Goal: Transaction & Acquisition: Purchase product/service

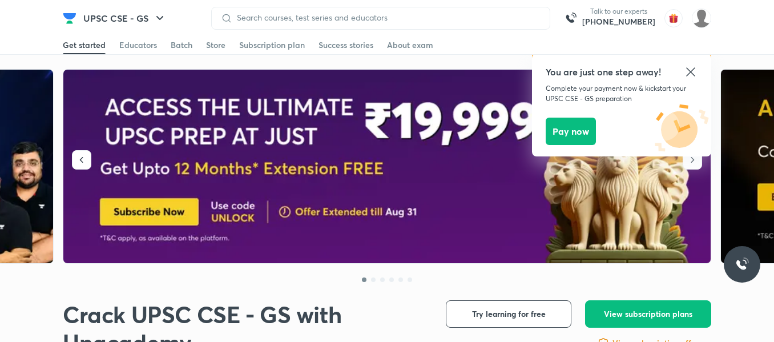
drag, startPoint x: 696, startPoint y: 71, endPoint x: 687, endPoint y: 102, distance: 31.6
click at [696, 71] on icon at bounding box center [691, 72] width 14 height 14
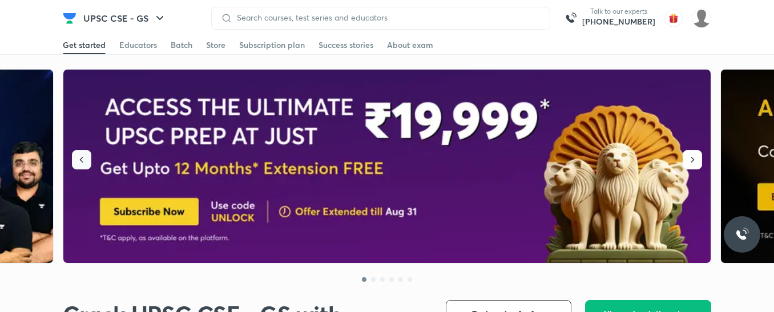
click at [78, 163] on icon "button" at bounding box center [81, 159] width 11 height 11
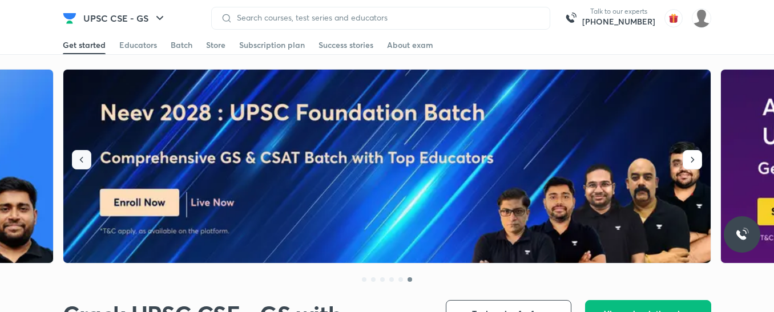
click at [81, 163] on icon "button" at bounding box center [81, 159] width 11 height 11
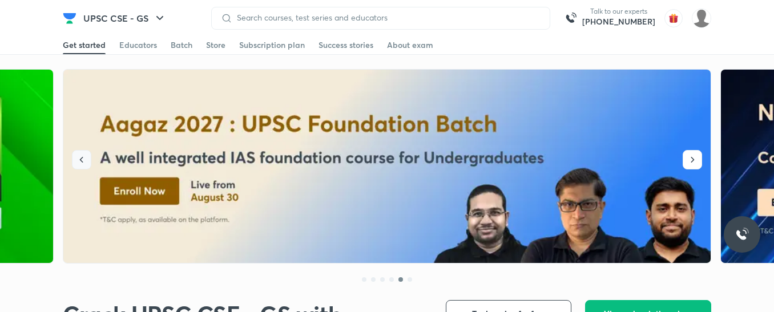
click at [81, 162] on icon "button" at bounding box center [81, 159] width 11 height 11
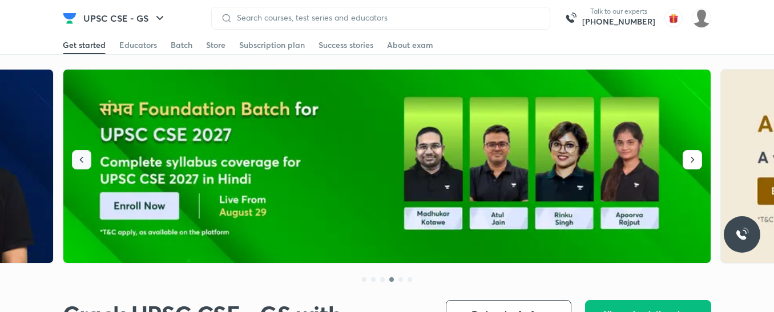
click at [77, 156] on icon "button" at bounding box center [81, 159] width 11 height 11
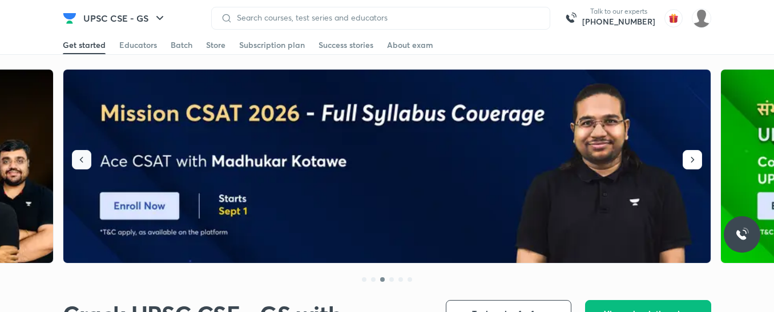
click at [89, 159] on button "button" at bounding box center [81, 159] width 19 height 19
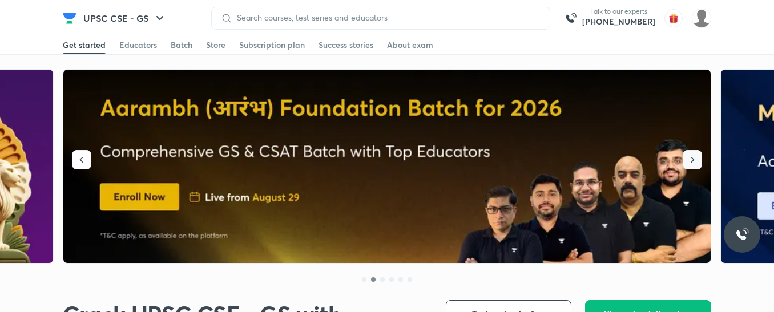
click at [690, 163] on icon "button" at bounding box center [692, 159] width 11 height 11
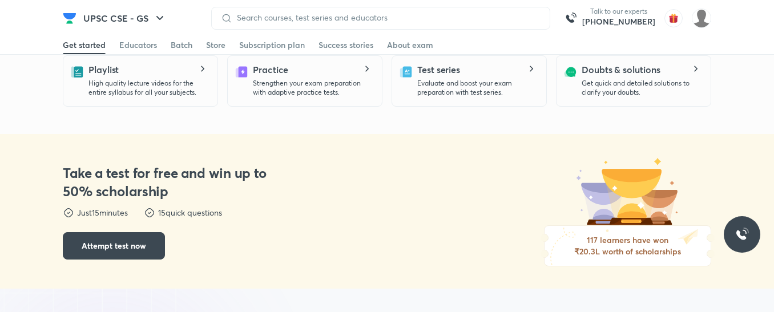
scroll to position [628, 0]
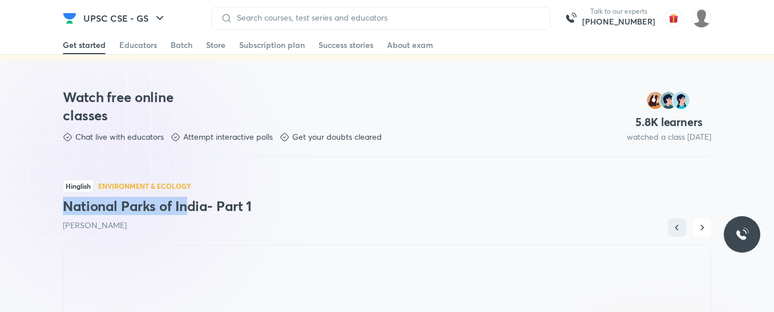
drag, startPoint x: 62, startPoint y: 208, endPoint x: 192, endPoint y: 200, distance: 130.4
click at [192, 200] on div "Watch free online classes Chat live with educators Attempt interactive polls Ge…" at bounding box center [387, 317] width 774 height 512
click at [198, 194] on div "Hinglish Environment & Ecology National Parks of India- Part 1 Sudarshan Gurjar" at bounding box center [387, 208] width 649 height 74
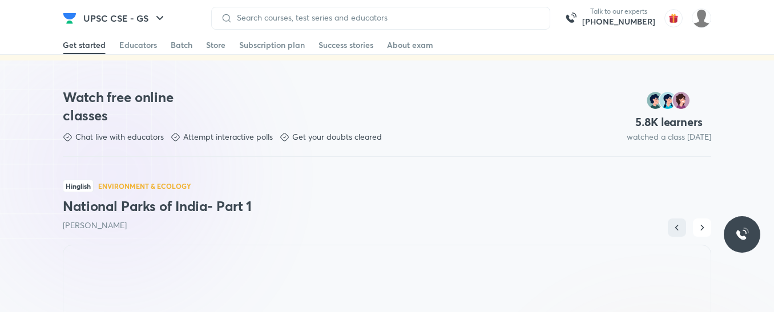
drag, startPoint x: 73, startPoint y: 229, endPoint x: 131, endPoint y: 226, distance: 58.3
click at [131, 226] on p "[PERSON_NAME]" at bounding box center [387, 225] width 649 height 11
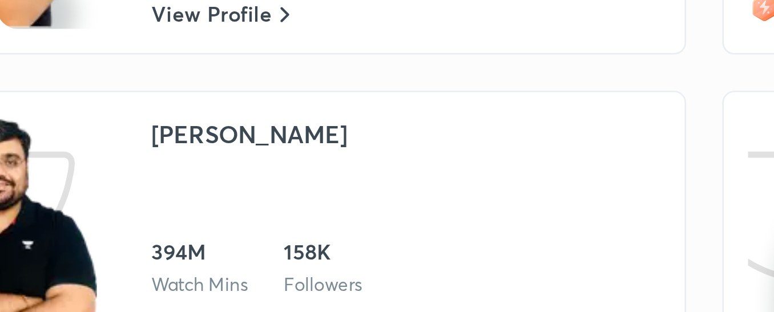
scroll to position [1941, 0]
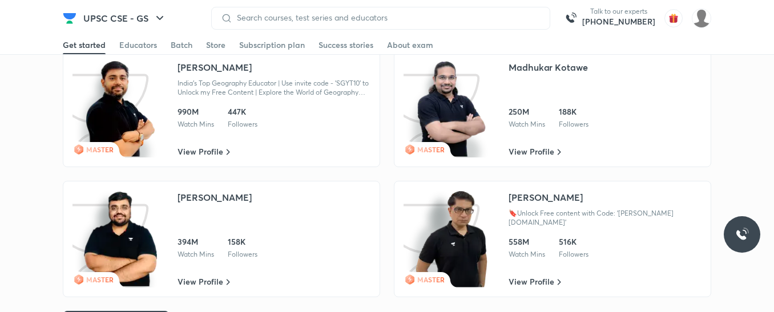
click at [500, 227] on link "MASTER Mrunal Patel 🔖Unlock Free content with Code: 'Mrunal.org' 558M Watch Min…" at bounding box center [552, 239] width 317 height 116
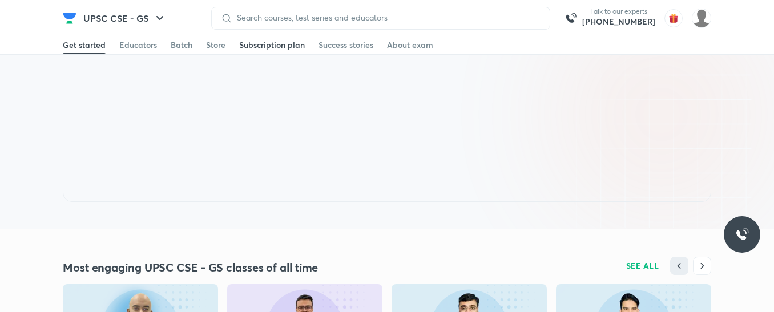
click at [277, 45] on div "Subscription plan" at bounding box center [272, 44] width 66 height 11
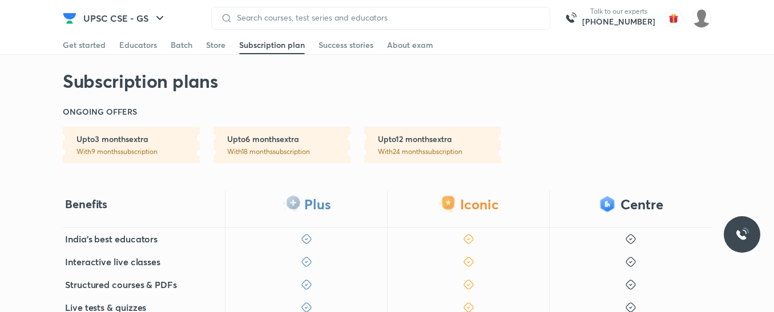
scroll to position [285, 0]
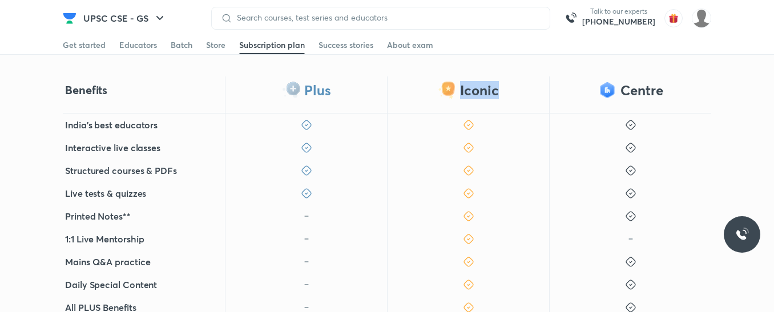
drag, startPoint x: 456, startPoint y: 91, endPoint x: 529, endPoint y: 87, distance: 73.2
click at [529, 87] on div "Iconic" at bounding box center [468, 95] width 162 height 37
click at [490, 76] on div "Get subscription & start your UPSC CSE - GS preparation today Over 8,00,000 lea…" at bounding box center [387, 185] width 774 height 802
click at [459, 54] on div "Get started Educators Batch Store Subscription plan Success stories About exam" at bounding box center [387, 45] width 649 height 18
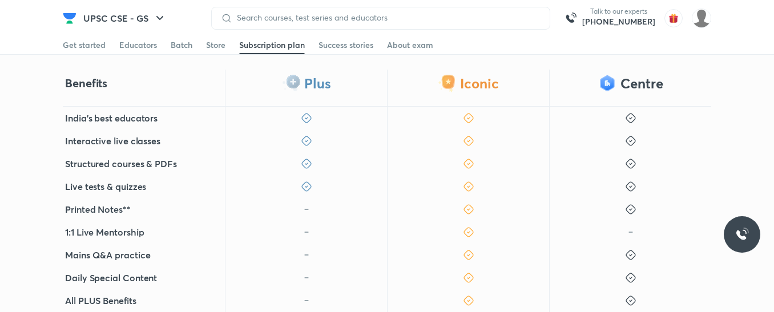
scroll to position [293, 0]
drag, startPoint x: 573, startPoint y: 84, endPoint x: 568, endPoint y: 92, distance: 9.4
click at [568, 92] on div "Centre" at bounding box center [630, 87] width 162 height 37
drag, startPoint x: 305, startPoint y: 83, endPoint x: 341, endPoint y: 85, distance: 35.5
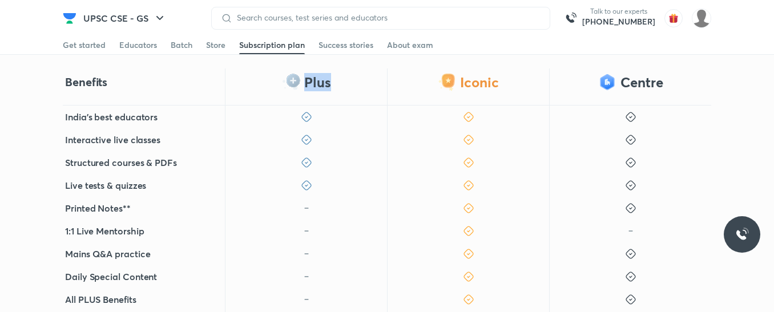
click at [341, 85] on div "Plus" at bounding box center [306, 87] width 162 height 37
drag, startPoint x: 478, startPoint y: 83, endPoint x: 522, endPoint y: 93, distance: 45.7
click at [522, 93] on div "Iconic" at bounding box center [468, 87] width 162 height 37
drag, startPoint x: 315, startPoint y: 81, endPoint x: 346, endPoint y: 84, distance: 31.6
click at [346, 84] on div "Plus" at bounding box center [306, 87] width 162 height 37
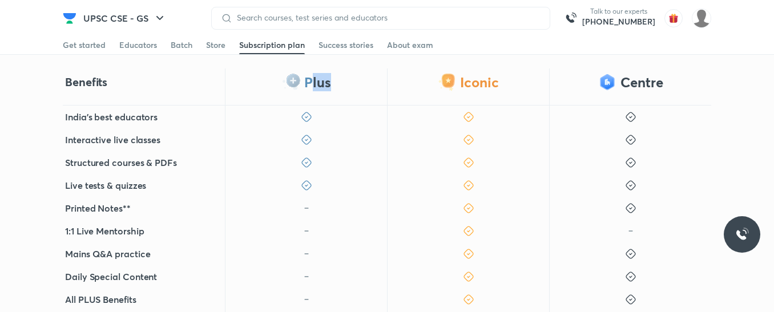
click at [346, 84] on div "Plus" at bounding box center [306, 87] width 162 height 37
drag, startPoint x: 303, startPoint y: 83, endPoint x: 344, endPoint y: 82, distance: 41.7
click at [344, 82] on div "Plus" at bounding box center [306, 87] width 162 height 37
drag, startPoint x: 299, startPoint y: 84, endPoint x: 339, endPoint y: 79, distance: 40.9
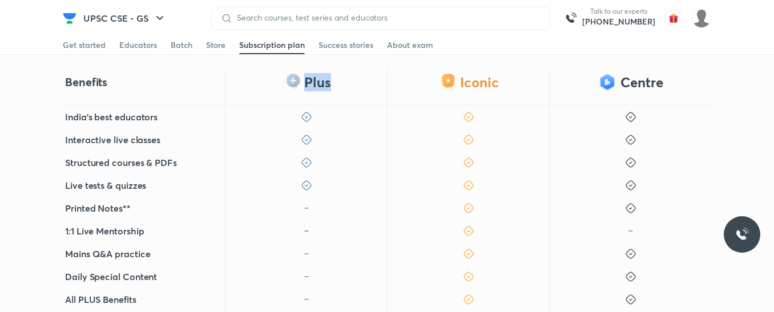
click at [339, 79] on div "Plus" at bounding box center [306, 87] width 162 height 37
drag, startPoint x: 459, startPoint y: 80, endPoint x: 553, endPoint y: 83, distance: 94.3
click at [553, 83] on div "Benefits Plus Iconic Centre" at bounding box center [387, 87] width 649 height 37
click at [553, 83] on div "Centre" at bounding box center [630, 87] width 162 height 37
drag, startPoint x: 296, startPoint y: 81, endPoint x: 357, endPoint y: 84, distance: 61.2
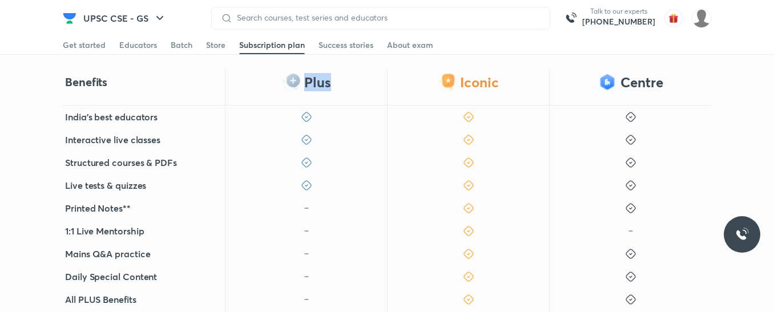
click at [357, 84] on div "Plus" at bounding box center [306, 87] width 162 height 37
drag, startPoint x: 460, startPoint y: 69, endPoint x: 497, endPoint y: 73, distance: 37.3
click at [497, 73] on div "Iconic" at bounding box center [468, 87] width 162 height 37
drag, startPoint x: 65, startPoint y: 85, endPoint x: 128, endPoint y: 84, distance: 63.4
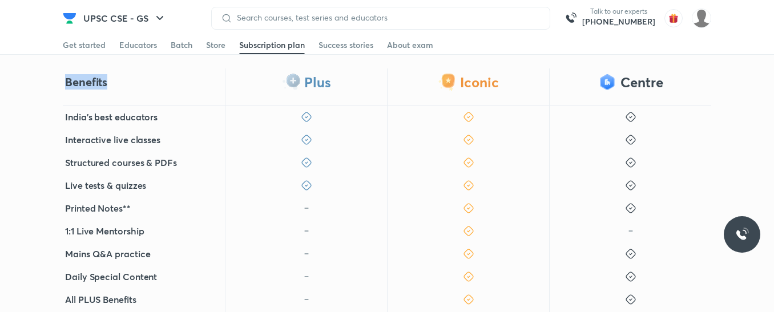
click at [128, 84] on div "Benefits" at bounding box center [144, 87] width 162 height 37
drag, startPoint x: 59, startPoint y: 116, endPoint x: 170, endPoint y: 120, distance: 110.3
click at [170, 120] on div "Benefits Plus Iconic Centre India's best educators Interactive live classes Str…" at bounding box center [387, 260] width 774 height 383
click at [171, 120] on div "India's best educators" at bounding box center [144, 117] width 162 height 23
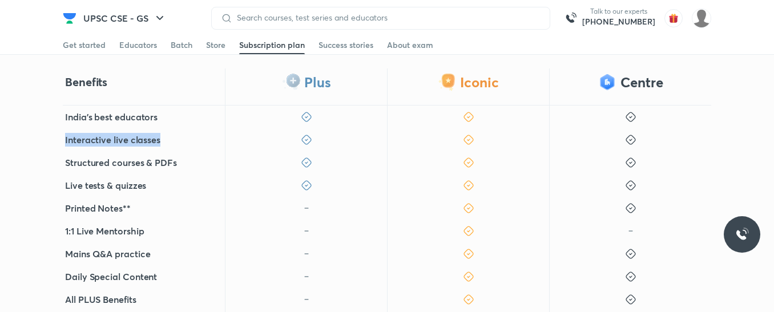
drag, startPoint x: 61, startPoint y: 139, endPoint x: 189, endPoint y: 136, distance: 127.9
click at [189, 136] on div "Benefits Plus Iconic Centre India's best educators Interactive live classes Str…" at bounding box center [387, 260] width 774 height 383
click at [189, 136] on div "Interactive live classes" at bounding box center [144, 139] width 162 height 23
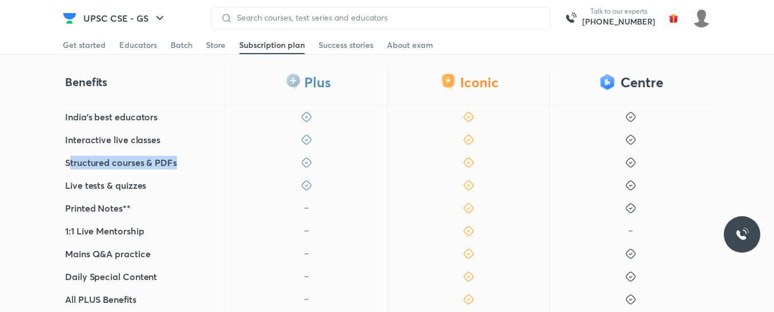
drag, startPoint x: 69, startPoint y: 162, endPoint x: 223, endPoint y: 156, distance: 153.7
click at [223, 156] on div "Structured courses & PDFs" at bounding box center [144, 162] width 162 height 23
click at [177, 163] on div "Structured courses & PDFs" at bounding box center [144, 162] width 162 height 23
drag, startPoint x: 95, startPoint y: 160, endPoint x: 152, endPoint y: 154, distance: 57.4
click at [152, 154] on div "Structured courses & PDFs" at bounding box center [144, 162] width 162 height 23
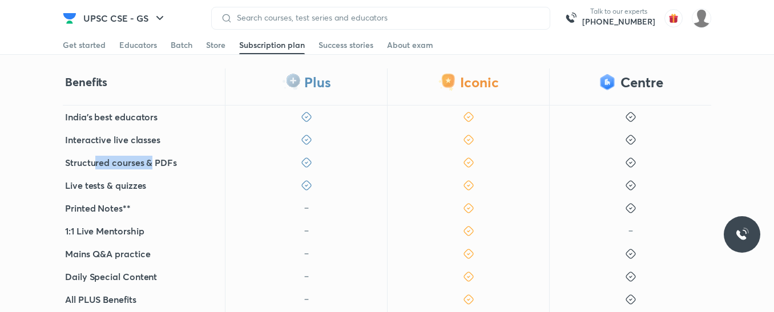
click at [152, 154] on div "Structured courses & PDFs" at bounding box center [144, 162] width 162 height 23
drag, startPoint x: 56, startPoint y: 182, endPoint x: 163, endPoint y: 186, distance: 106.8
click at [163, 186] on div "Benefits Plus Iconic Centre India's best educators Interactive live classes Str…" at bounding box center [387, 260] width 774 height 383
click at [164, 186] on div "Live tests & quizzes" at bounding box center [144, 185] width 162 height 23
click at [62, 186] on div "Benefits Plus Iconic Centre India's best educators Interactive live classes Str…" at bounding box center [387, 260] width 774 height 383
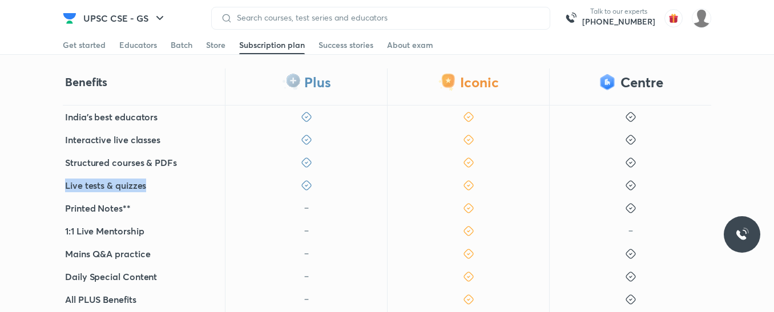
drag, startPoint x: 58, startPoint y: 187, endPoint x: 150, endPoint y: 185, distance: 92.5
click at [150, 185] on div "Benefits Plus Iconic Centre India's best educators Interactive live classes Str…" at bounding box center [387, 260] width 774 height 383
click at [150, 185] on div "Live tests & quizzes" at bounding box center [144, 185] width 162 height 23
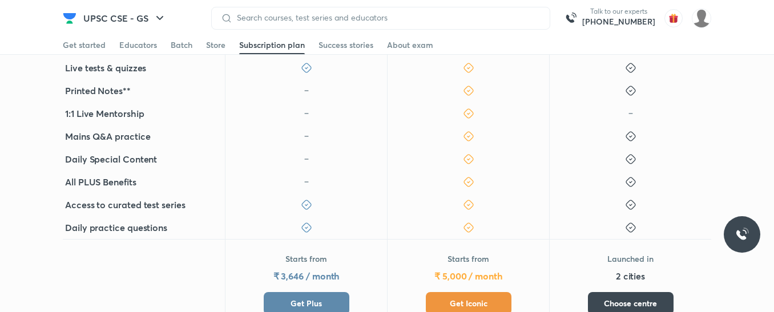
scroll to position [465, 0]
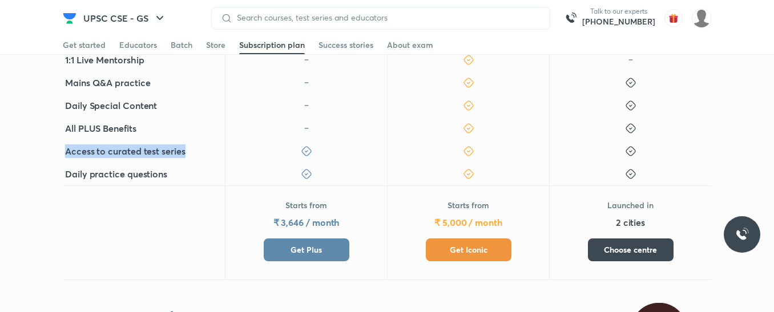
drag, startPoint x: 65, startPoint y: 154, endPoint x: 183, endPoint y: 140, distance: 118.9
click at [183, 140] on div "Access to curated test series" at bounding box center [144, 151] width 162 height 23
click at [184, 140] on div "Access to curated test series" at bounding box center [144, 151] width 162 height 23
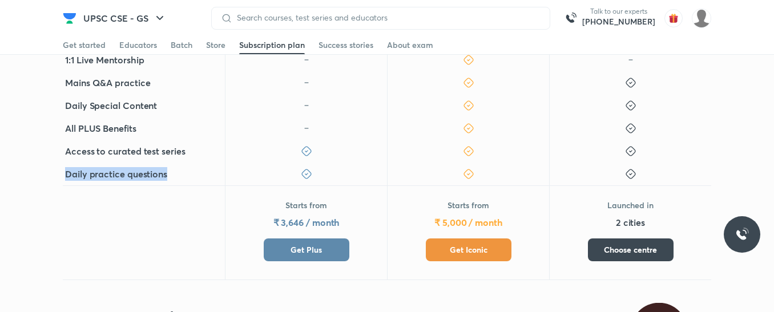
drag, startPoint x: 68, startPoint y: 177, endPoint x: 175, endPoint y: 171, distance: 107.5
click at [175, 171] on div "Daily practice questions" at bounding box center [144, 174] width 162 height 23
click at [175, 178] on div "Daily practice questions" at bounding box center [144, 174] width 162 height 23
drag, startPoint x: 119, startPoint y: 178, endPoint x: 190, endPoint y: 175, distance: 70.9
click at [190, 175] on div "Daily practice questions" at bounding box center [144, 174] width 162 height 23
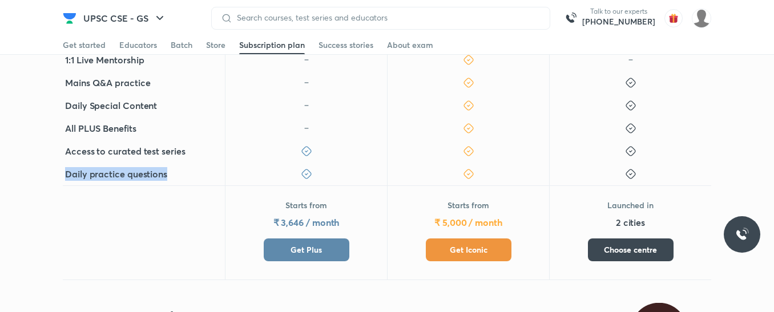
click at [190, 175] on div "Daily practice questions" at bounding box center [144, 174] width 162 height 23
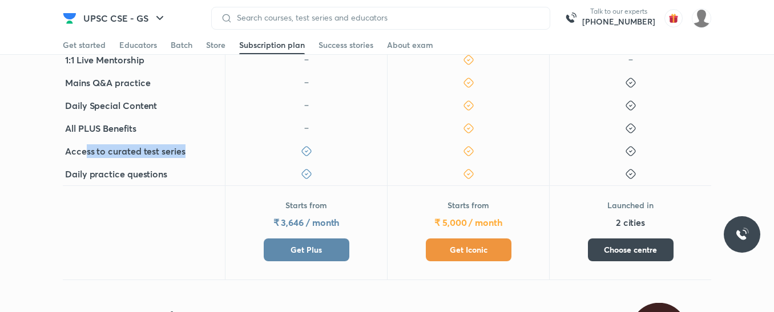
drag, startPoint x: 85, startPoint y: 156, endPoint x: 190, endPoint y: 150, distance: 105.3
click at [190, 150] on div "Access to curated test series" at bounding box center [144, 151] width 162 height 23
click at [187, 151] on div "Access to curated test series" at bounding box center [144, 151] width 162 height 23
drag, startPoint x: 72, startPoint y: 177, endPoint x: 184, endPoint y: 152, distance: 115.1
click at [184, 152] on div "India's best educators Interactive live classes Structured courses & PDFs Live …" at bounding box center [387, 59] width 649 height 251
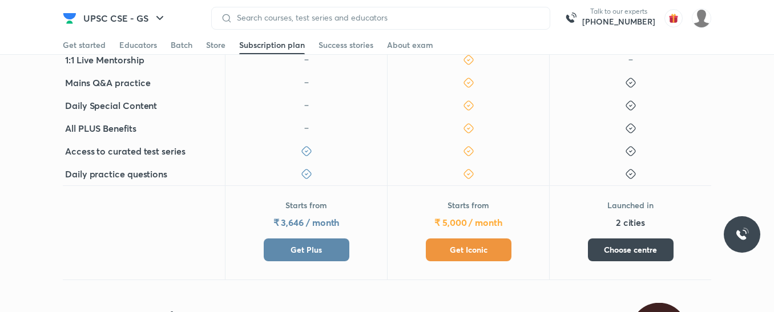
click at [178, 175] on div "Daily practice questions" at bounding box center [144, 174] width 162 height 23
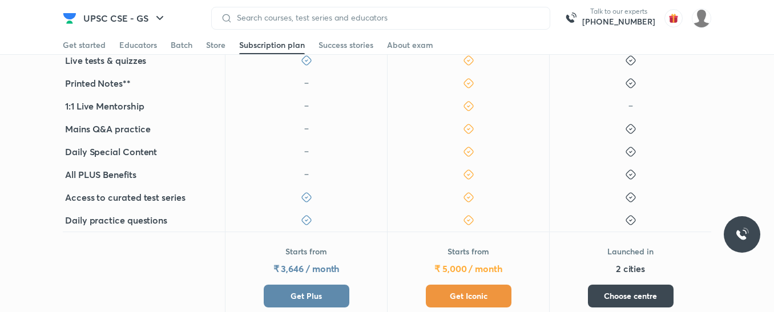
scroll to position [351, 0]
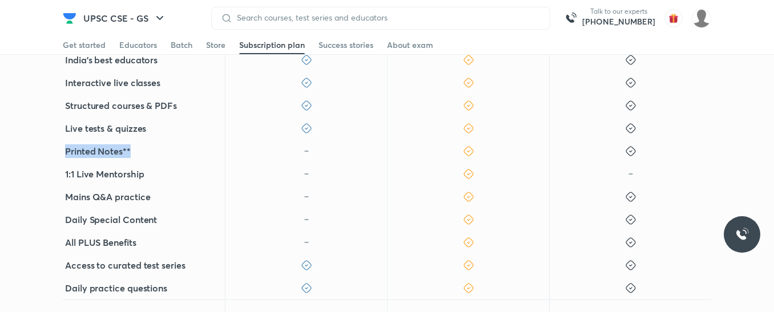
drag, startPoint x: 66, startPoint y: 152, endPoint x: 166, endPoint y: 150, distance: 99.4
click at [166, 150] on div "Printed Notes**" at bounding box center [144, 151] width 162 height 23
drag, startPoint x: 66, startPoint y: 166, endPoint x: 148, endPoint y: 175, distance: 82.7
click at [148, 175] on div "1:1 Live Mentorship" at bounding box center [144, 174] width 162 height 23
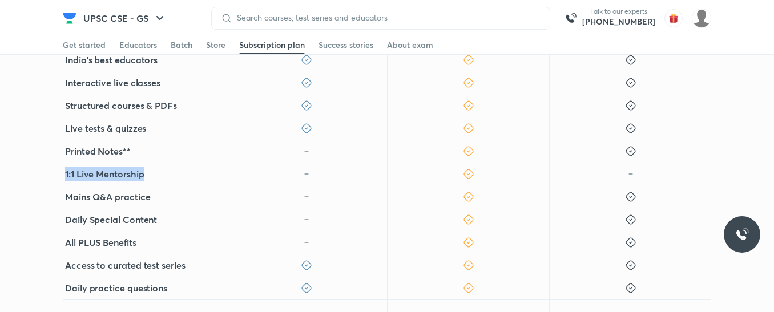
click at [148, 175] on div "1:1 Live Mentorship" at bounding box center [144, 174] width 162 height 23
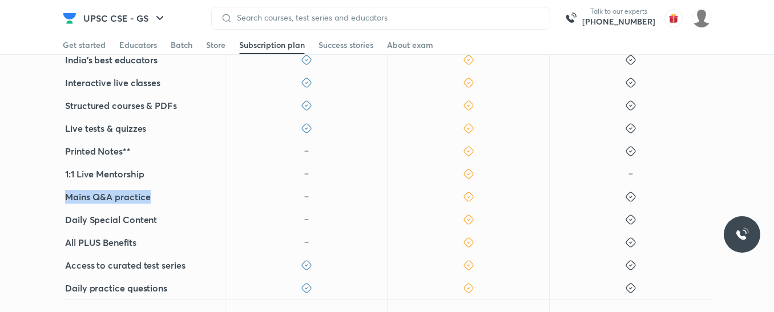
drag, startPoint x: 66, startPoint y: 199, endPoint x: 159, endPoint y: 194, distance: 92.6
click at [159, 194] on div "Mains Q&A practice" at bounding box center [144, 197] width 162 height 23
click at [160, 198] on div "Mains Q&A practice" at bounding box center [144, 197] width 162 height 23
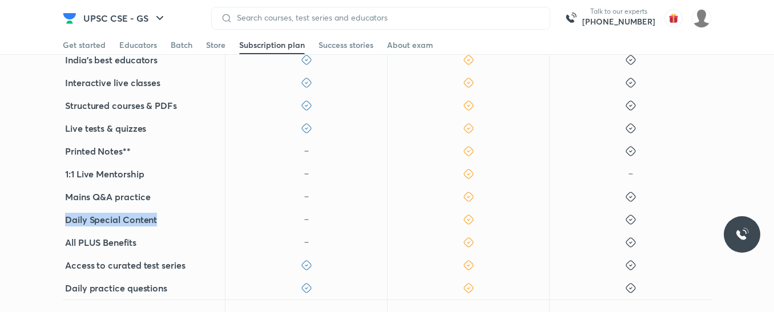
drag, startPoint x: 62, startPoint y: 218, endPoint x: 159, endPoint y: 214, distance: 97.1
click at [159, 214] on div "Benefits Plus Iconic Centre India's best educators Interactive live classes Str…" at bounding box center [387, 202] width 774 height 383
click at [159, 214] on div "Daily Special Content" at bounding box center [144, 219] width 162 height 23
drag, startPoint x: 56, startPoint y: 226, endPoint x: 171, endPoint y: 229, distance: 115.4
click at [171, 229] on div "Benefits Plus Iconic Centre India's best educators Interactive live classes Str…" at bounding box center [387, 202] width 774 height 383
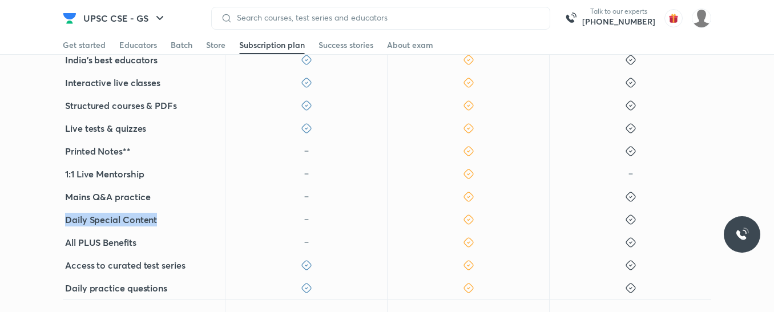
click at [171, 229] on div "Daily Special Content" at bounding box center [144, 219] width 162 height 23
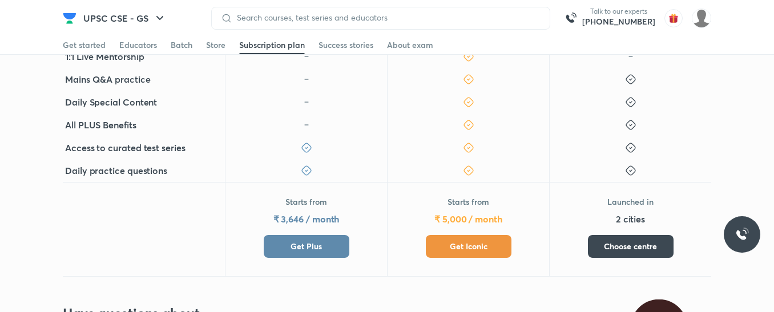
scroll to position [408, 0]
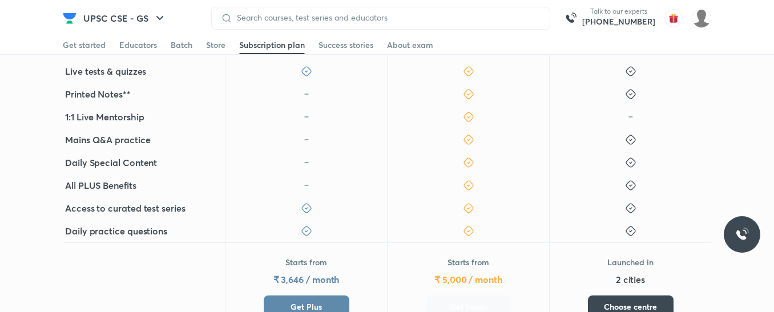
drag, startPoint x: 458, startPoint y: 296, endPoint x: 522, endPoint y: 184, distance: 129.2
click at [457, 296] on button "Get Iconic" at bounding box center [469, 307] width 86 height 23
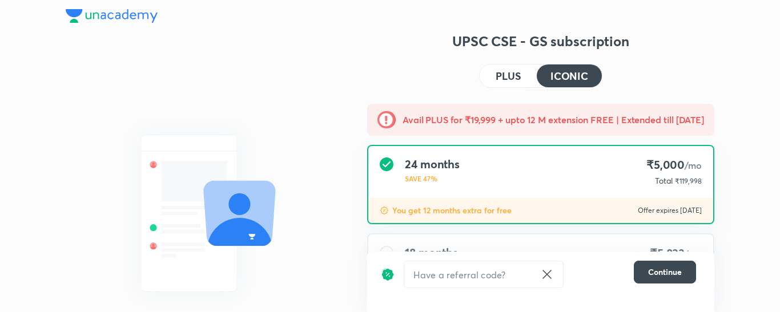
type input "NIKIST"
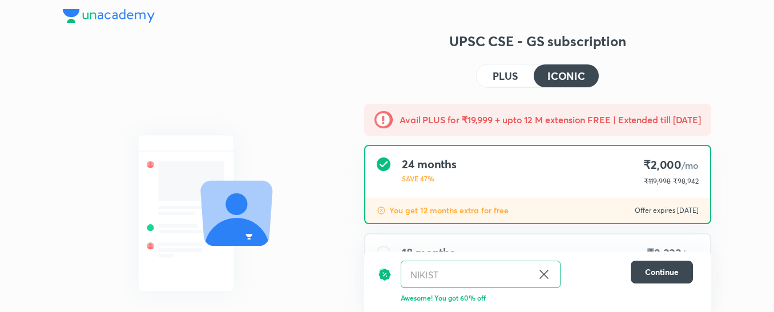
drag, startPoint x: 550, startPoint y: 280, endPoint x: 274, endPoint y: 139, distance: 310.2
click at [274, 139] on html "1:1 Live Mentorship Get personalized expert guidance on exam strategy and get h…" at bounding box center [387, 243] width 774 height 486
click at [411, 203] on html "1:1 Live Mentorship Get personalized expert guidance on exam strategy and get h…" at bounding box center [387, 243] width 774 height 486
click at [545, 276] on div "UPSC CSE - GS subscription PLUS ICONIC Avail PLUS for ₹19,999 + upto 12 M exten…" at bounding box center [537, 259] width 347 height 454
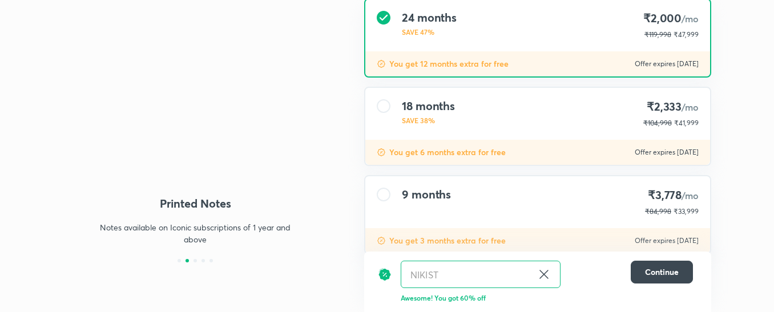
scroll to position [174, 0]
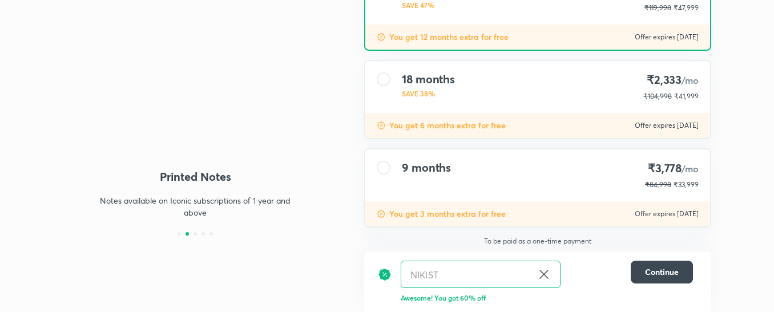
click at [466, 192] on div "9 months ₹3,778 /mo ₹84,998 ₹33,999" at bounding box center [537, 176] width 345 height 52
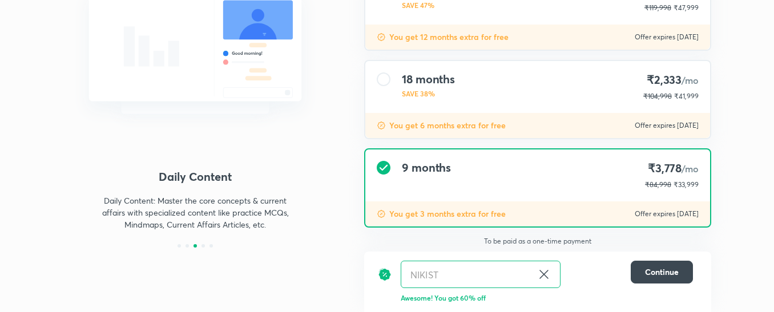
click at [543, 275] on icon at bounding box center [544, 275] width 14 height 14
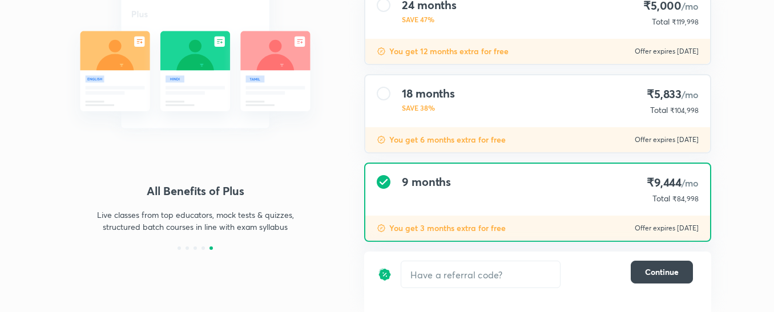
scroll to position [159, 0]
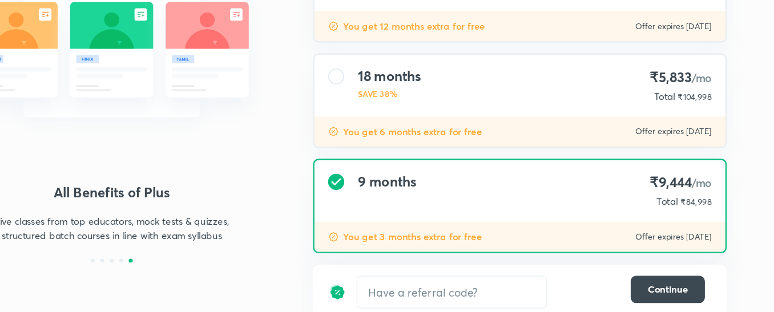
click at [631, 182] on div "9 months ₹9,444 /mo Total ₹84,998" at bounding box center [537, 190] width 345 height 52
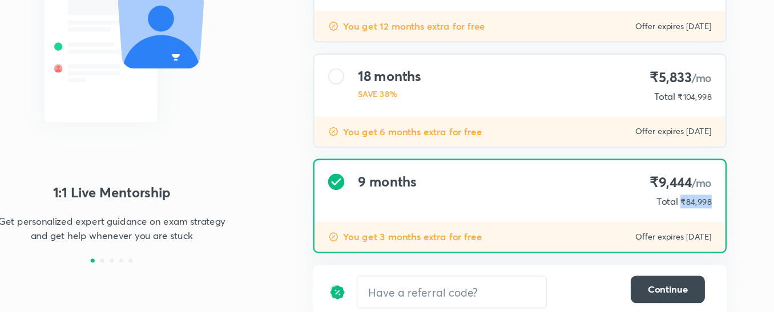
drag, startPoint x: 675, startPoint y: 202, endPoint x: 706, endPoint y: 197, distance: 31.8
click at [706, 197] on div "9 months ₹9,444 /mo Total ₹84,998" at bounding box center [537, 190] width 345 height 52
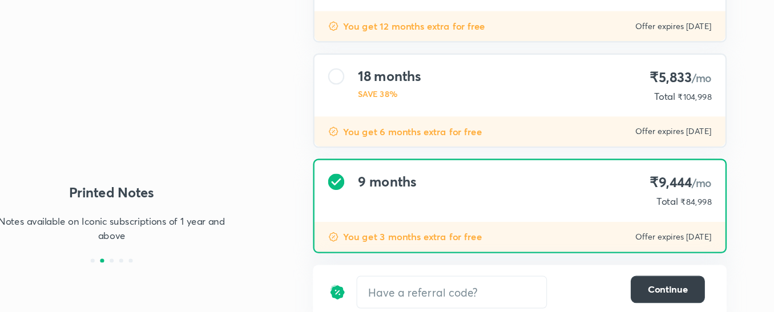
click at [651, 272] on span "Continue" at bounding box center [662, 272] width 34 height 11
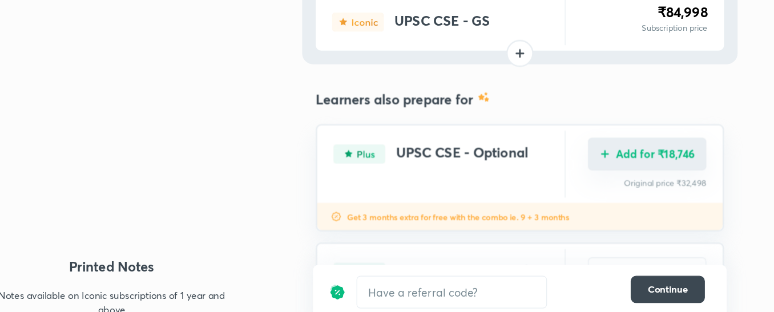
click at [651, 155] on button "Add for ₹18,746" at bounding box center [644, 158] width 99 height 27
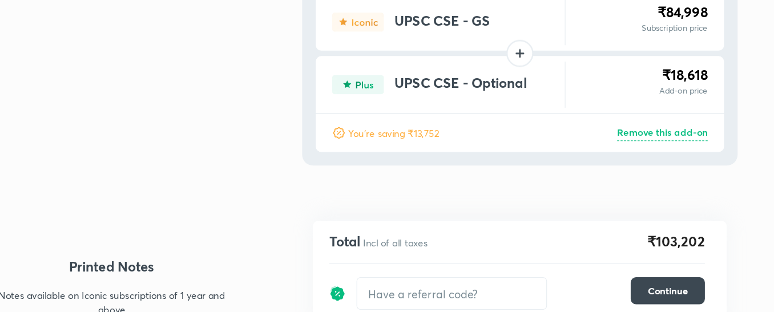
scroll to position [108, 0]
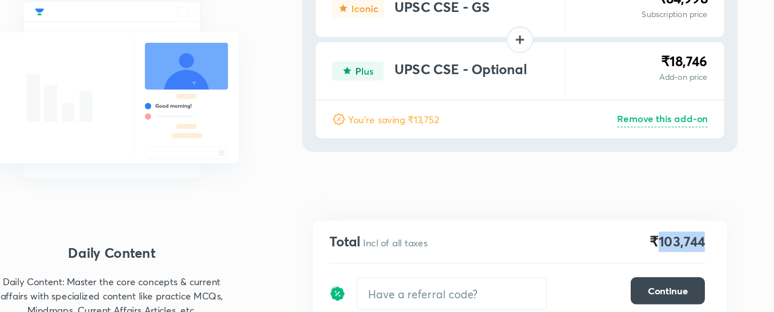
drag, startPoint x: 655, startPoint y: 227, endPoint x: 704, endPoint y: 229, distance: 49.2
click at [704, 229] on div "Total Incl of all taxes ₹103,744 ​ Continue" at bounding box center [537, 264] width 347 height 98
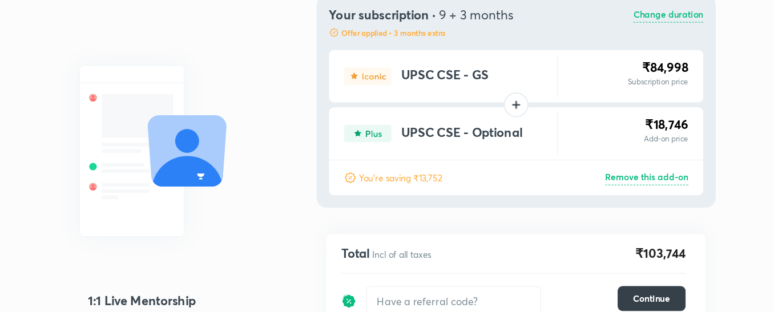
scroll to position [69, 0]
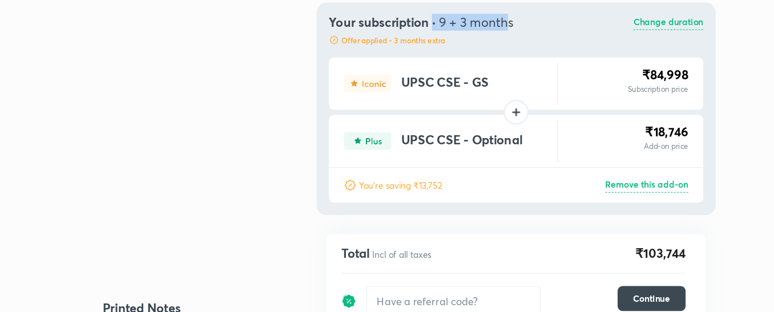
drag, startPoint x: 460, startPoint y: 19, endPoint x: 530, endPoint y: 23, distance: 70.9
click at [530, 23] on h4 "Your subscription · 9 + 3 months" at bounding box center [451, 21] width 169 height 14
click at [530, 23] on span "9 + 3 months" at bounding box center [501, 20] width 69 height 15
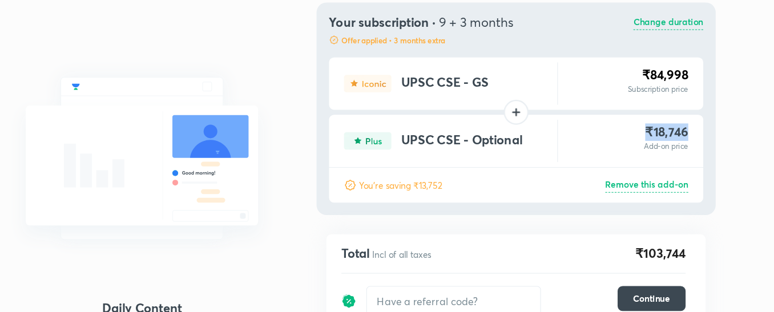
drag, startPoint x: 658, startPoint y: 123, endPoint x: 722, endPoint y: 119, distance: 63.5
click at [722, 119] on div "1:1 Live Mentorship Get personalized expert guidance on exam strategy and get h…" at bounding box center [387, 141] width 774 height 421
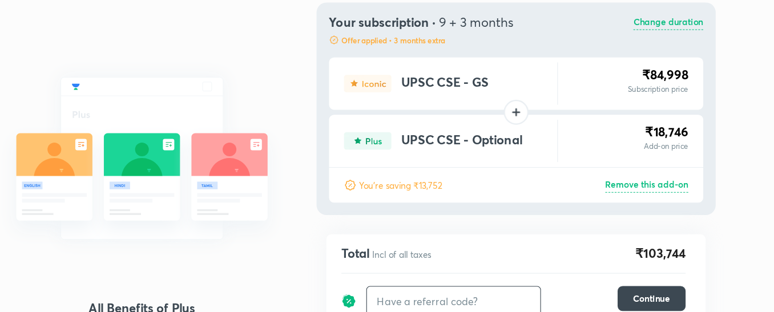
click at [457, 265] on input "text" at bounding box center [480, 276] width 159 height 27
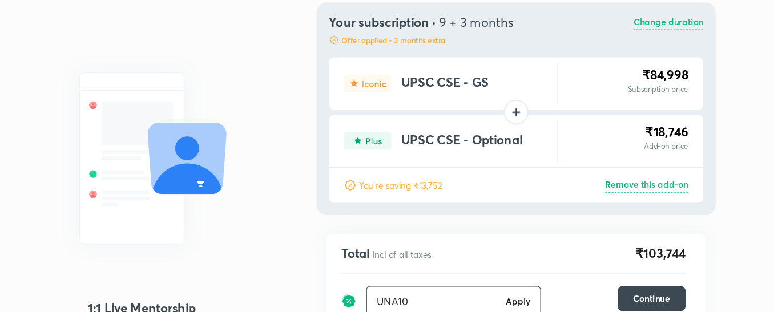
type input "UNA10"
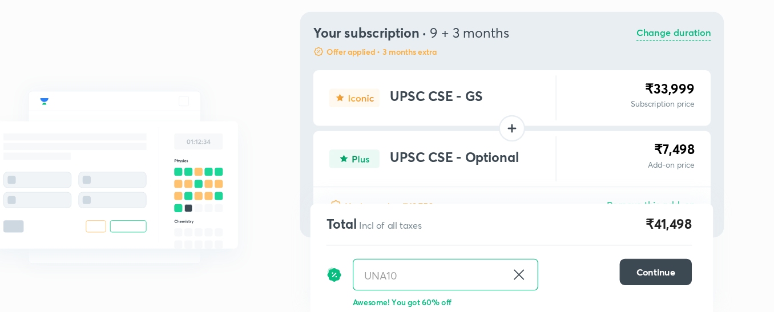
scroll to position [22, 0]
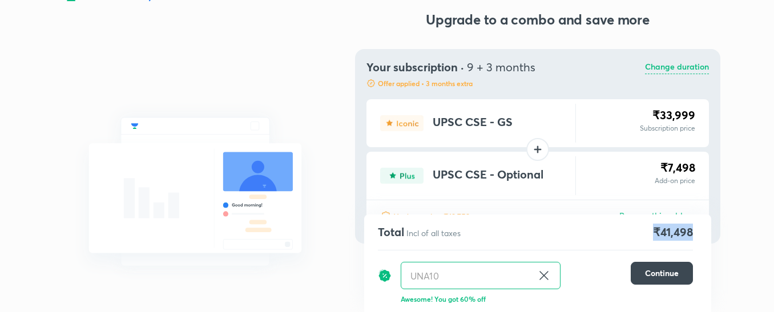
drag, startPoint x: 651, startPoint y: 233, endPoint x: 696, endPoint y: 226, distance: 45.6
click at [696, 226] on div "Total Incl of all taxes ₹41,498 UNA10 ​ Continue Awesome! You got 60% off" at bounding box center [537, 264] width 347 height 98
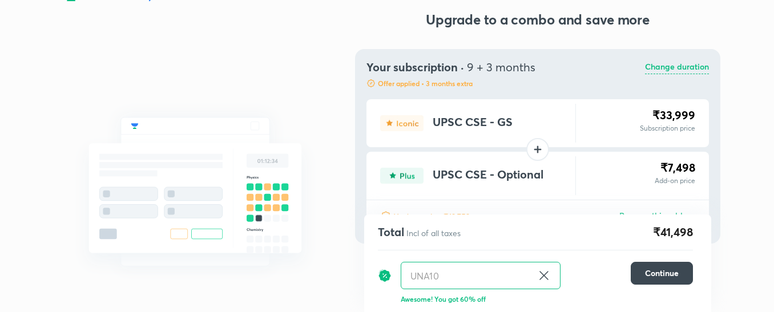
click at [719, 228] on div "Your subscription · 9 + 3 months Offer applied • 3 months extra Change duration…" at bounding box center [537, 146] width 365 height 195
click at [680, 266] on button "Continue" at bounding box center [662, 273] width 62 height 23
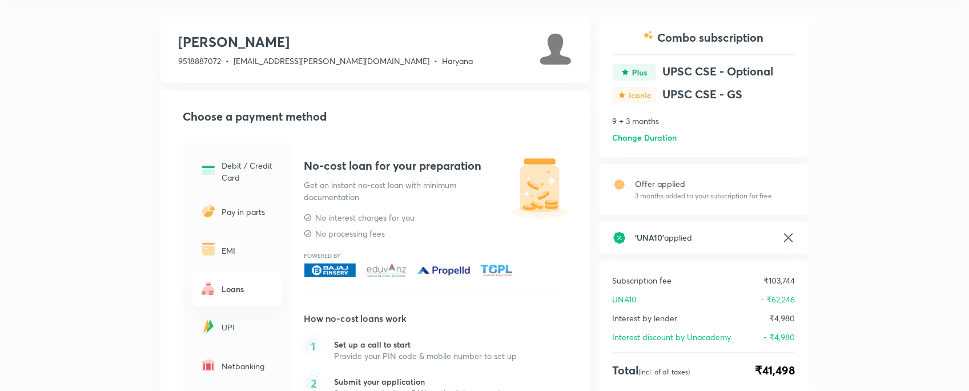
scroll to position [71, 0]
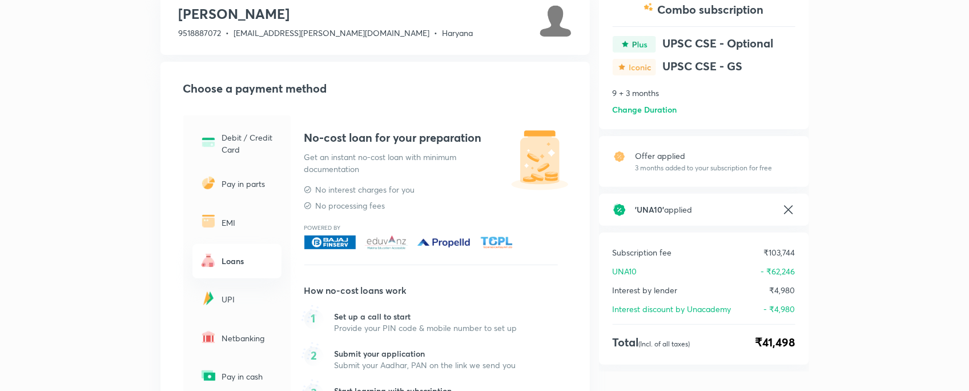
click at [243, 287] on div "UPI" at bounding box center [236, 299] width 89 height 34
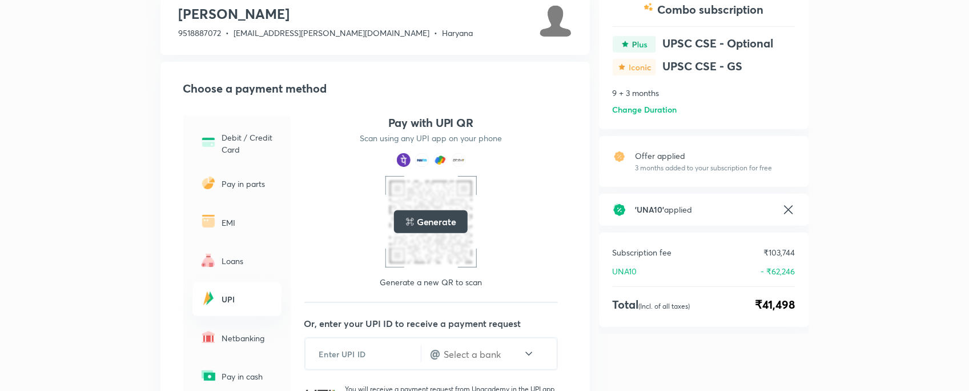
click at [231, 213] on div "EMI" at bounding box center [236, 222] width 89 height 34
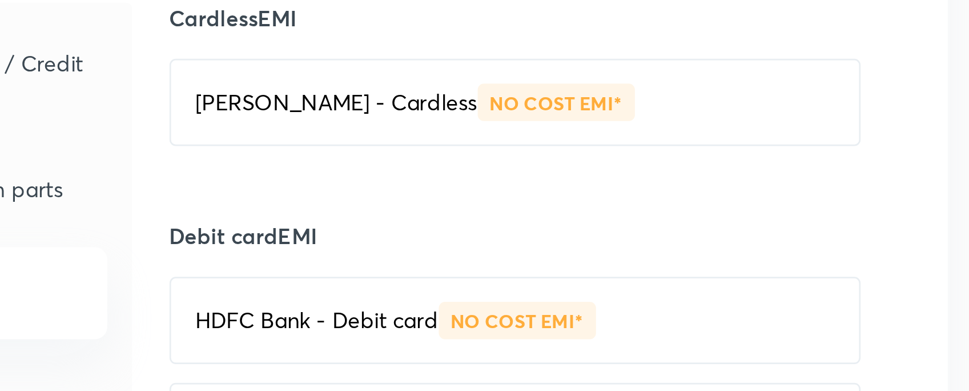
scroll to position [71, 0]
click at [400, 161] on div "Bajaj Finserv - Cardless NO COST EMI*" at bounding box center [430, 151] width 253 height 32
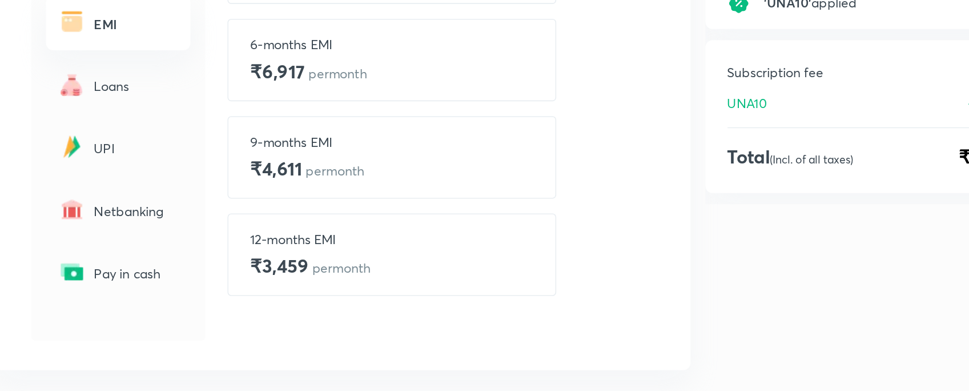
scroll to position [130, 0]
click at [366, 260] on h4 "₹4,611 per month" at bounding box center [354, 252] width 70 height 17
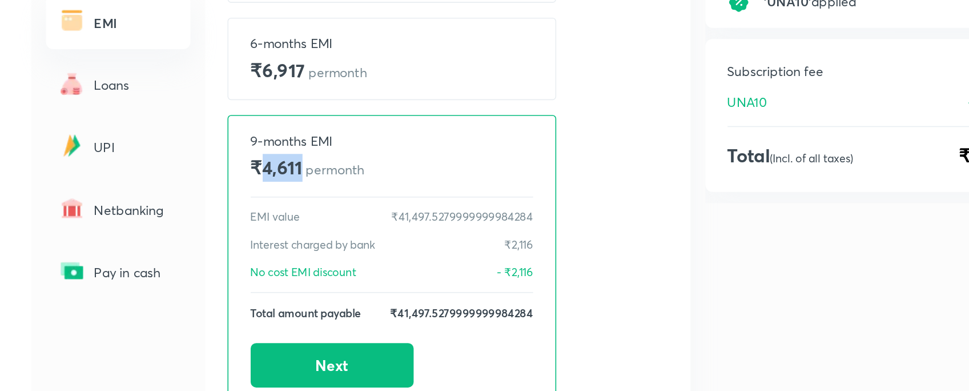
drag, startPoint x: 323, startPoint y: 253, endPoint x: 353, endPoint y: 253, distance: 30.3
click at [353, 253] on h4 "₹4,611 per month" at bounding box center [354, 252] width 70 height 17
click at [353, 253] on p "per month" at bounding box center [371, 253] width 36 height 11
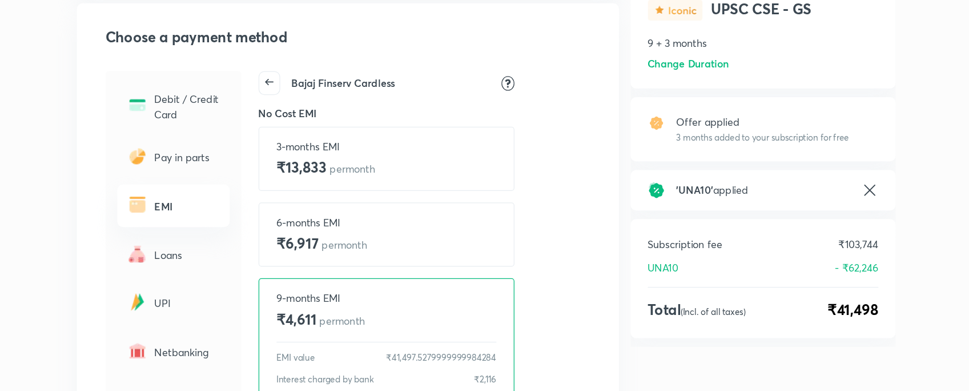
click at [316, 58] on icon at bounding box center [313, 65] width 16 height 16
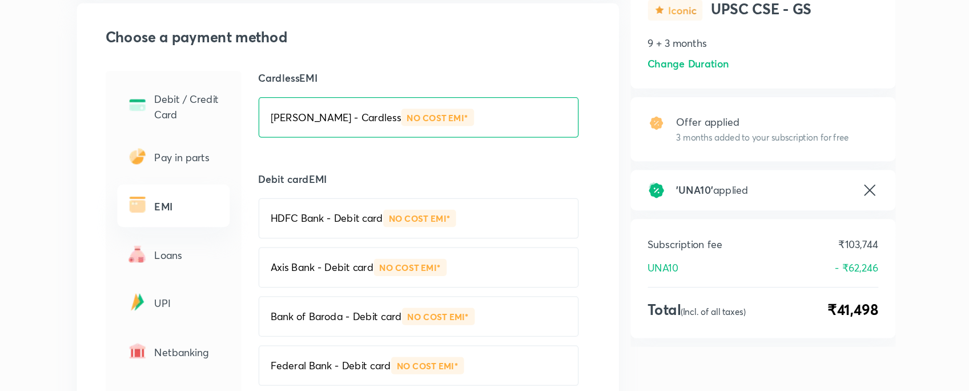
click at [483, 57] on h6 "Cardless EMI" at bounding box center [430, 62] width 253 height 11
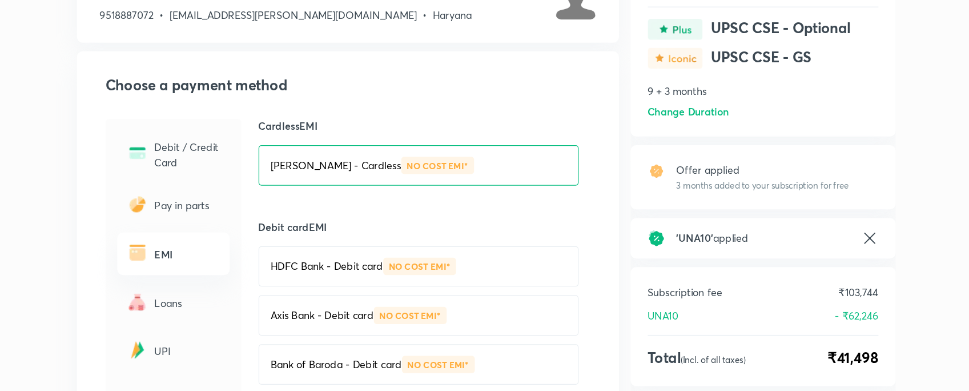
scroll to position [73, 0]
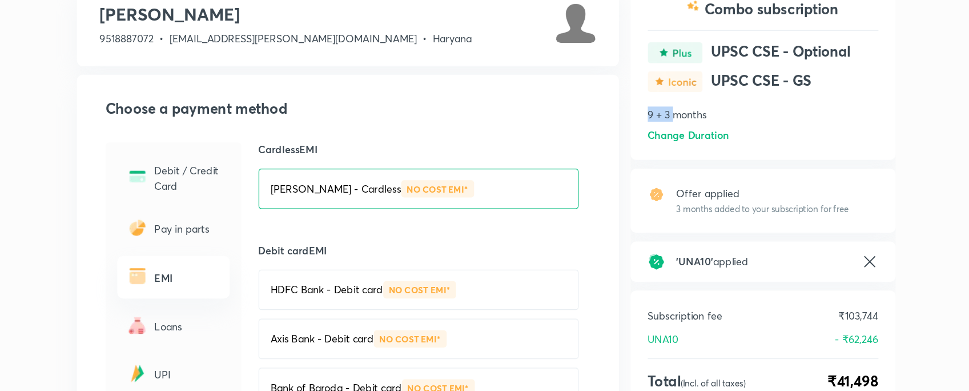
drag, startPoint x: 613, startPoint y: 88, endPoint x: 635, endPoint y: 88, distance: 22.3
click at [635, 88] on p "9 + 3 months" at bounding box center [704, 90] width 183 height 12
drag, startPoint x: 613, startPoint y: 93, endPoint x: 639, endPoint y: 91, distance: 25.8
click at [639, 91] on p "9 + 3 months" at bounding box center [704, 90] width 183 height 12
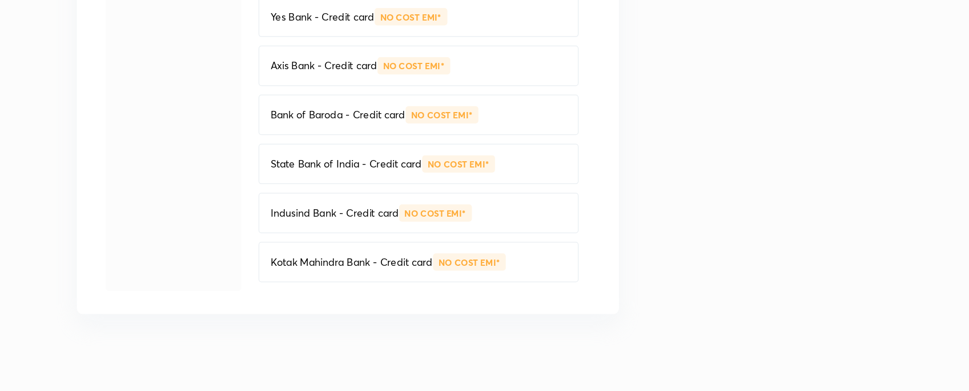
scroll to position [638, 0]
click at [394, 217] on div "State Bank of India - Credit card NO COST EMI*" at bounding box center [430, 210] width 253 height 32
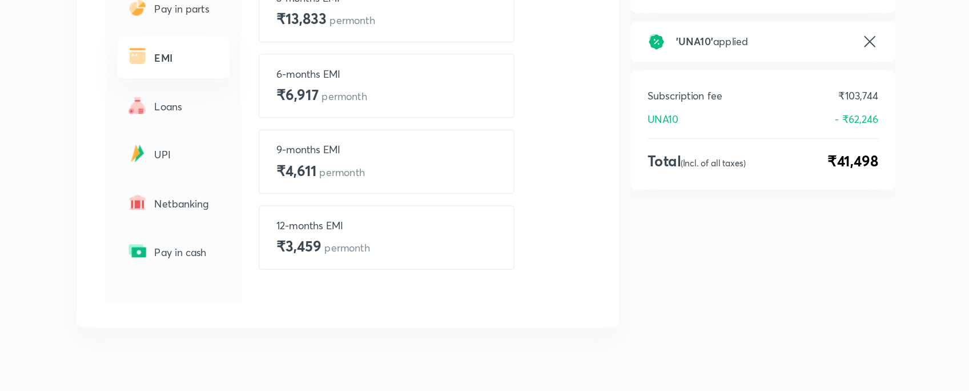
scroll to position [190, 0]
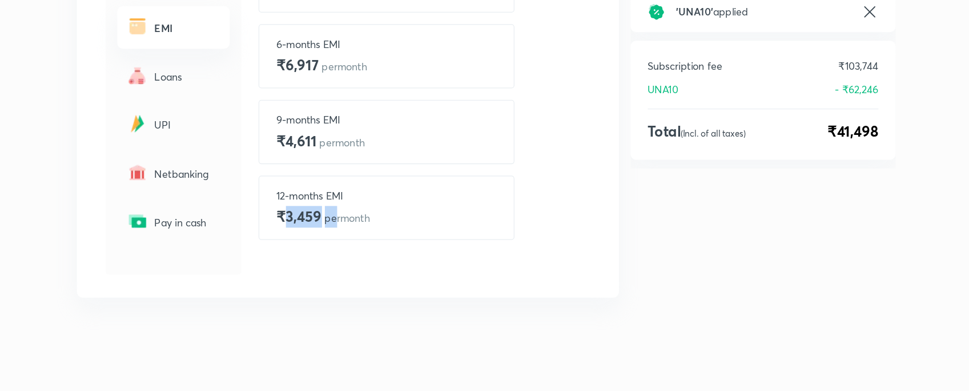
drag, startPoint x: 326, startPoint y: 250, endPoint x: 363, endPoint y: 248, distance: 37.2
click at [363, 248] on h4 "₹3,459 per month" at bounding box center [356, 252] width 74 height 17
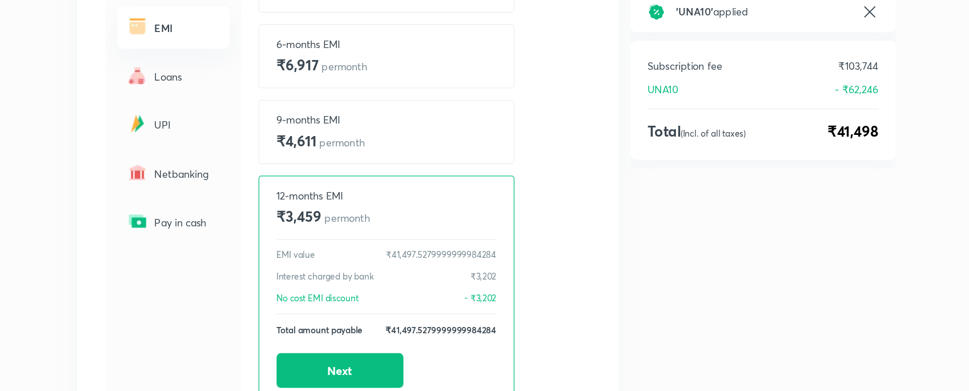
click at [367, 248] on p "per month" at bounding box center [375, 253] width 36 height 11
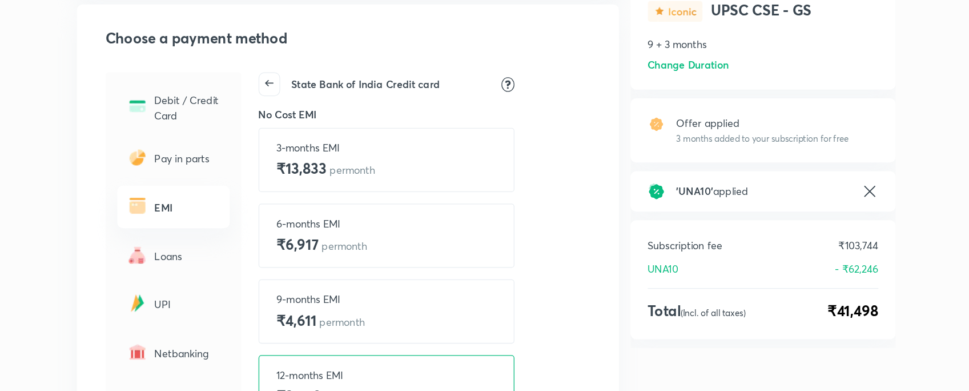
scroll to position [77, 0]
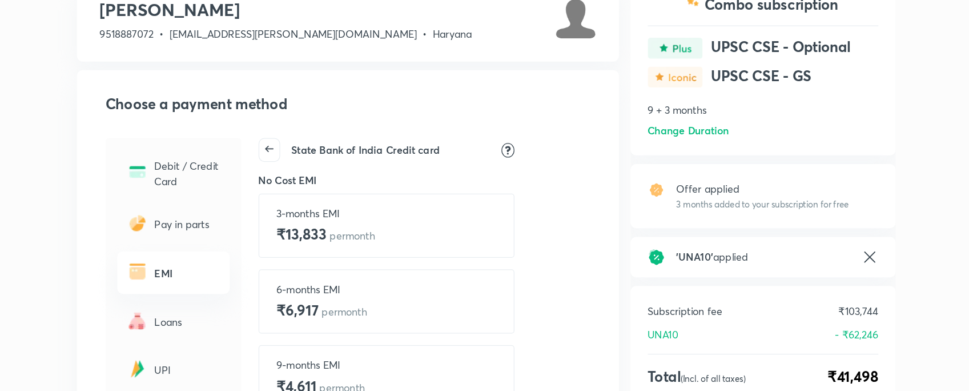
click at [317, 114] on icon at bounding box center [313, 118] width 16 height 16
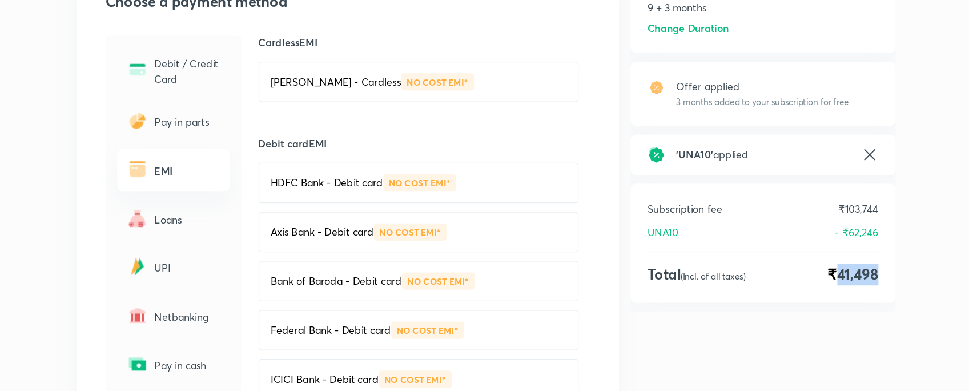
drag, startPoint x: 763, startPoint y: 302, endPoint x: 800, endPoint y: 296, distance: 38.1
click at [774, 296] on div "Subscription fee ₹103,744 UNA10 - ₹62,246 Total (Incl. of all taxes) ₹41,498" at bounding box center [704, 273] width 210 height 94
drag, startPoint x: 771, startPoint y: 265, endPoint x: 808, endPoint y: 264, distance: 37.1
click at [774, 264] on div "Subscription fee ₹103,744 UNA10 - ₹62,246 Total (Incl. of all taxes) ₹41,498" at bounding box center [704, 273] width 210 height 94
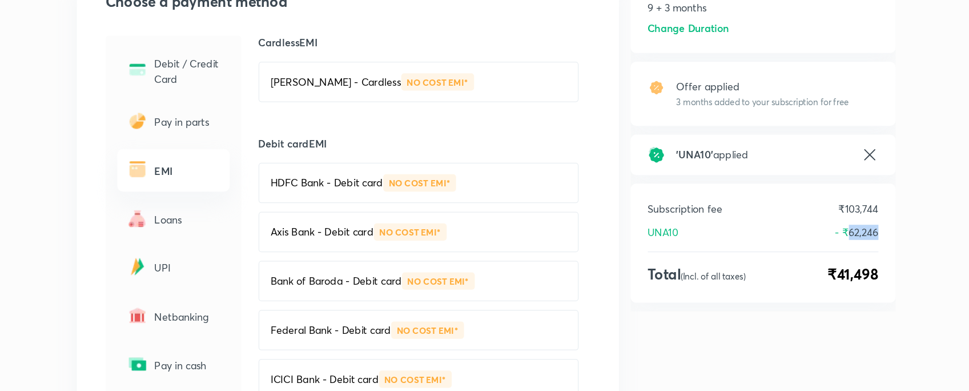
click at [774, 264] on div "Subscription fee ₹103,744 UNA10 - ₹62,246 Total (Incl. of all taxes) ₹41,498" at bounding box center [704, 273] width 210 height 94
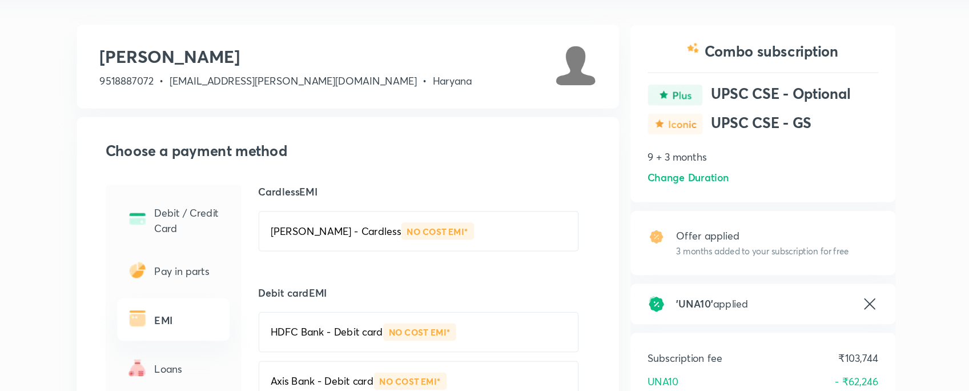
scroll to position [0, 0]
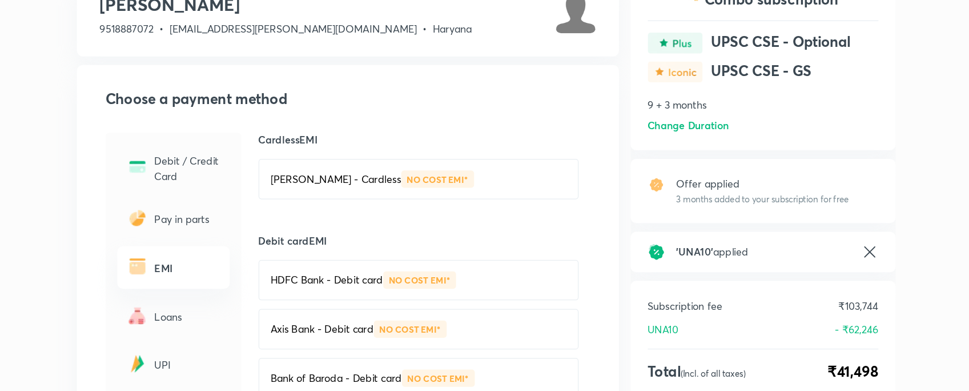
click at [650, 180] on h6 "Change Duration" at bounding box center [645, 180] width 65 height 12
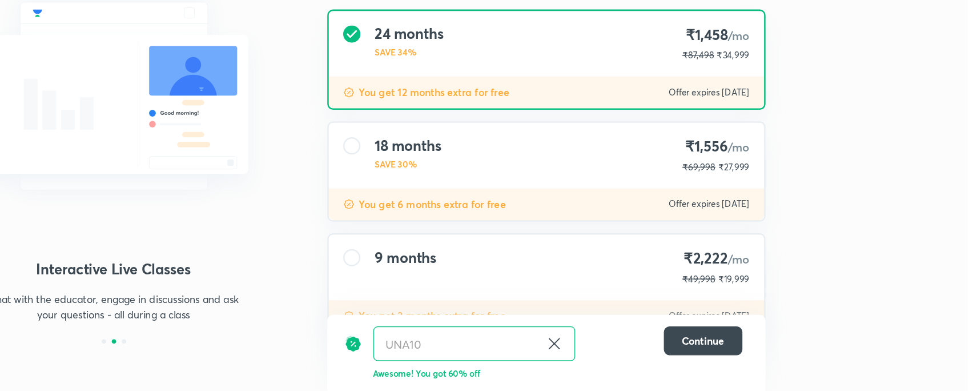
scroll to position [63, 0]
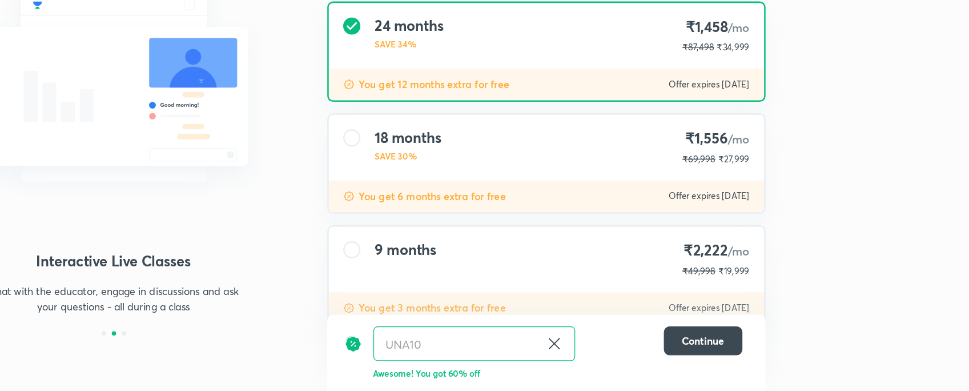
click at [550, 282] on div "9 months ₹2,222 /mo ₹49,998 ₹19,999" at bounding box center [635, 286] width 345 height 52
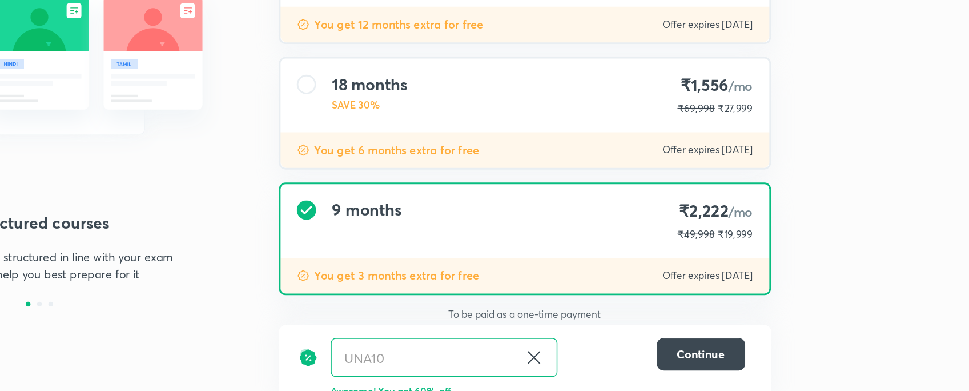
scroll to position [92, 0]
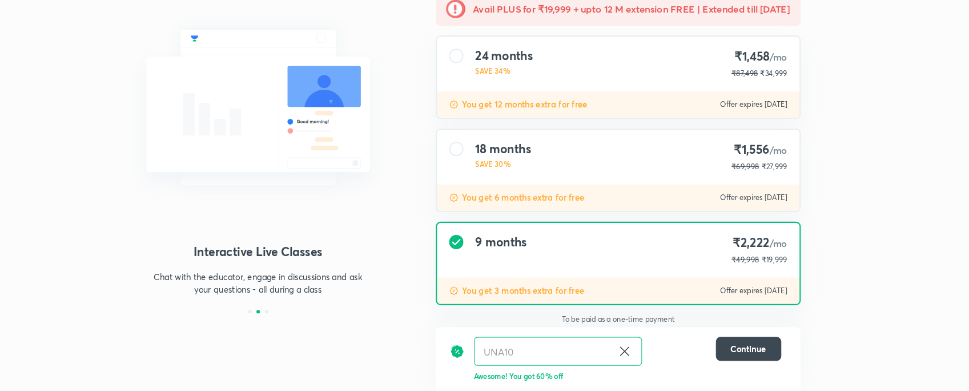
click at [694, 194] on div "You get 6 months extra for free Offer expires 31 Aug 2025" at bounding box center [635, 206] width 345 height 25
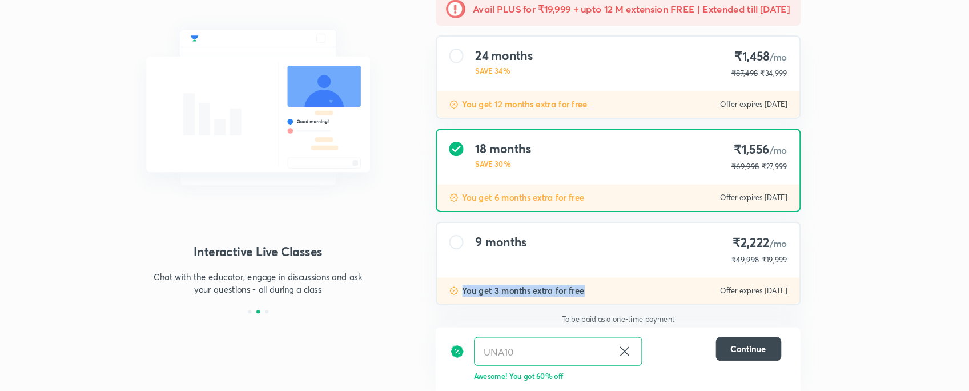
drag, startPoint x: 483, startPoint y: 288, endPoint x: 614, endPoint y: 282, distance: 130.9
click at [614, 283] on div "You get 3 months extra for free Offer expires 31 Aug 2025" at bounding box center [635, 295] width 345 height 25
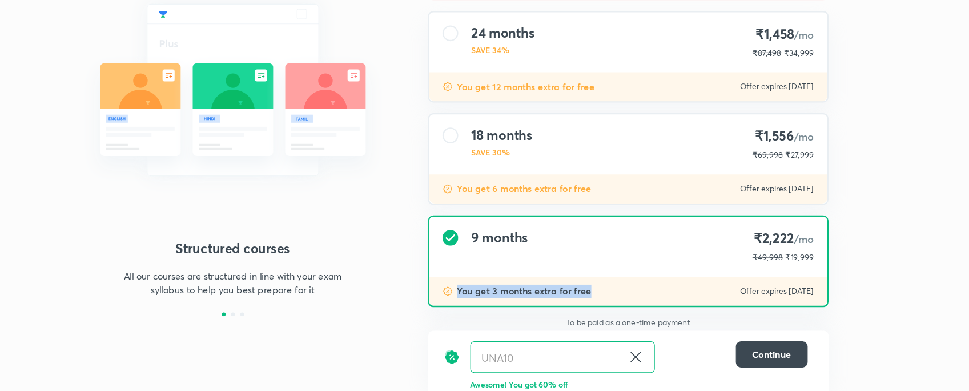
scroll to position [92, 0]
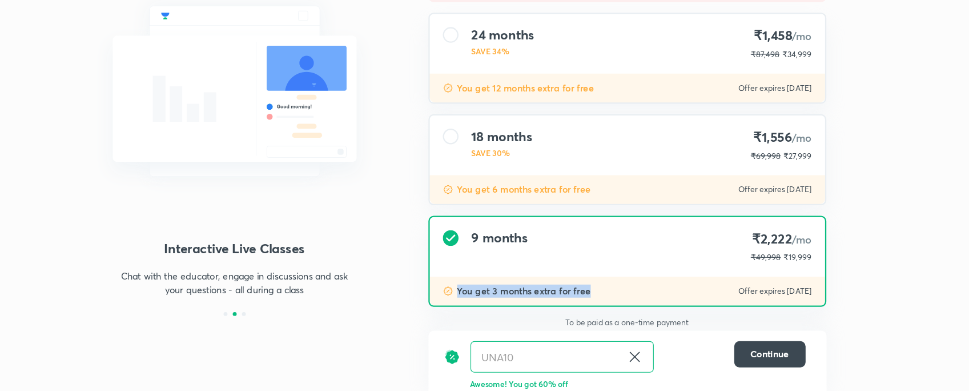
click at [392, 197] on img at bounding box center [292, 121] width 265 height 199
click at [774, 239] on div "Structured courses All our courses are structured in line with your exam syllab…" at bounding box center [484, 151] width 969 height 486
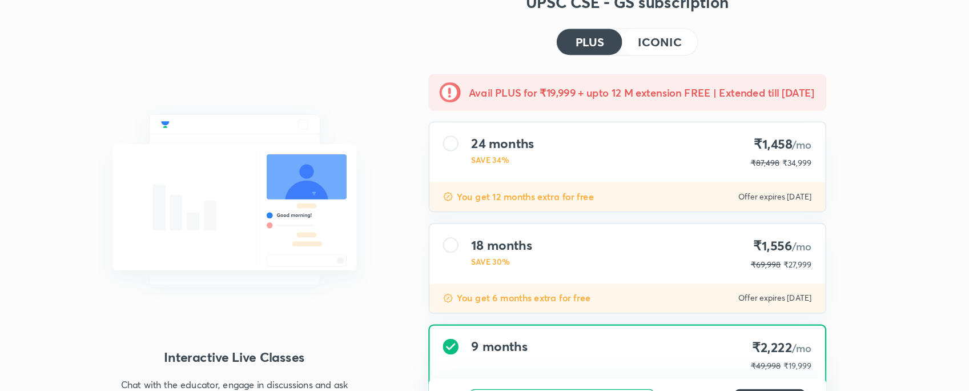
scroll to position [10, 0]
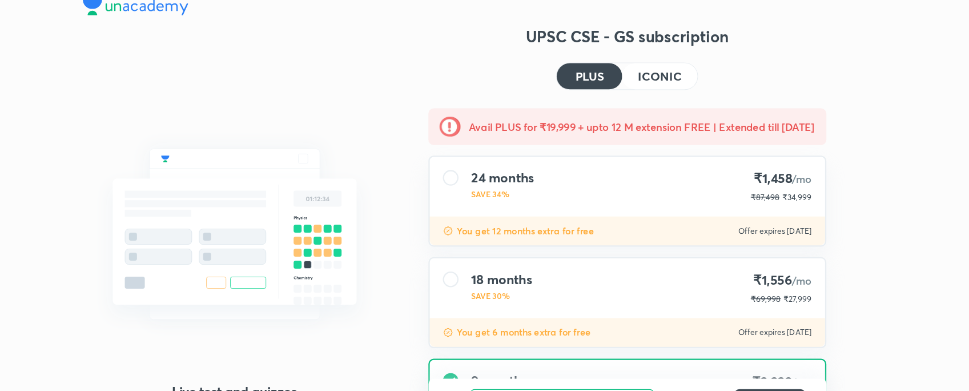
click at [665, 58] on button "ICONIC" at bounding box center [663, 66] width 65 height 23
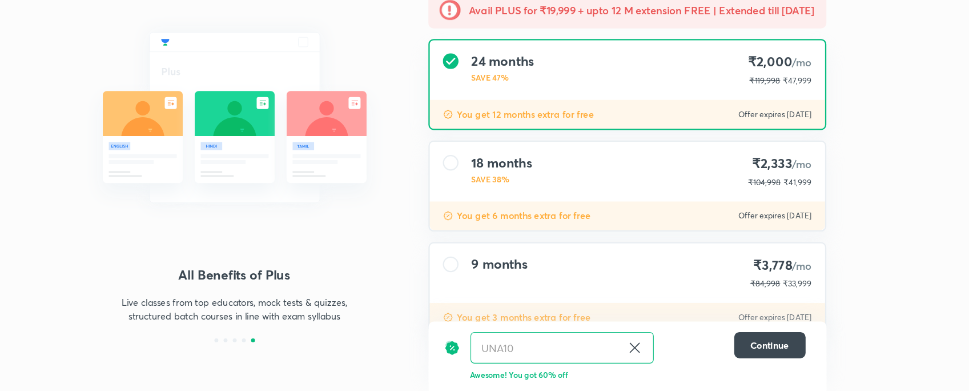
scroll to position [92, 0]
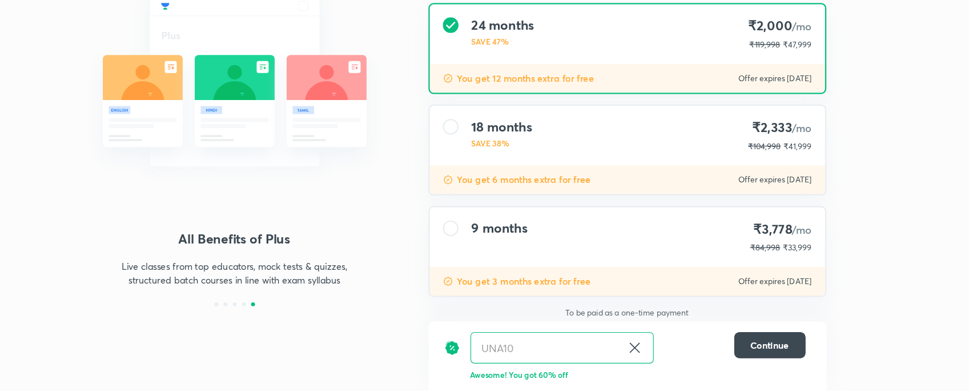
click at [488, 252] on div "9 months ₹3,778 /mo ₹84,998 ₹33,999" at bounding box center [635, 257] width 345 height 52
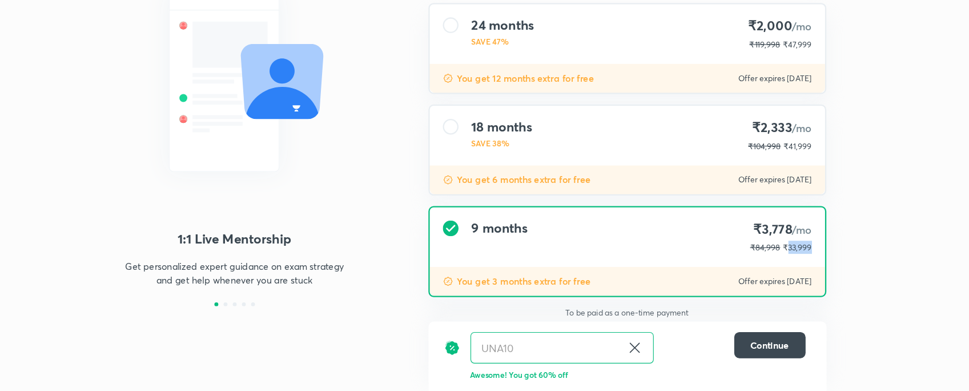
drag, startPoint x: 774, startPoint y: 261, endPoint x: 807, endPoint y: 260, distance: 32.5
click at [774, 260] on div "9 months ₹3,778 /mo ₹84,998 ₹33,999" at bounding box center [635, 257] width 345 height 52
click at [774, 256] on div "Avail PLUS for ₹19,999 + upto 12 M extension FREE | Extended till Aug 31 24 mon…" at bounding box center [635, 173] width 365 height 325
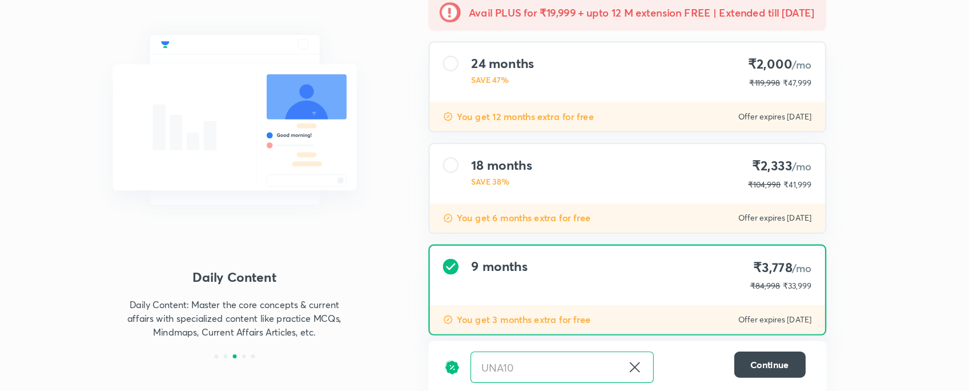
scroll to position [77, 0]
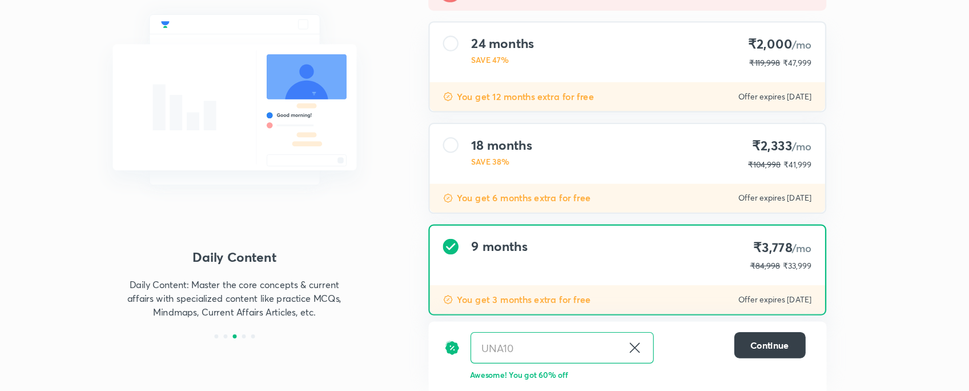
click at [764, 312] on button "Continue" at bounding box center [760, 350] width 62 height 23
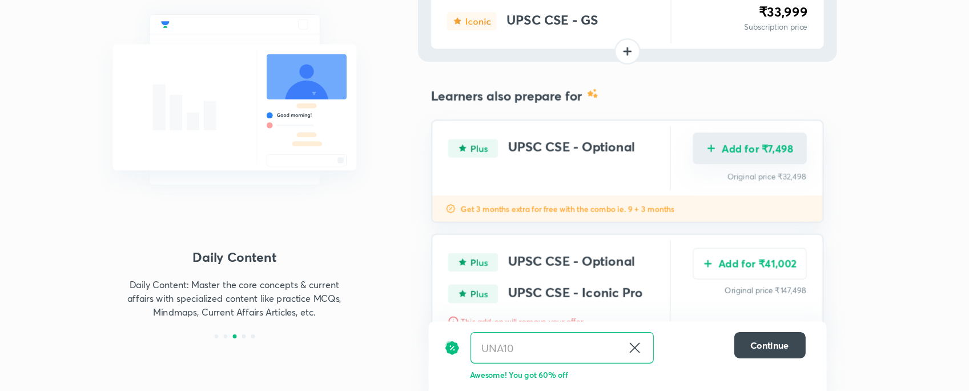
click at [772, 187] on button "Add for ₹7,498" at bounding box center [742, 179] width 99 height 27
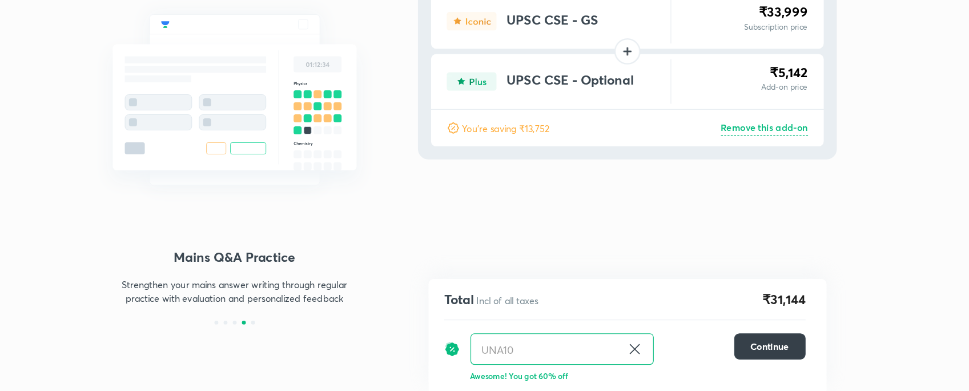
scroll to position [18, 0]
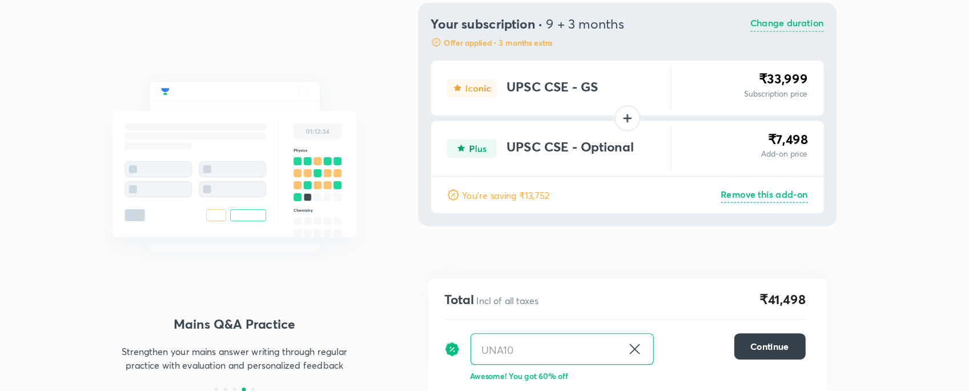
click at [752, 312] on span "Continue" at bounding box center [760, 351] width 34 height 11
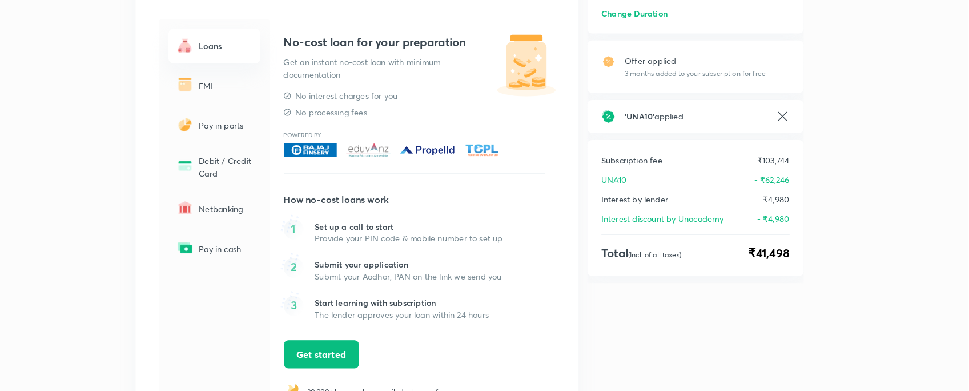
scroll to position [163, 0]
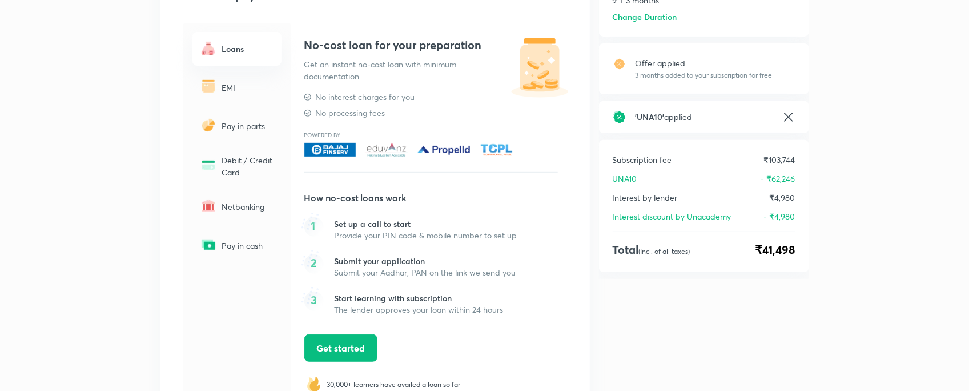
click at [167, 93] on div "Choose a payment method Loans EMI Pay in parts Debit / Credit Card Netbanking P…" at bounding box center [374, 197] width 429 height 456
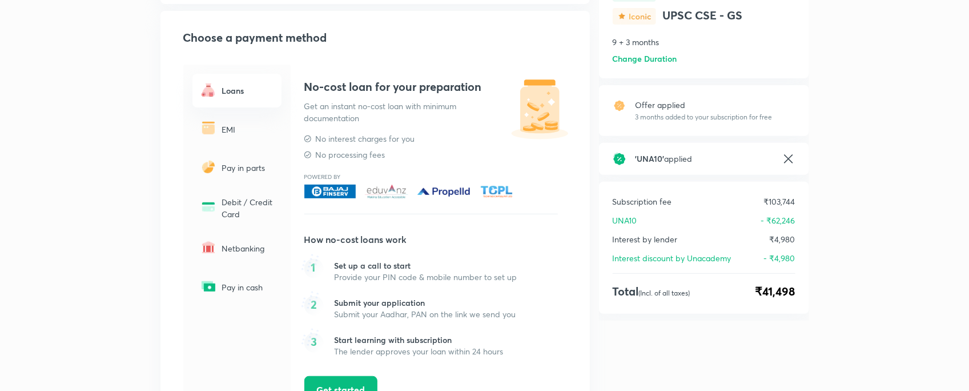
scroll to position [92, 0]
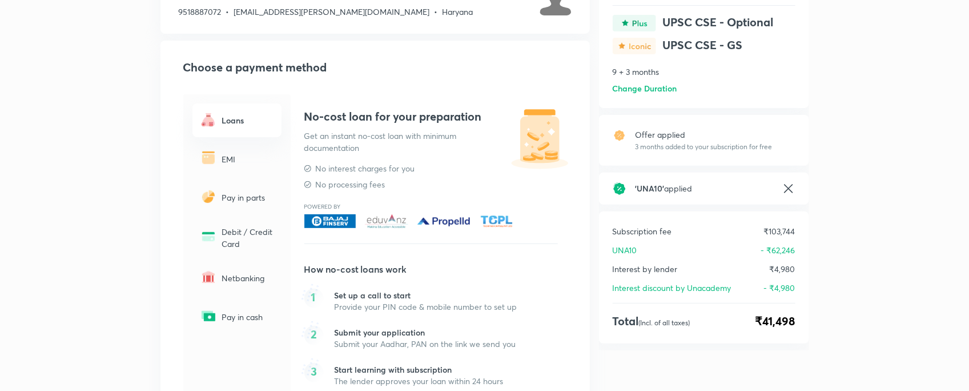
click at [240, 162] on p "EMI" at bounding box center [248, 159] width 53 height 12
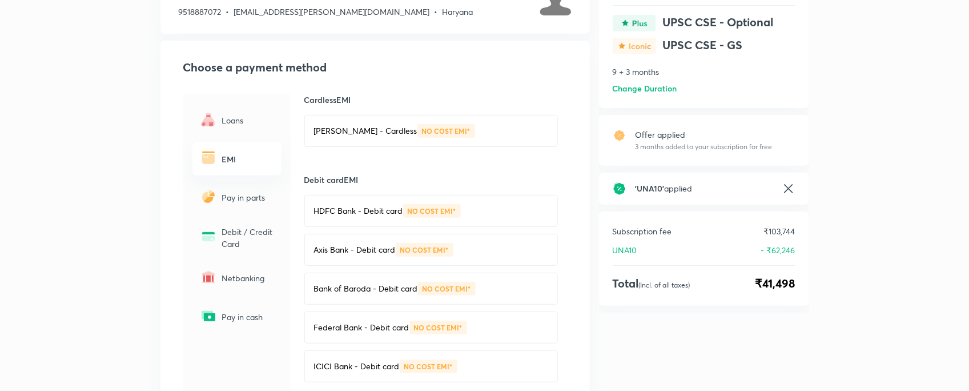
drag, startPoint x: 614, startPoint y: 285, endPoint x: 698, endPoint y: 288, distance: 84.0
click at [698, 288] on div "Total (Incl. of all taxes) ₹41,498" at bounding box center [704, 283] width 183 height 17
click at [691, 294] on div "Subscription fee ₹103,744 UNA10 - ₹62,246 Total (Incl. of all taxes) ₹41,498" at bounding box center [704, 258] width 210 height 94
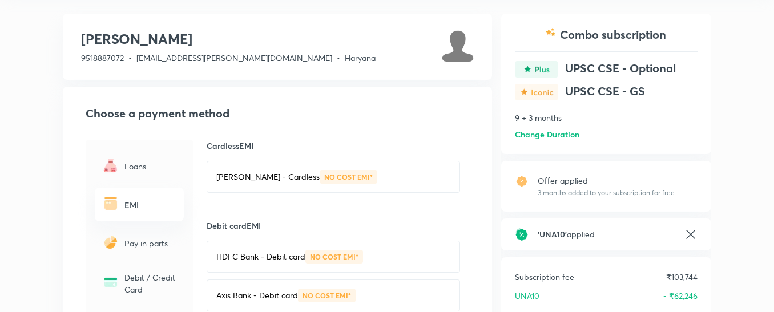
scroll to position [0, 0]
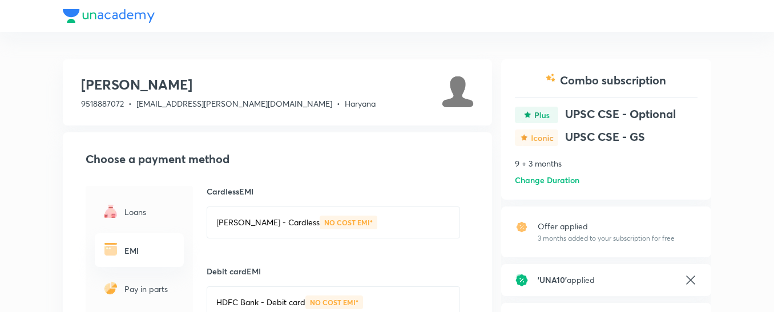
click at [127, 16] on div at bounding box center [387, 16] width 649 height 32
click at [538, 181] on h6 "Change Duration" at bounding box center [547, 180] width 65 height 12
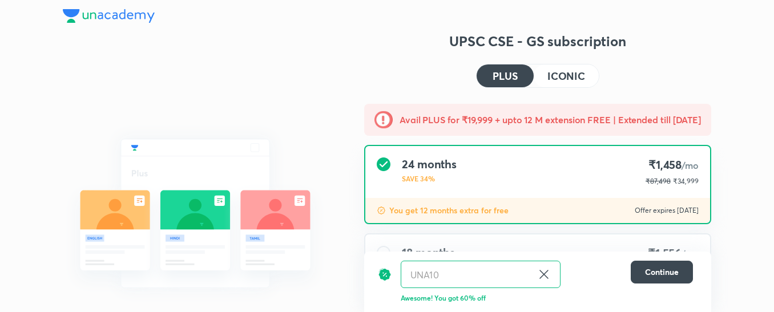
click at [88, 21] on img at bounding box center [109, 16] width 92 height 14
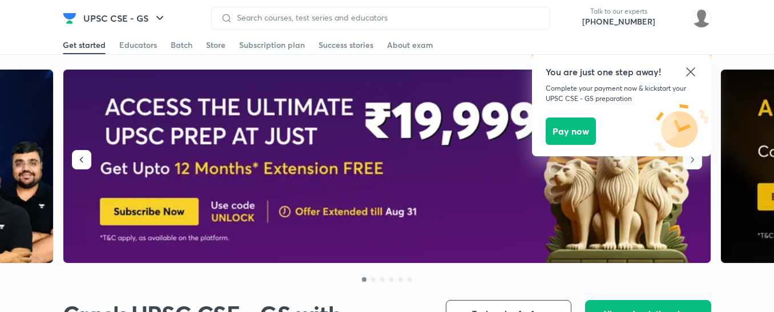
click at [186, 43] on div "Batch" at bounding box center [182, 44] width 22 height 11
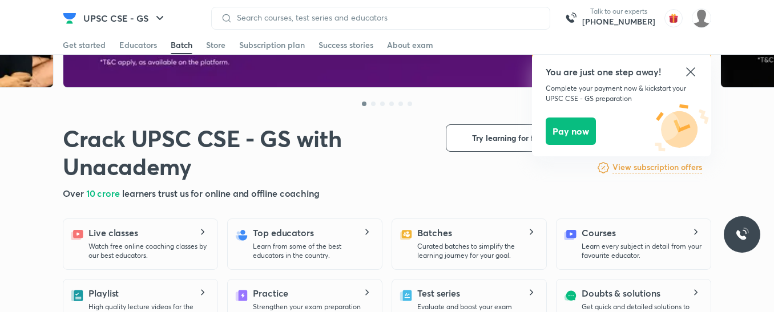
scroll to position [421, 0]
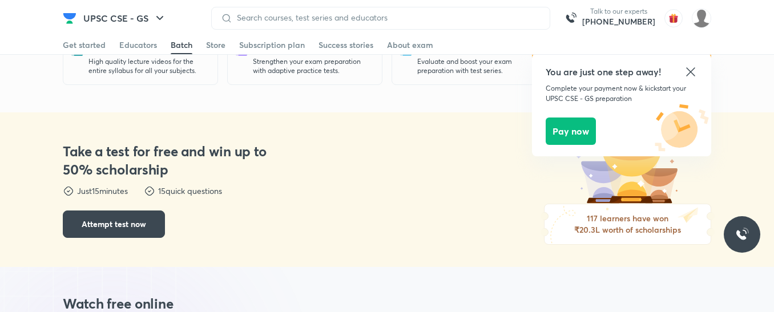
click at [183, 45] on div "Batch" at bounding box center [182, 44] width 22 height 11
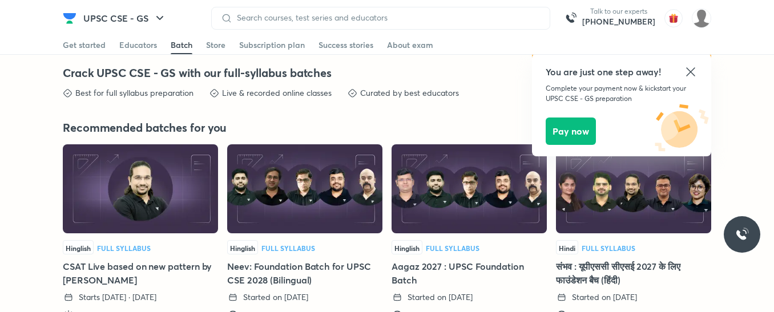
scroll to position [2436, 0]
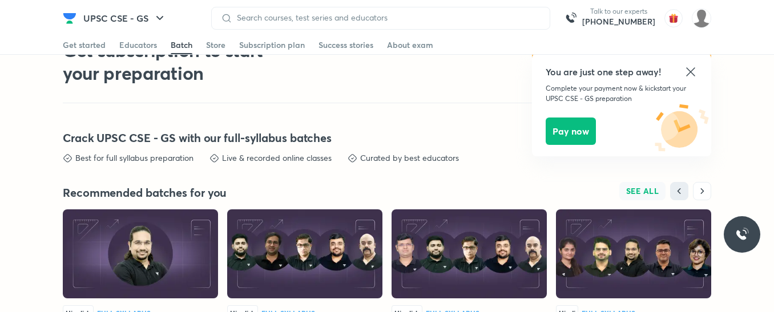
click at [633, 190] on span "SEE ALL" at bounding box center [642, 191] width 33 height 8
click at [696, 73] on icon at bounding box center [691, 72] width 14 height 14
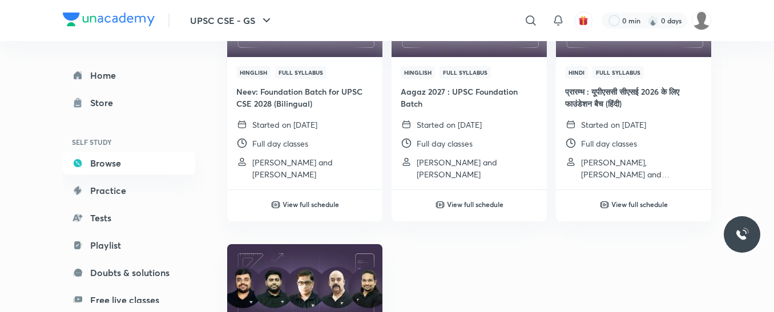
scroll to position [959, 0]
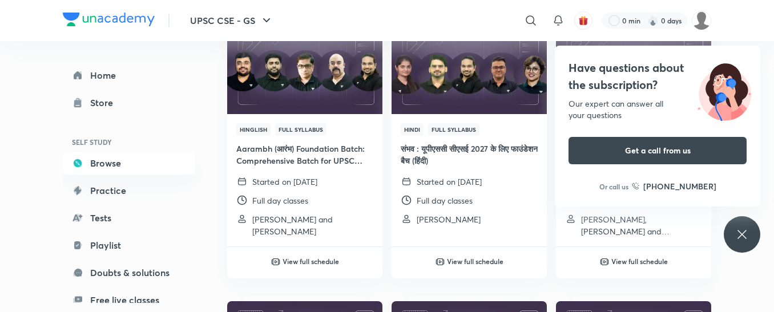
click at [737, 235] on icon at bounding box center [742, 235] width 14 height 14
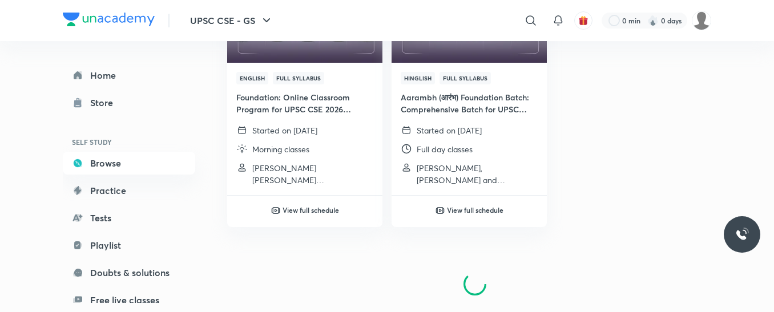
scroll to position [1838, 0]
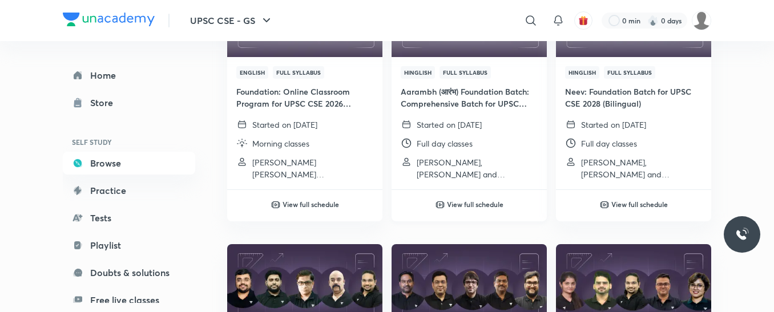
click at [471, 206] on h6 "View full schedule" at bounding box center [475, 204] width 57 height 10
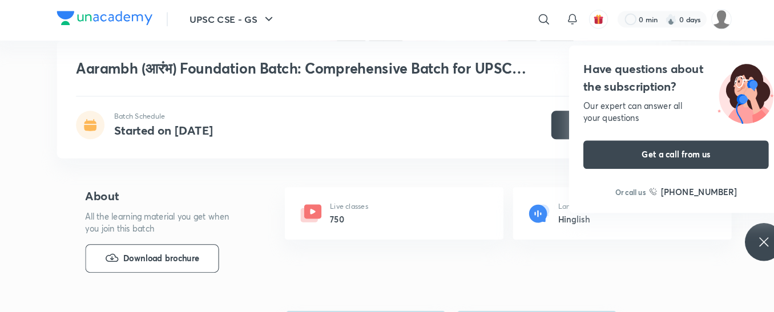
scroll to position [397, 0]
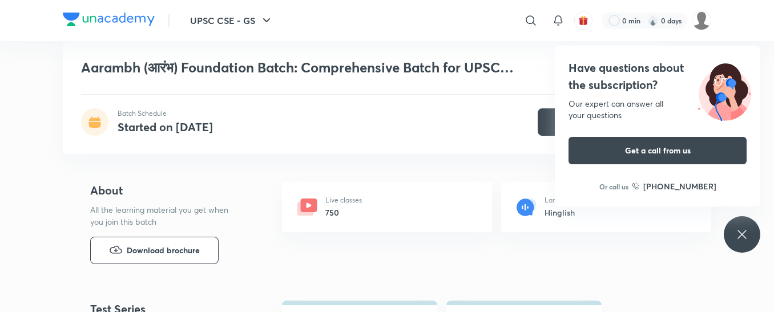
click at [747, 236] on icon at bounding box center [742, 235] width 14 height 14
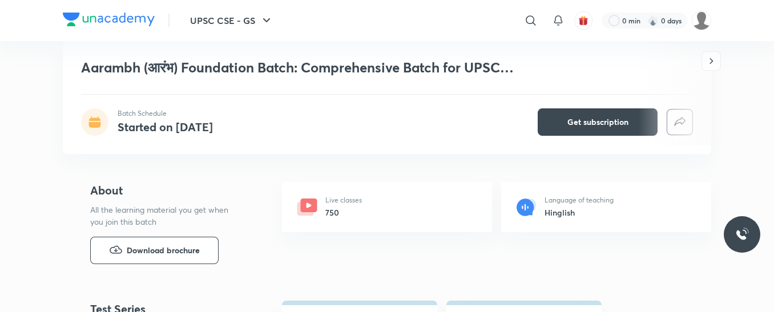
drag, startPoint x: 325, startPoint y: 207, endPoint x: 382, endPoint y: 195, distance: 57.9
click at [367, 203] on div "Live classes 750" at bounding box center [387, 207] width 210 height 50
drag, startPoint x: 557, startPoint y: 212, endPoint x: 570, endPoint y: 207, distance: 14.1
click at [570, 207] on h6 "Hinglish" at bounding box center [579, 213] width 69 height 12
click at [532, 205] on icon at bounding box center [525, 207] width 17 height 17
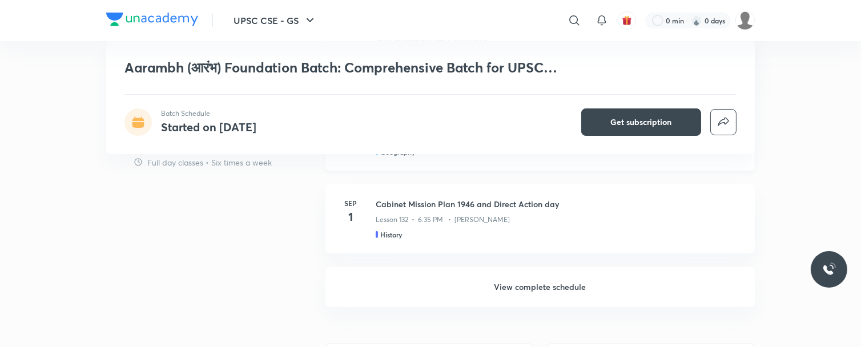
scroll to position [1190, 0]
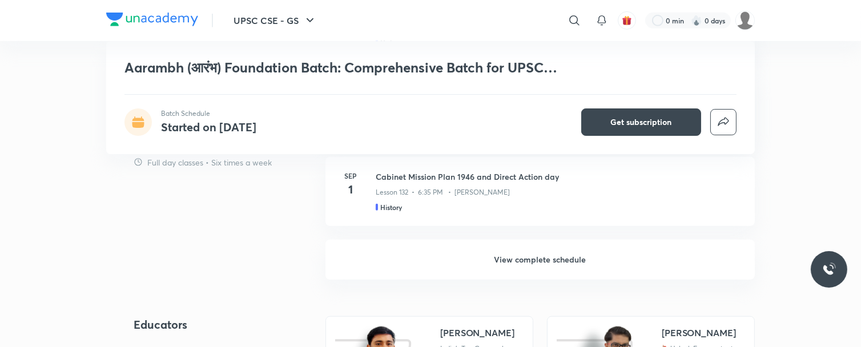
click at [540, 252] on h6 "View complete schedule" at bounding box center [539, 260] width 429 height 40
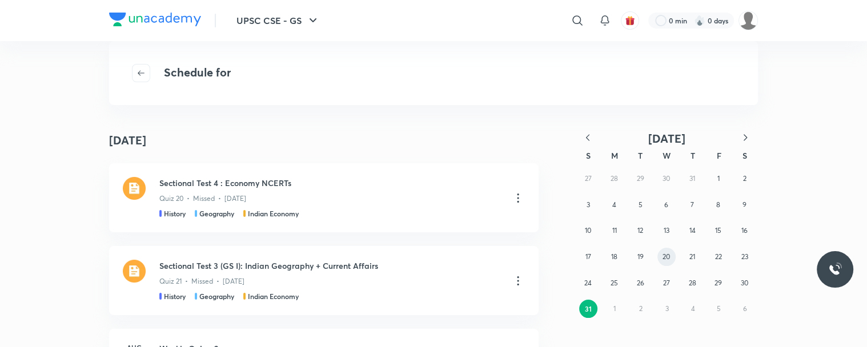
click at [671, 250] on button "20" at bounding box center [666, 257] width 18 height 18
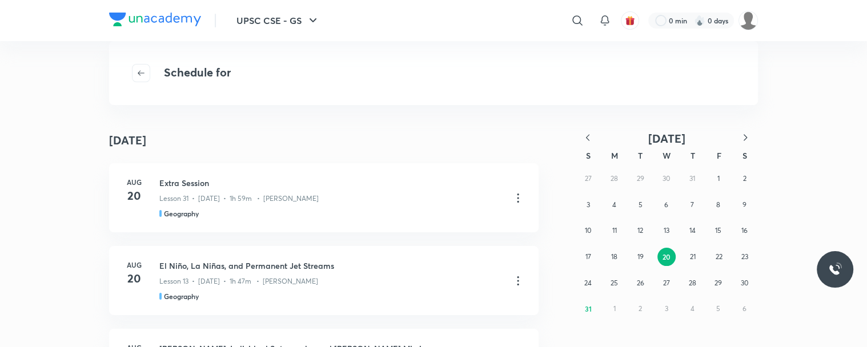
click at [743, 136] on icon "button" at bounding box center [744, 137] width 11 height 11
click at [743, 136] on div "UPSC CSE - GS ​ 0 min 0 days Schedule for August 20 August 20 Aug 20 Extra Sess…" at bounding box center [433, 173] width 867 height 347
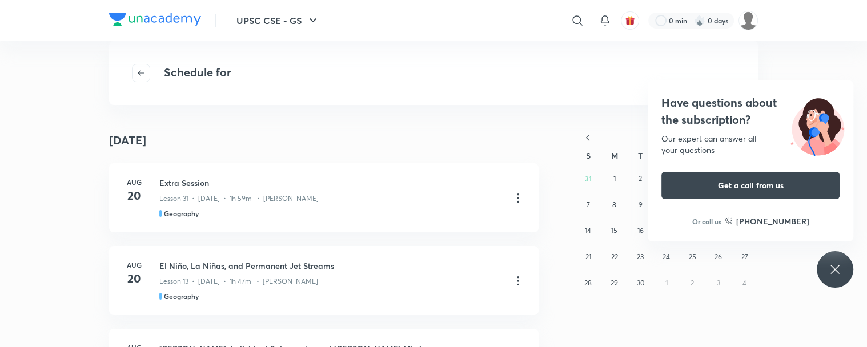
click at [774, 265] on div "Have questions about the subscription? Our expert can answer all your questions…" at bounding box center [834, 269] width 37 height 37
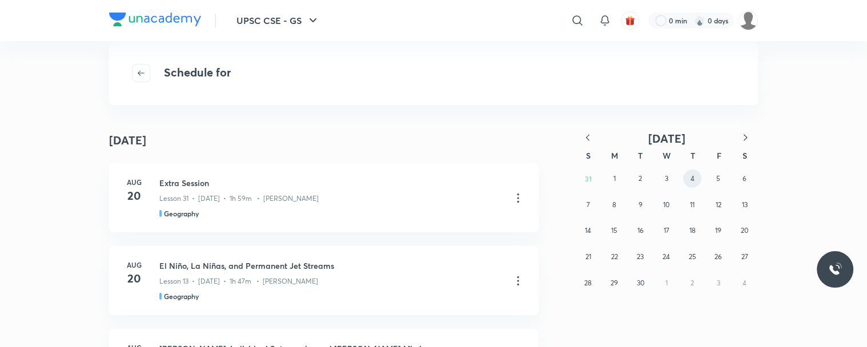
click at [689, 180] on button "4" at bounding box center [692, 179] width 18 height 18
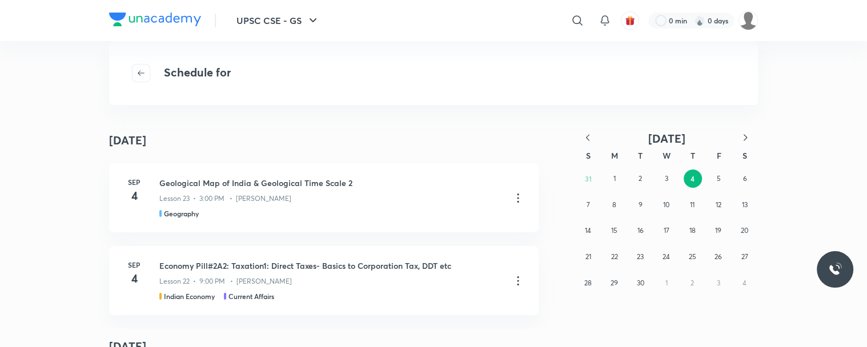
click at [743, 136] on icon "button" at bounding box center [744, 137] width 11 height 11
click at [699, 183] on button "4" at bounding box center [692, 179] width 18 height 18
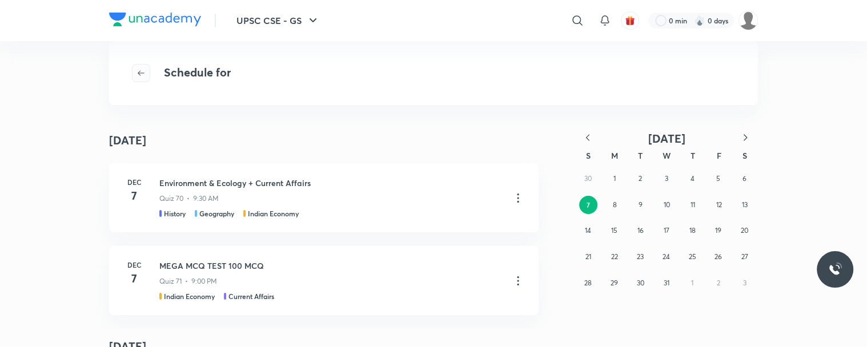
click at [146, 67] on button "button" at bounding box center [141, 73] width 18 height 18
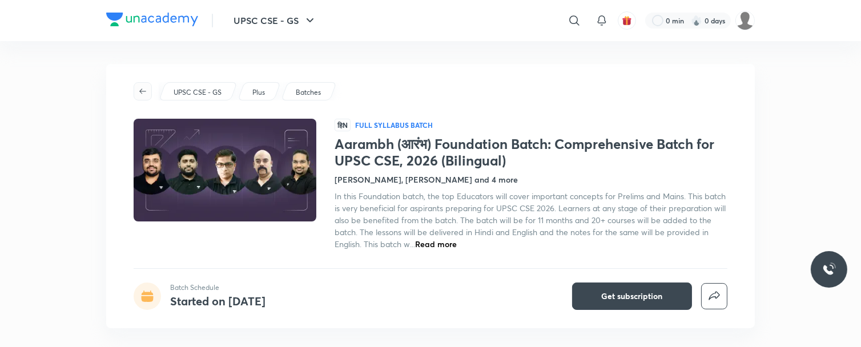
click at [136, 96] on button "button" at bounding box center [143, 91] width 18 height 18
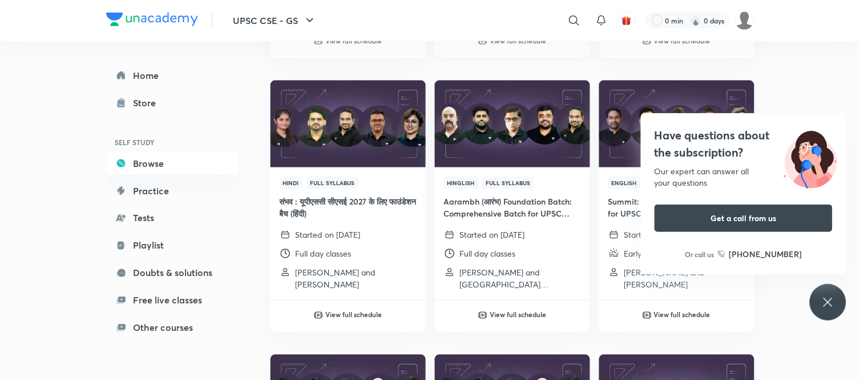
scroll to position [380, 0]
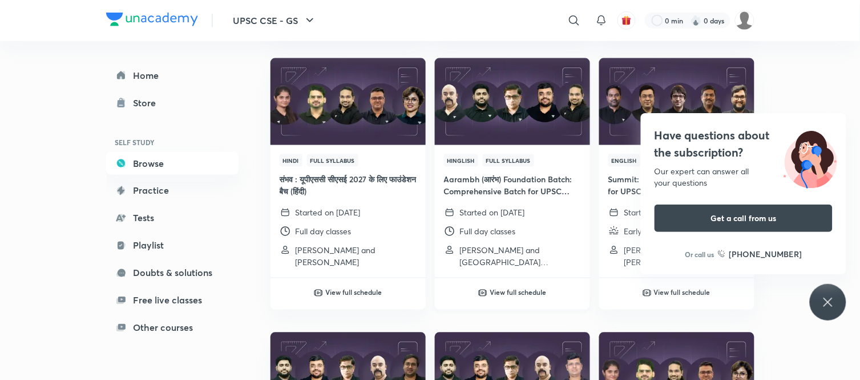
click at [476, 135] on img at bounding box center [512, 101] width 158 height 88
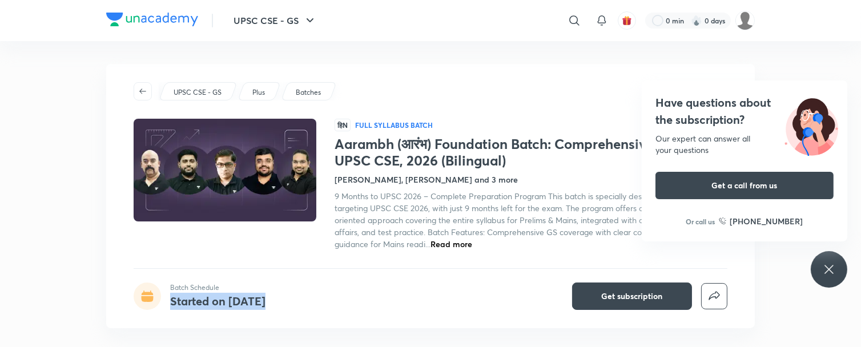
drag, startPoint x: 170, startPoint y: 304, endPoint x: 277, endPoint y: 300, distance: 107.4
click at [277, 300] on div "Batch Schedule Started on Aug 29" at bounding box center [211, 296] width 155 height 27
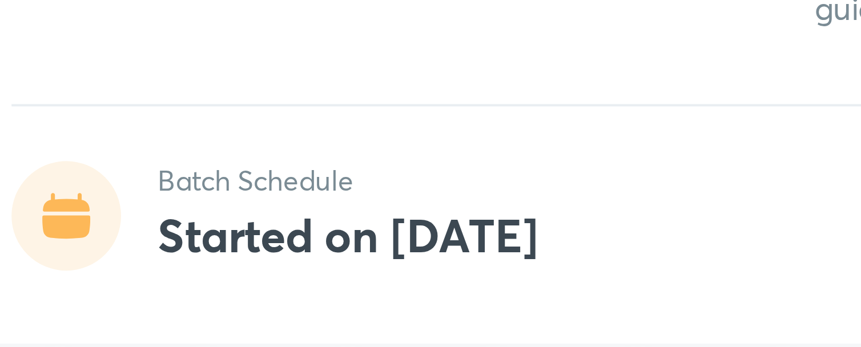
click at [227, 289] on p "Batch Schedule" at bounding box center [217, 288] width 95 height 10
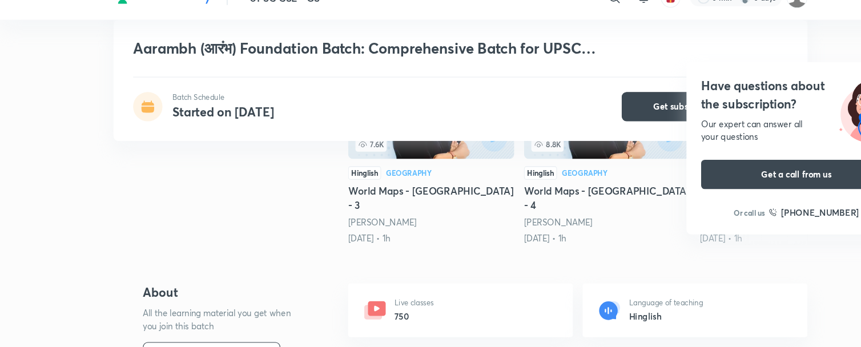
scroll to position [363, 0]
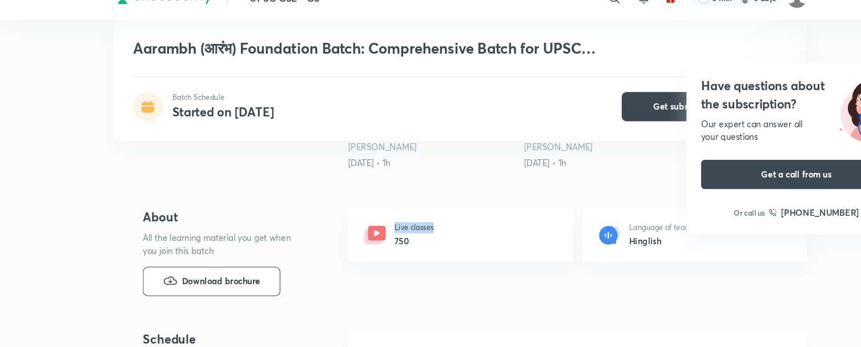
drag, startPoint x: 362, startPoint y: 239, endPoint x: 409, endPoint y: 231, distance: 47.5
click at [409, 231] on div "Live classes 750" at bounding box center [430, 242] width 210 height 50
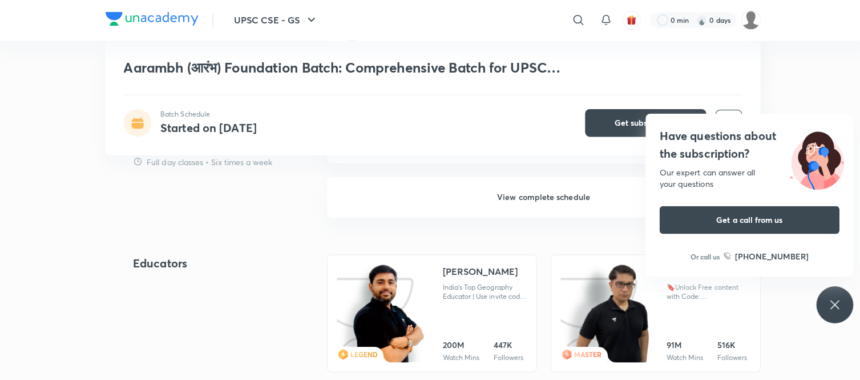
scroll to position [1015, 0]
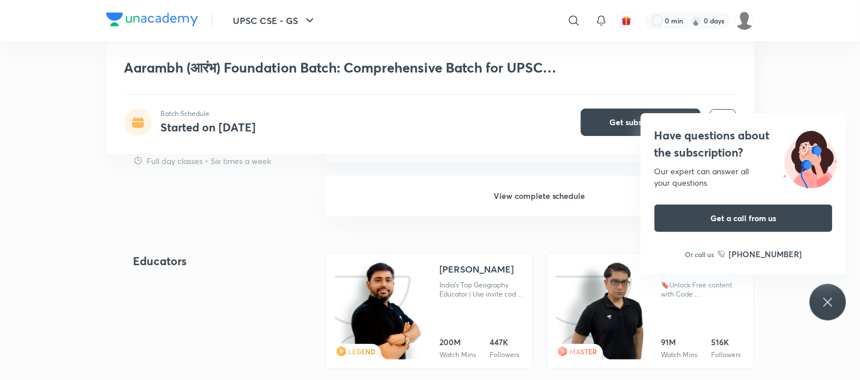
click at [158, 23] on img at bounding box center [152, 20] width 92 height 14
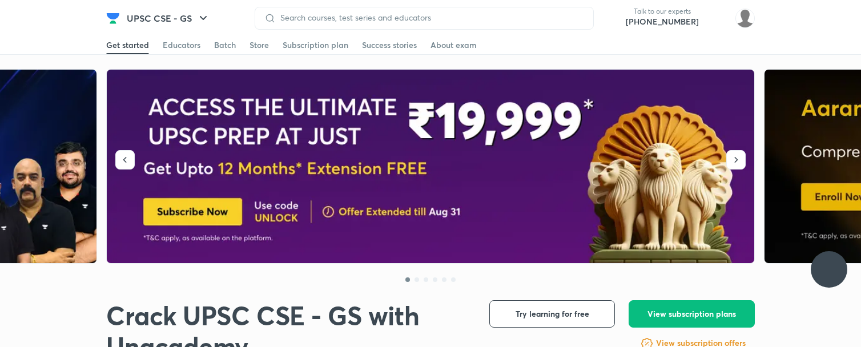
click at [300, 45] on div "Subscription plan" at bounding box center [316, 44] width 66 height 11
click at [312, 49] on div "Subscription plan" at bounding box center [316, 44] width 66 height 11
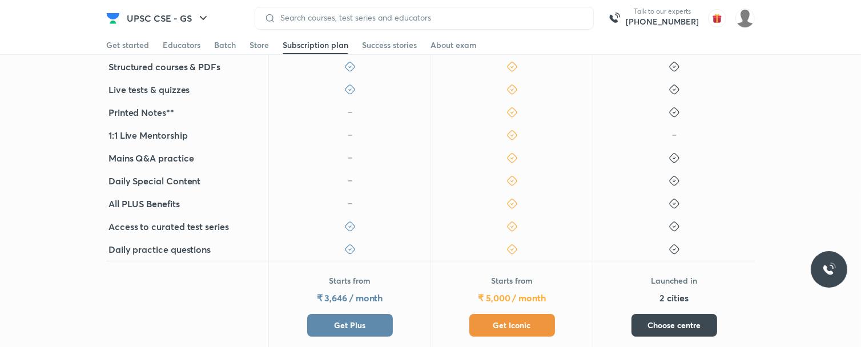
scroll to position [444, 0]
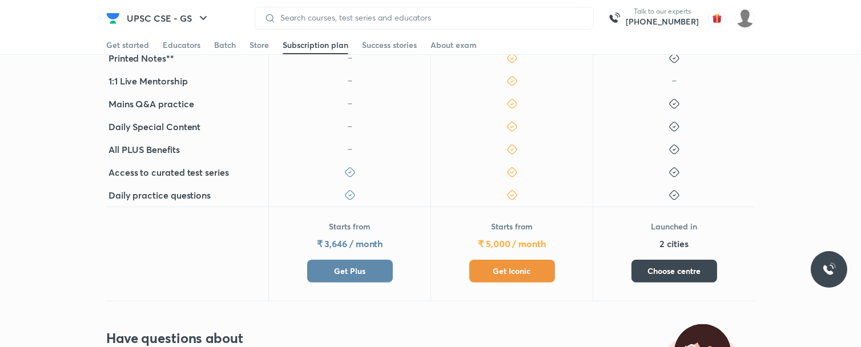
click at [505, 284] on div "Starts from ₹ 5,000 / month Get Iconic" at bounding box center [511, 254] width 162 height 95
click at [506, 278] on button "Get Iconic" at bounding box center [512, 271] width 86 height 23
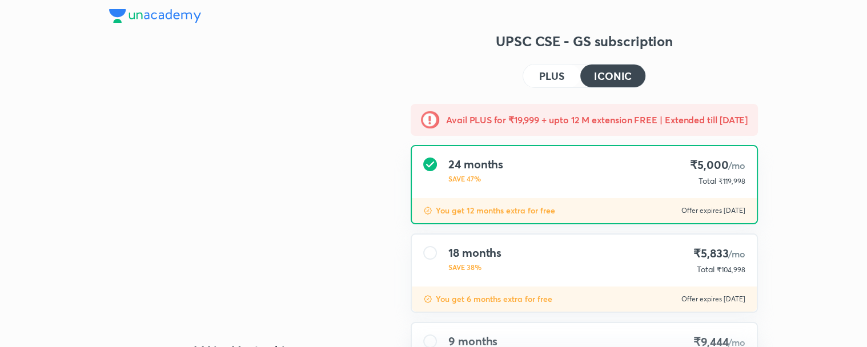
type input "NIKIST"
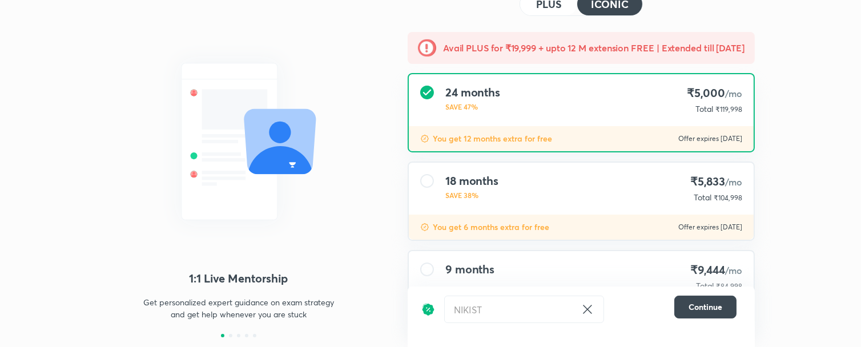
scroll to position [33, 0]
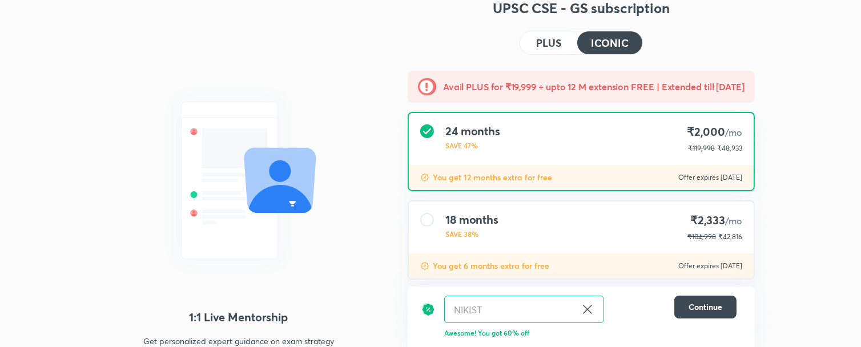
click at [591, 307] on icon at bounding box center [588, 310] width 14 height 14
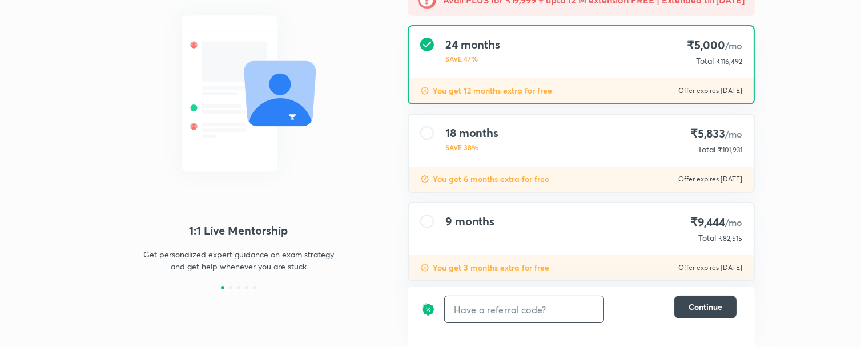
scroll to position [137, 0]
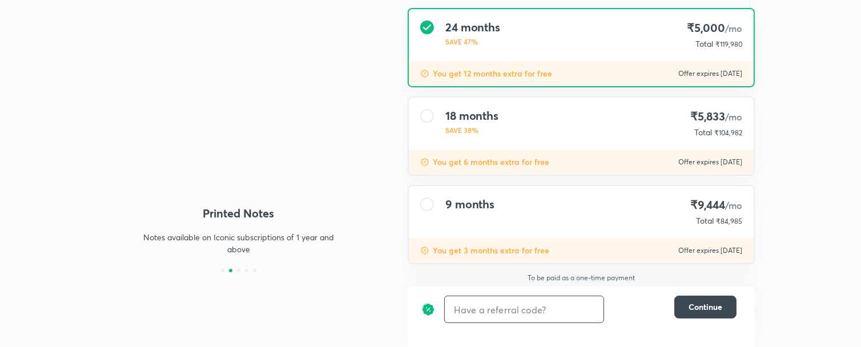
click at [524, 231] on div "9 months ₹9,444 /mo Total ₹84,985" at bounding box center [581, 212] width 345 height 52
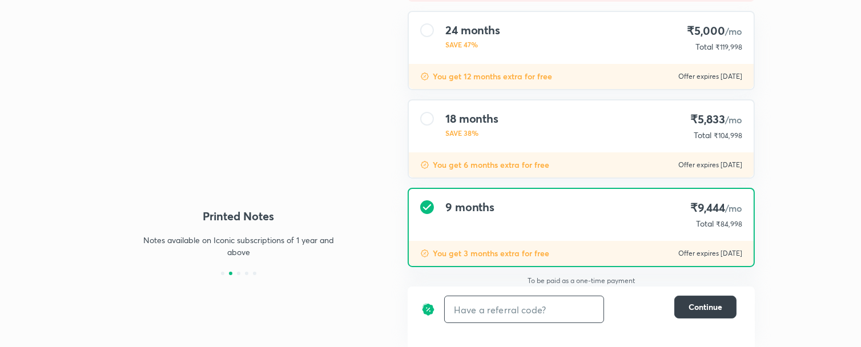
click at [704, 307] on span "Continue" at bounding box center [706, 306] width 34 height 11
click at [693, 305] on span "Continue" at bounding box center [706, 306] width 34 height 11
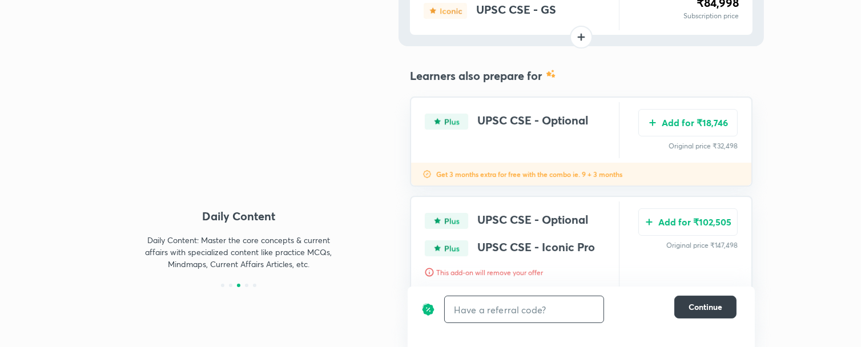
scroll to position [146, 0]
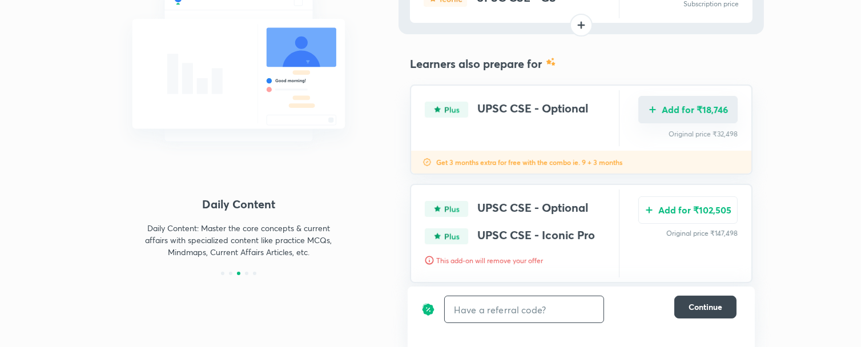
click at [711, 114] on button "Add for ₹18,746" at bounding box center [687, 109] width 99 height 27
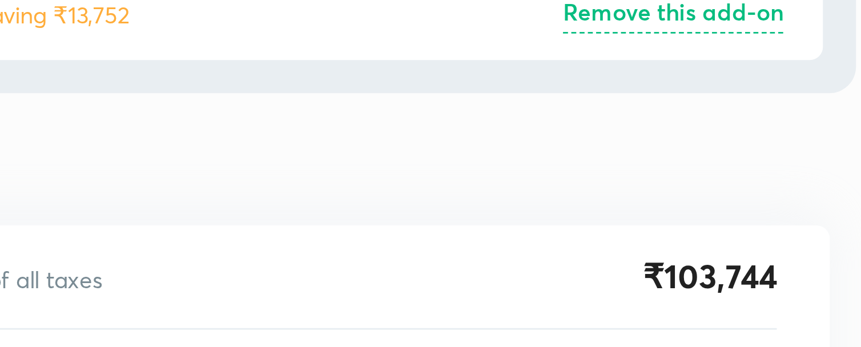
scroll to position [62, 0]
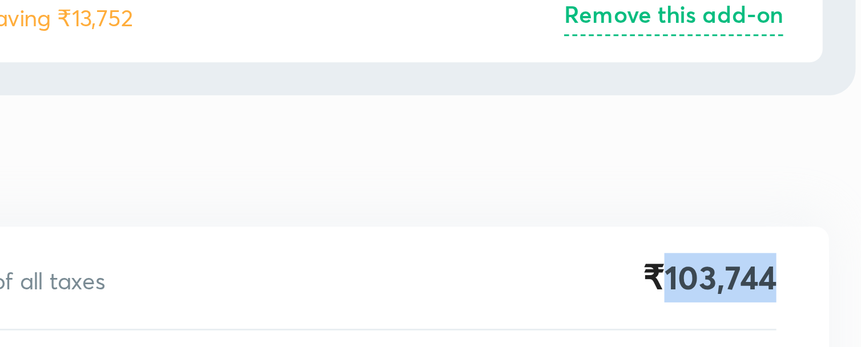
drag, startPoint x: 698, startPoint y: 267, endPoint x: 748, endPoint y: 259, distance: 50.2
click at [748, 259] on div "Total Incl of all taxes ₹103,744 ​ Continue" at bounding box center [581, 298] width 347 height 98
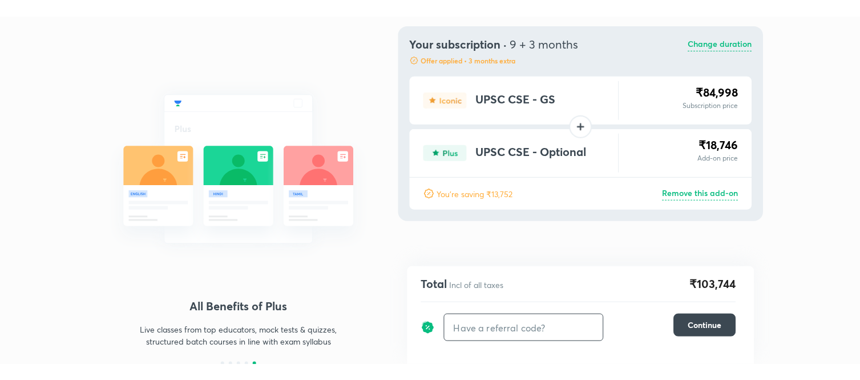
scroll to position [29, 0]
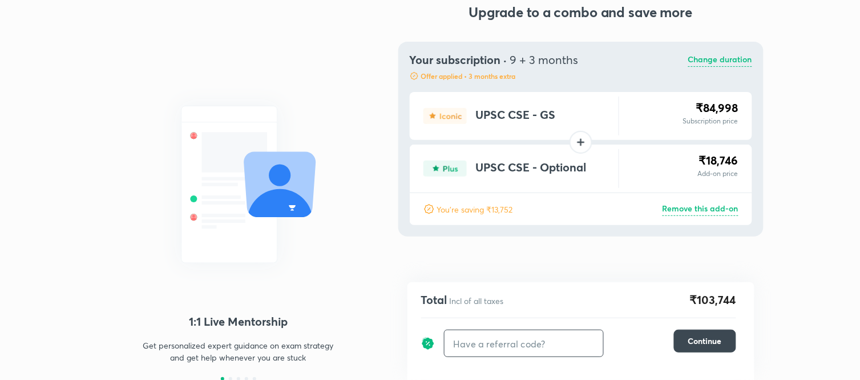
click at [705, 57] on p "Change duration" at bounding box center [721, 60] width 64 height 14
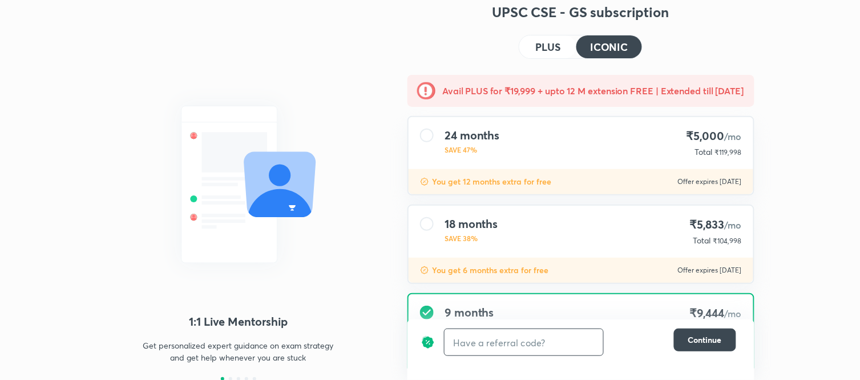
click at [491, 234] on p "SAVE 38%" at bounding box center [471, 238] width 53 height 10
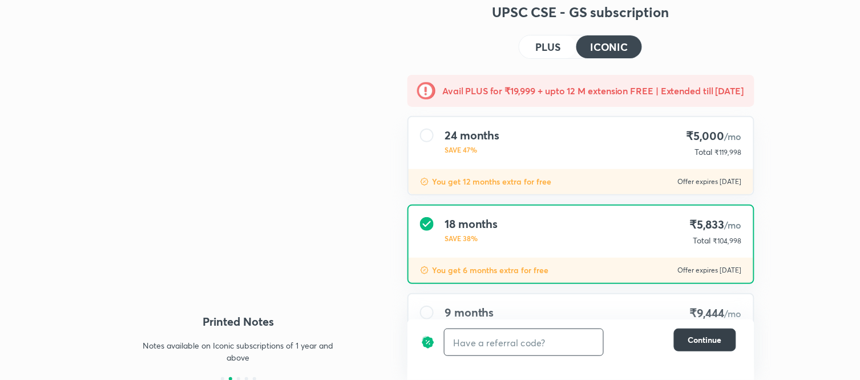
click at [691, 330] on button "Continue" at bounding box center [705, 339] width 62 height 23
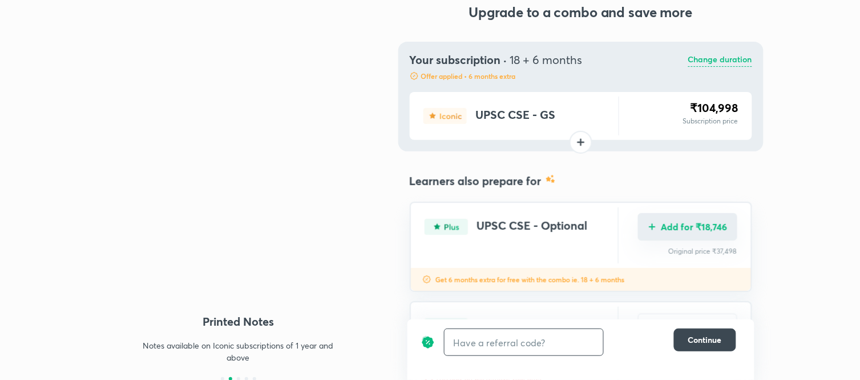
click at [689, 232] on button "Add for ₹18,746" at bounding box center [687, 226] width 99 height 27
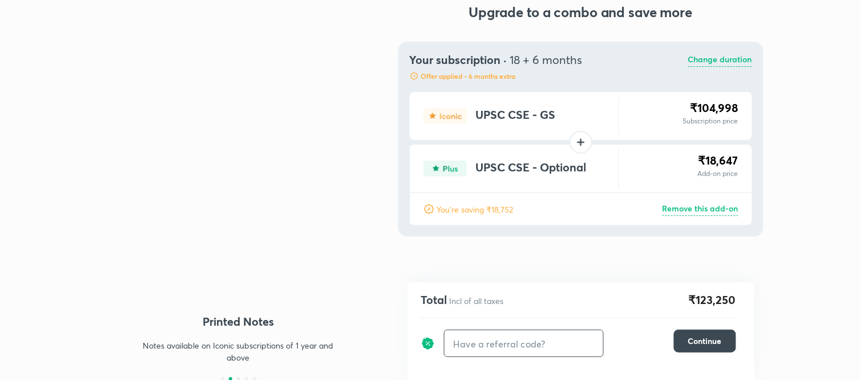
click at [515, 341] on input "text" at bounding box center [524, 343] width 159 height 27
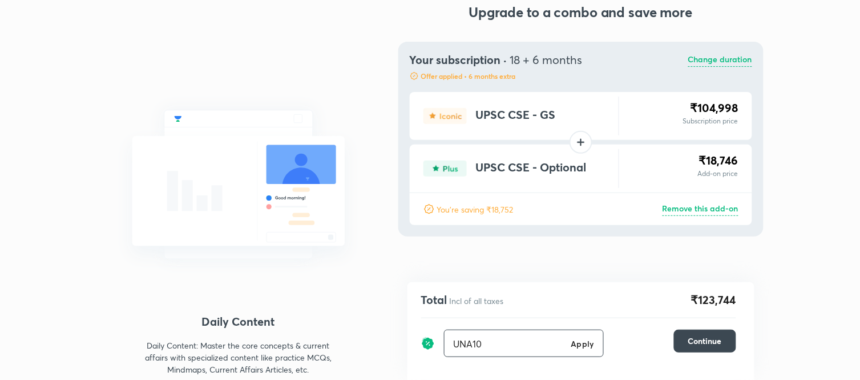
type input "UNA10"
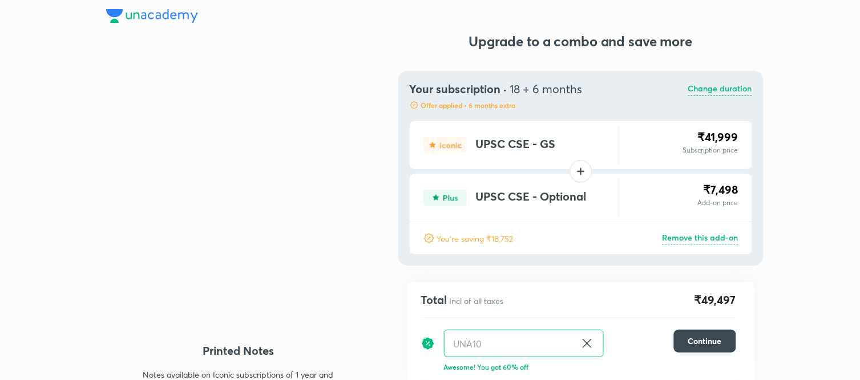
click at [123, 21] on img at bounding box center [152, 16] width 92 height 14
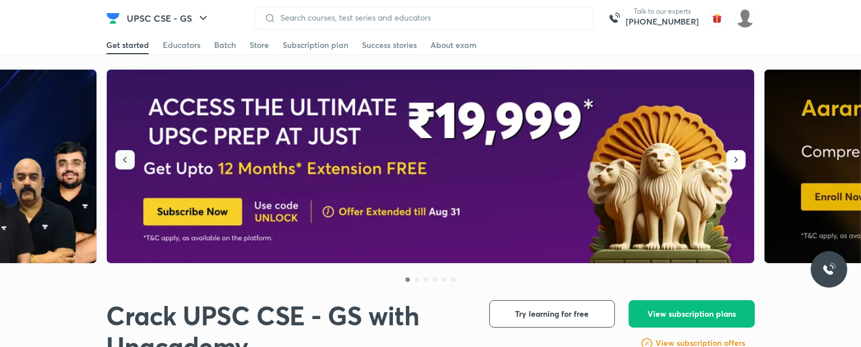
click at [132, 158] on button "button" at bounding box center [124, 159] width 19 height 19
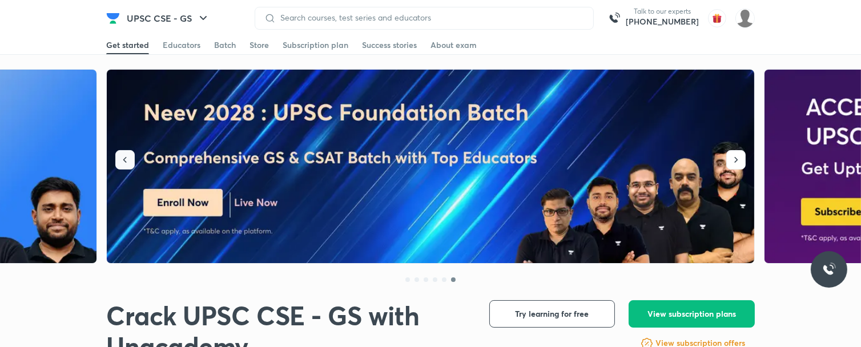
click at [116, 153] on button "button" at bounding box center [124, 159] width 19 height 19
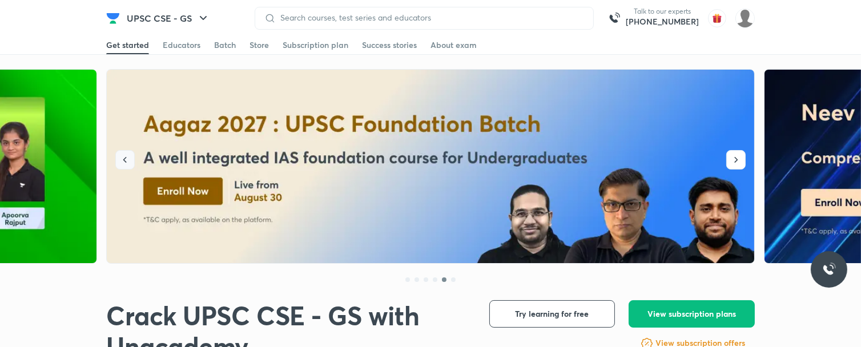
click at [122, 168] on button "button" at bounding box center [124, 159] width 19 height 19
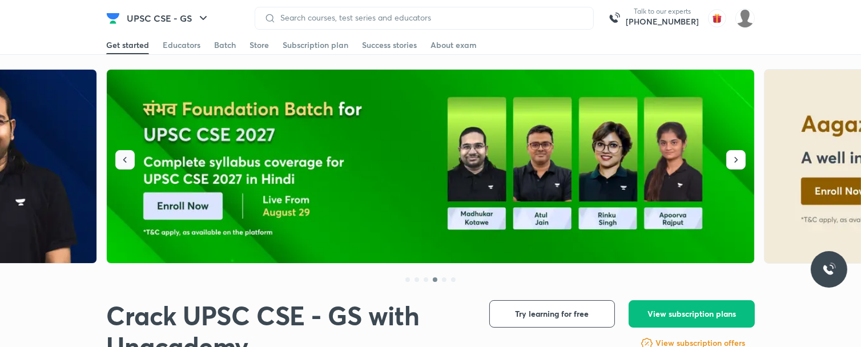
click at [133, 155] on button "button" at bounding box center [124, 159] width 19 height 19
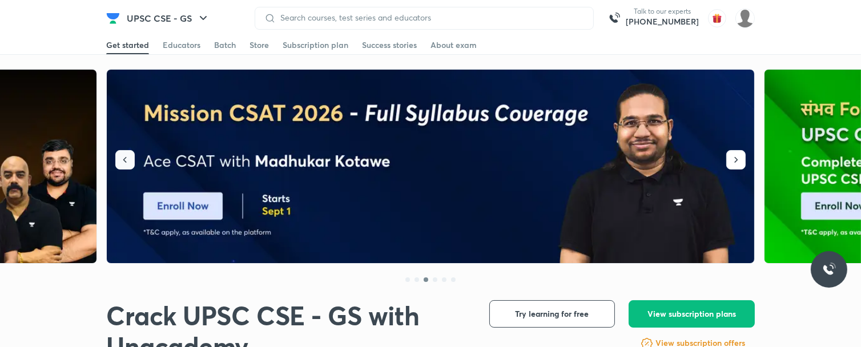
click at [126, 163] on icon "button" at bounding box center [124, 159] width 11 height 11
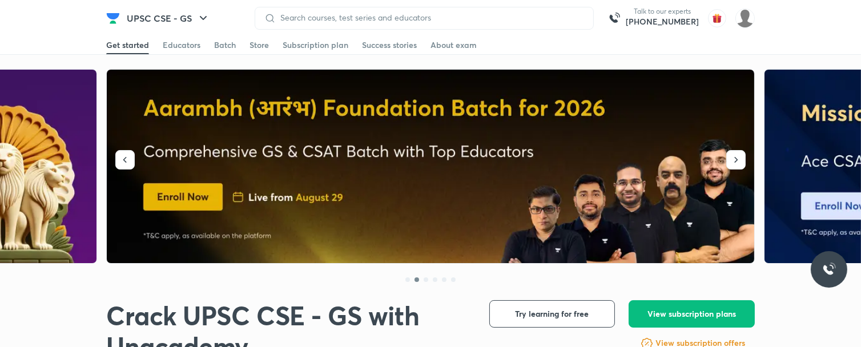
click at [293, 178] on img at bounding box center [431, 167] width 649 height 194
drag, startPoint x: 317, startPoint y: 49, endPoint x: 534, endPoint y: 127, distance: 229.9
click at [317, 49] on div "Subscription plan" at bounding box center [316, 44] width 66 height 11
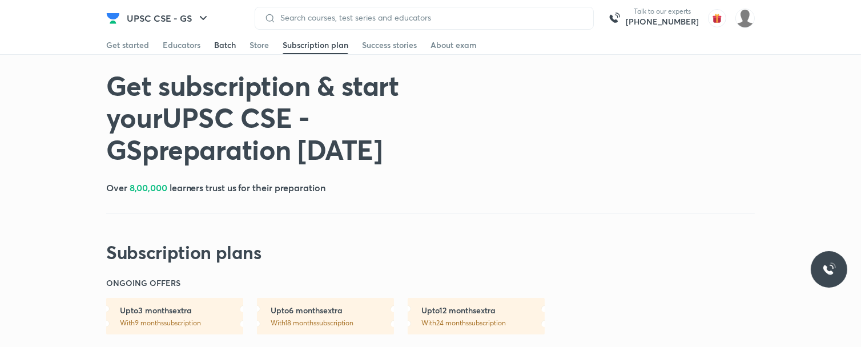
click at [228, 46] on div "Batch" at bounding box center [225, 44] width 22 height 11
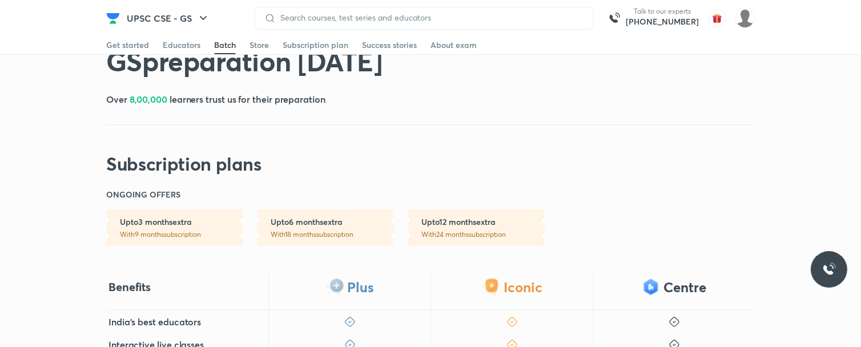
scroll to position [190, 0]
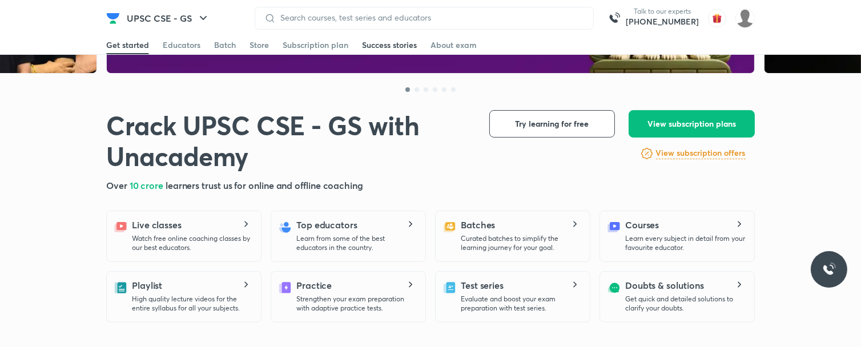
click at [223, 41] on div "Batch" at bounding box center [225, 44] width 22 height 11
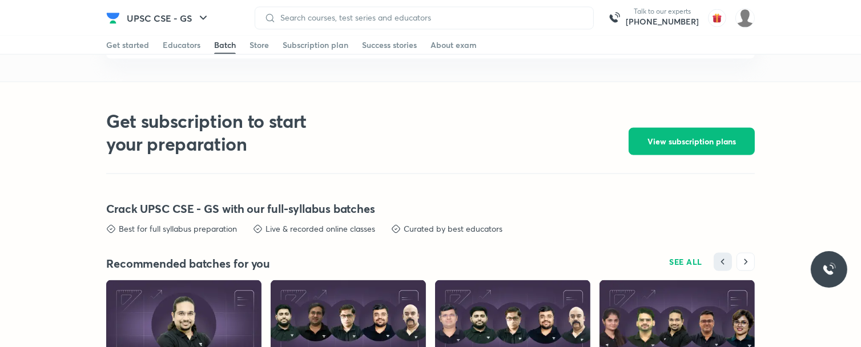
scroll to position [2562, 0]
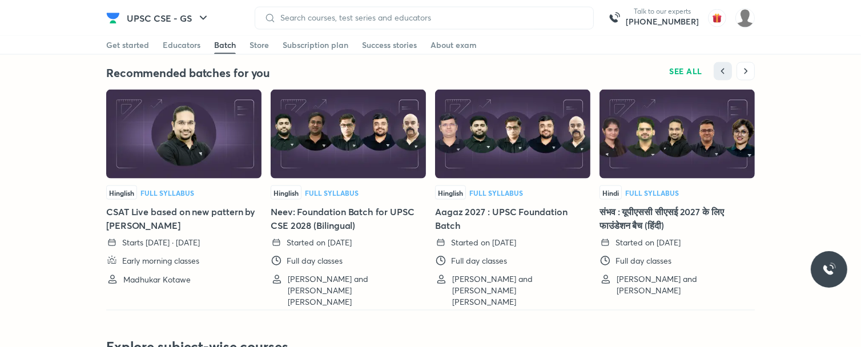
click at [514, 160] on img at bounding box center [512, 134] width 155 height 89
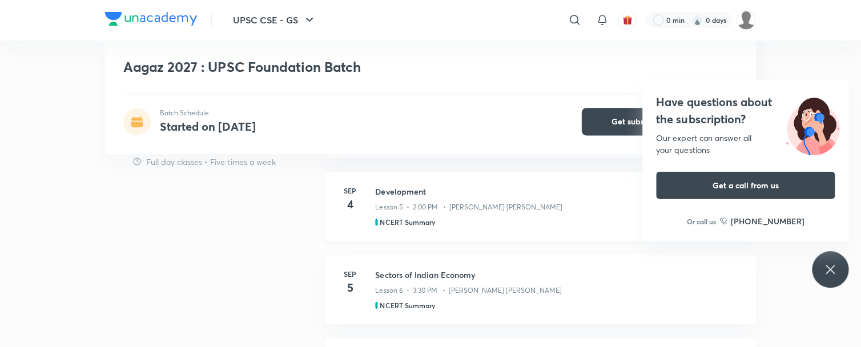
scroll to position [754, 0]
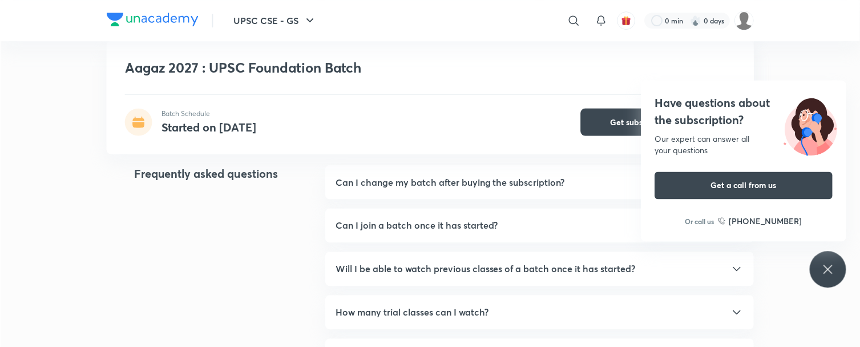
scroll to position [2562, 0]
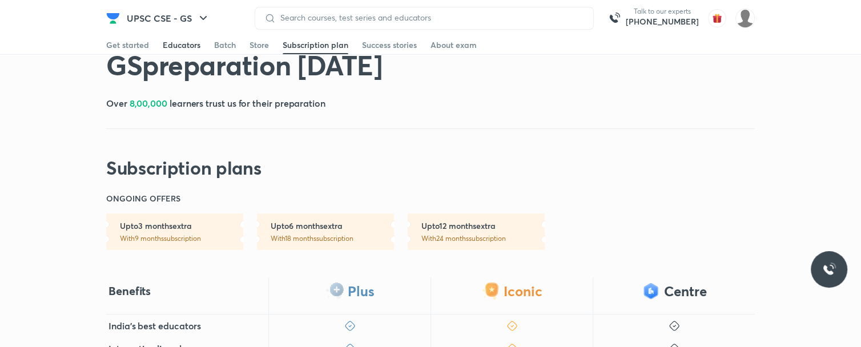
click at [225, 51] on div "Get started Educators Batch Store Subscription plan Success stories About exam" at bounding box center [430, 45] width 649 height 18
click at [224, 49] on div "Batch" at bounding box center [225, 44] width 22 height 11
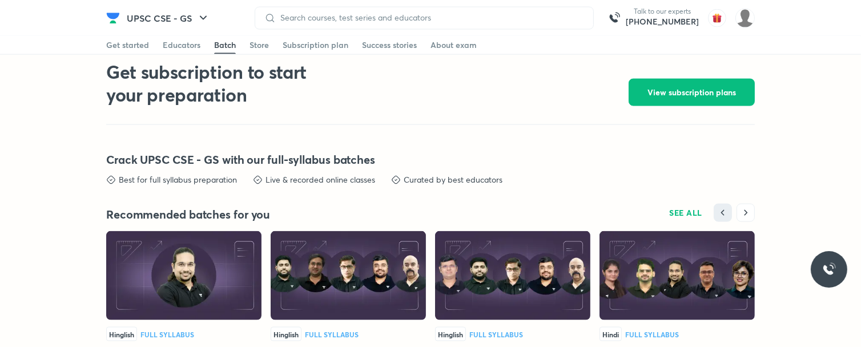
scroll to position [2437, 0]
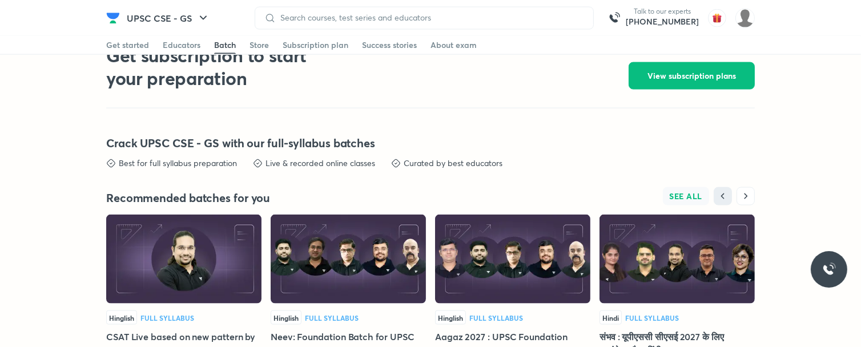
click at [697, 192] on span "SEE ALL" at bounding box center [686, 196] width 33 height 8
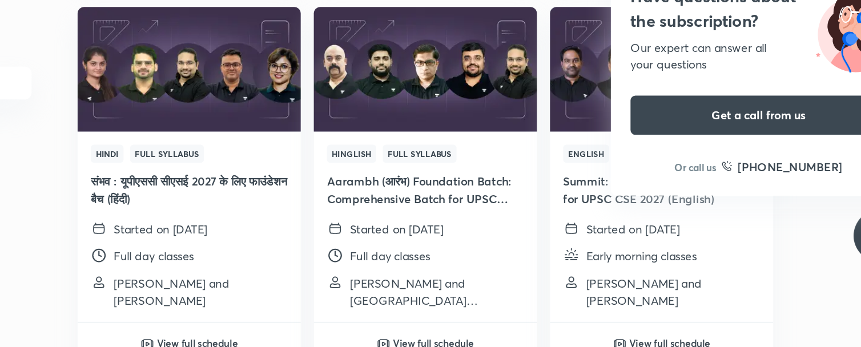
scroll to position [330, 0]
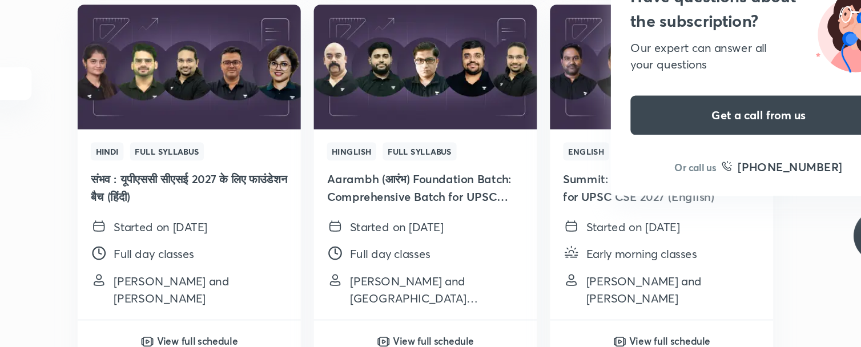
click at [813, 274] on div "Have questions about the subscription? Our expert can answer all your questions…" at bounding box center [829, 269] width 37 height 37
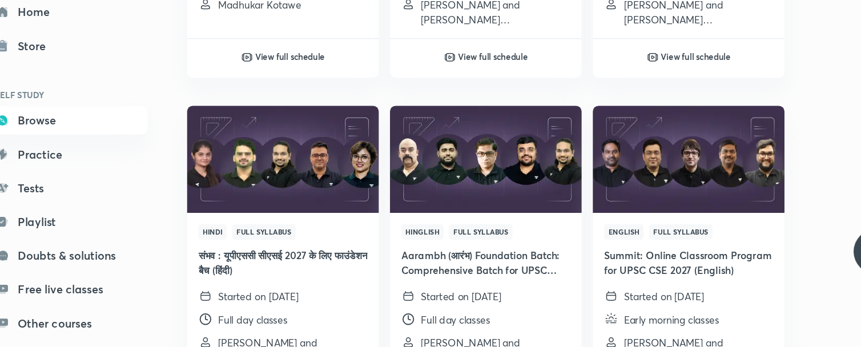
scroll to position [347, 0]
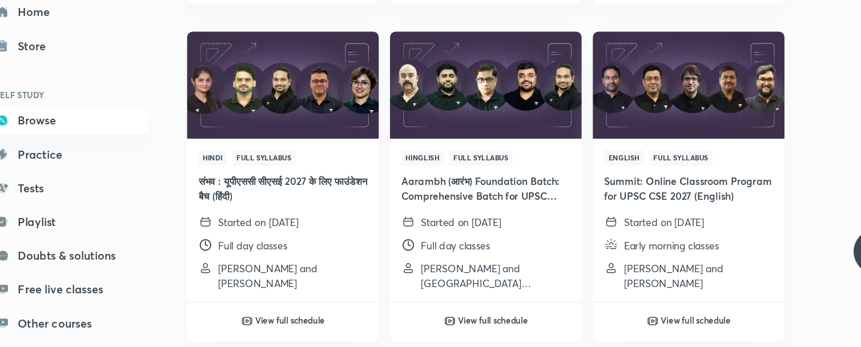
click at [508, 117] on img at bounding box center [512, 134] width 158 height 88
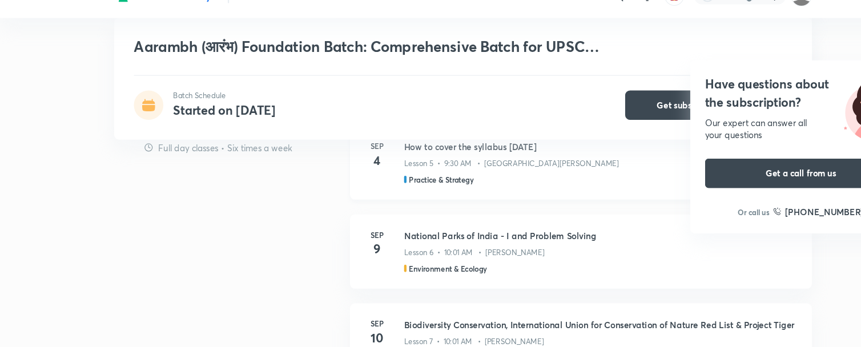
scroll to position [800, 0]
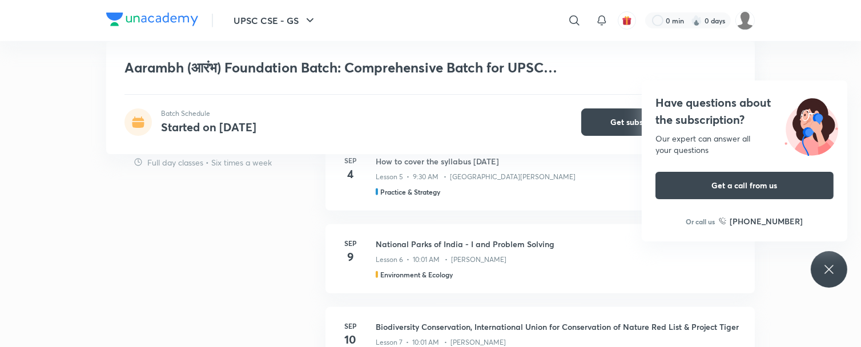
click at [821, 272] on div "Have questions about the subscription? Our expert can answer all your questions…" at bounding box center [829, 269] width 37 height 37
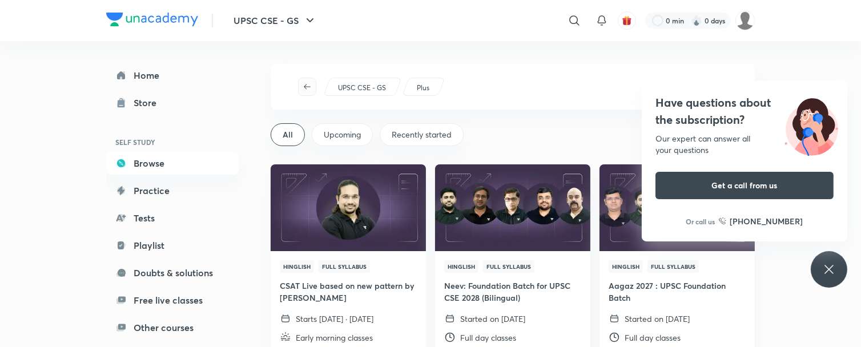
click at [311, 91] on button "button" at bounding box center [307, 87] width 18 height 18
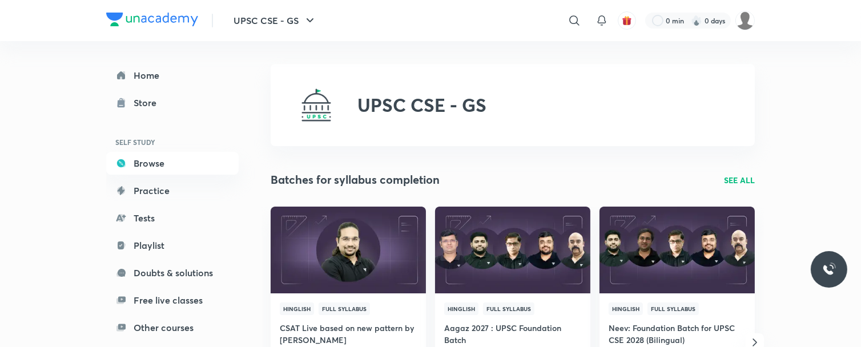
click at [135, 16] on img at bounding box center [152, 20] width 92 height 14
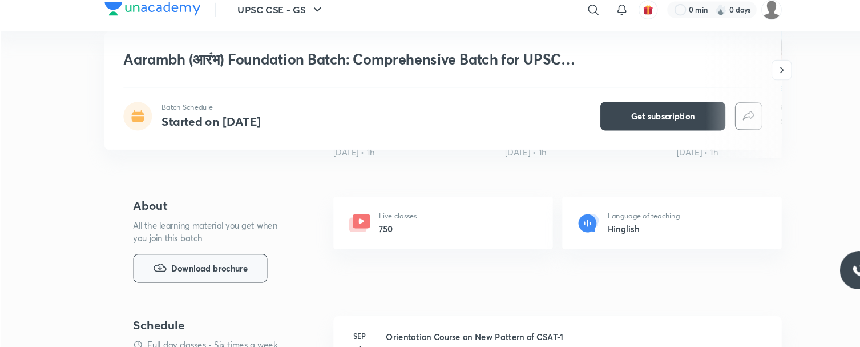
scroll to position [380, 0]
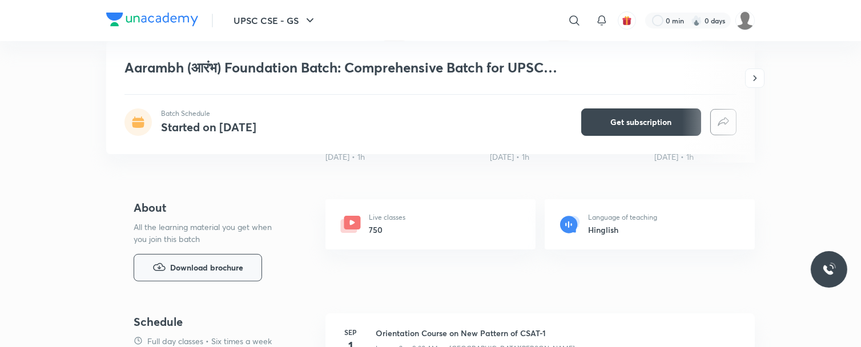
click at [215, 264] on span "Download brochure" at bounding box center [206, 267] width 73 height 13
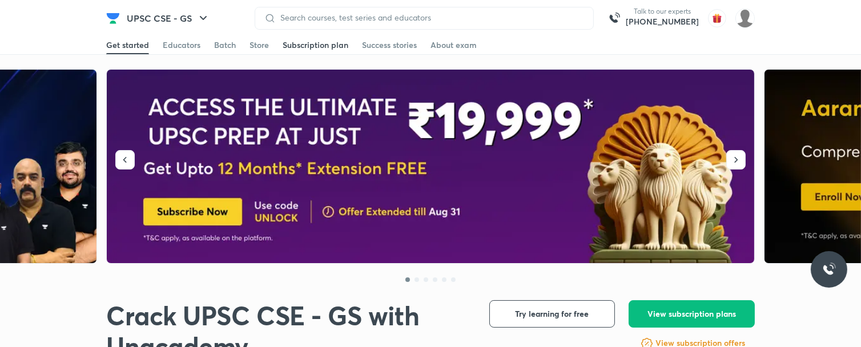
click at [314, 46] on div "Subscription plan" at bounding box center [316, 44] width 66 height 11
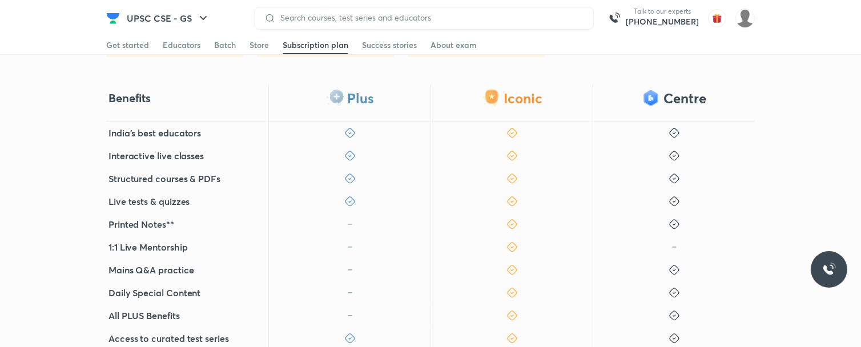
scroll to position [279, 0]
drag, startPoint x: 338, startPoint y: 94, endPoint x: 387, endPoint y: 94, distance: 48.5
click at [387, 94] on div "Plus" at bounding box center [349, 101] width 162 height 37
drag, startPoint x: 498, startPoint y: 88, endPoint x: 553, endPoint y: 95, distance: 55.2
click at [553, 95] on div "Iconic" at bounding box center [511, 101] width 162 height 37
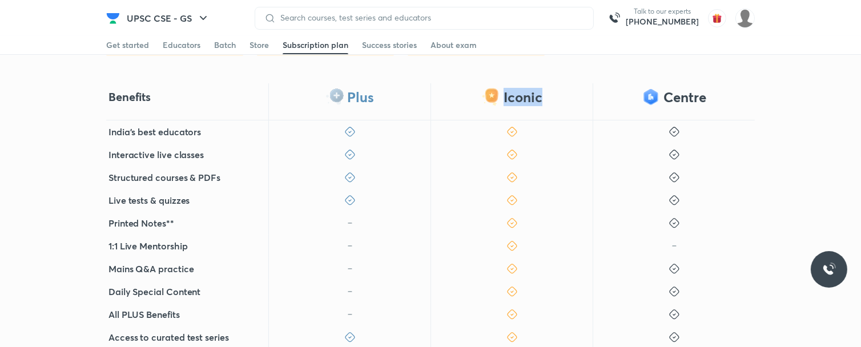
click at [553, 95] on div "Iconic" at bounding box center [511, 101] width 162 height 37
drag, startPoint x: 347, startPoint y: 101, endPoint x: 401, endPoint y: 103, distance: 54.3
click at [401, 103] on div "Plus" at bounding box center [349, 101] width 162 height 37
drag, startPoint x: 349, startPoint y: 99, endPoint x: 372, endPoint y: 99, distance: 22.8
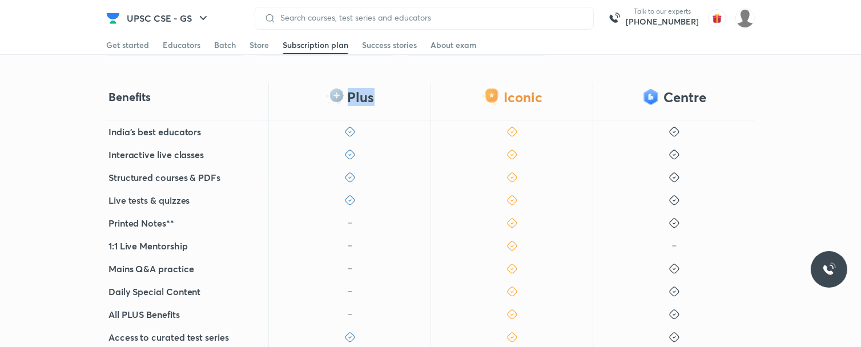
click at [372, 99] on div "Plus" at bounding box center [349, 101] width 162 height 37
drag, startPoint x: 494, startPoint y: 106, endPoint x: 525, endPoint y: 95, distance: 32.7
click at [525, 95] on div "Iconic" at bounding box center [511, 101] width 162 height 37
click at [544, 88] on div "Iconic" at bounding box center [511, 101] width 162 height 37
drag, startPoint x: 108, startPoint y: 138, endPoint x: 220, endPoint y: 130, distance: 111.6
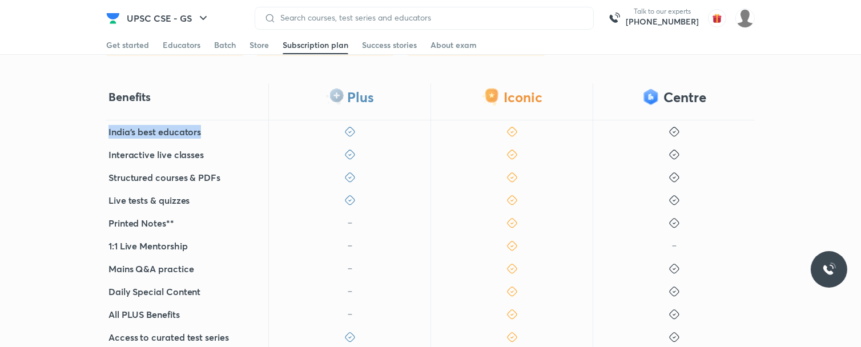
click at [220, 130] on div "India's best educators" at bounding box center [187, 131] width 162 height 23
drag, startPoint x: 126, startPoint y: 157, endPoint x: 223, endPoint y: 152, distance: 97.2
click at [223, 152] on div "Interactive live classes" at bounding box center [187, 154] width 162 height 23
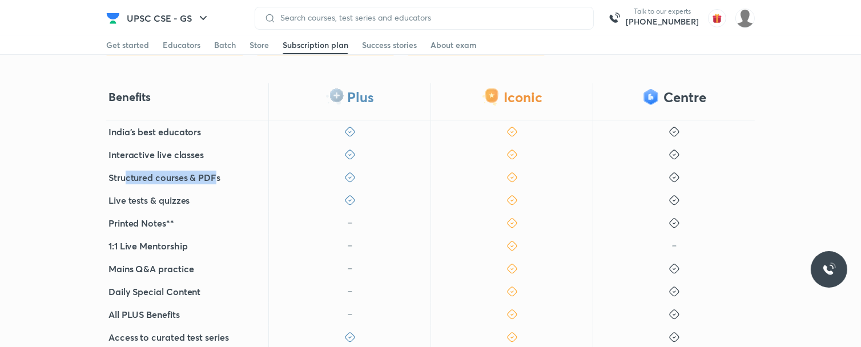
drag, startPoint x: 127, startPoint y: 179, endPoint x: 214, endPoint y: 179, distance: 87.4
click at [214, 179] on h5 "Structured courses & PDFs" at bounding box center [164, 178] width 112 height 14
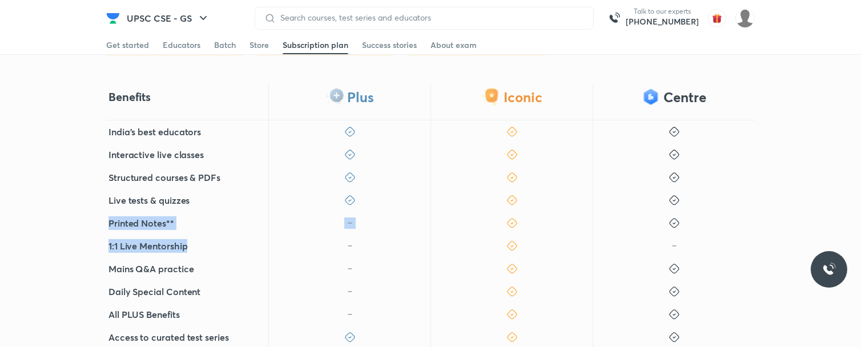
drag, startPoint x: 107, startPoint y: 223, endPoint x: 204, endPoint y: 230, distance: 97.8
click at [206, 235] on div "India's best educators Interactive live classes Structured courses & PDFs Live …" at bounding box center [430, 245] width 649 height 251
click at [214, 220] on div "Printed Notes**" at bounding box center [187, 223] width 162 height 23
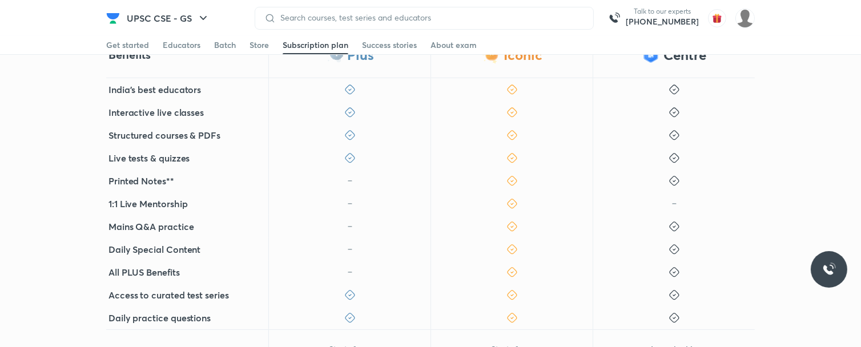
scroll to position [337, 0]
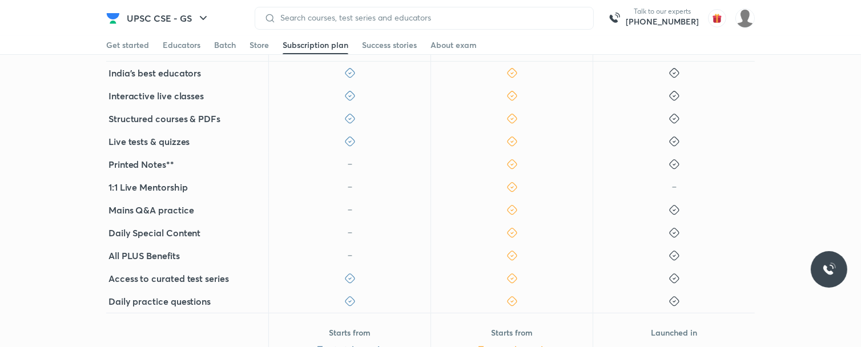
click at [188, 155] on div "Printed Notes**" at bounding box center [187, 164] width 162 height 23
drag, startPoint x: 105, startPoint y: 207, endPoint x: 200, endPoint y: 208, distance: 94.8
click at [200, 208] on div "Benefits Plus Iconic Centre India's best educators Interactive live classes Str…" at bounding box center [430, 216] width 861 height 383
click at [200, 208] on div "Mains Q&A practice" at bounding box center [187, 210] width 162 height 23
drag, startPoint x: 105, startPoint y: 240, endPoint x: 207, endPoint y: 236, distance: 102.3
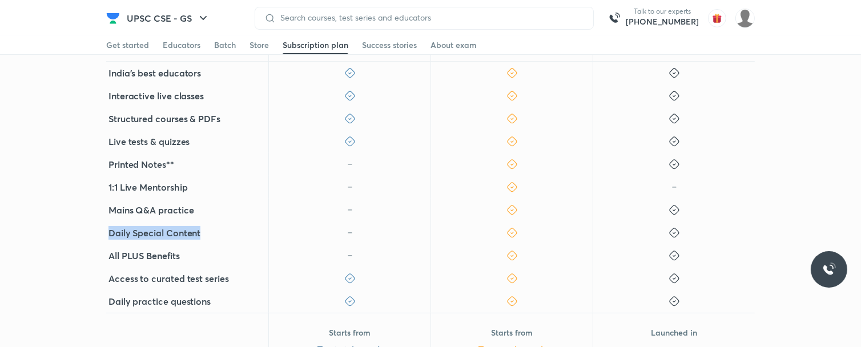
click at [207, 236] on div "Benefits Plus Iconic Centre India's best educators Interactive live classes Str…" at bounding box center [430, 216] width 861 height 383
click at [207, 236] on div "Daily Special Content" at bounding box center [187, 233] width 162 height 23
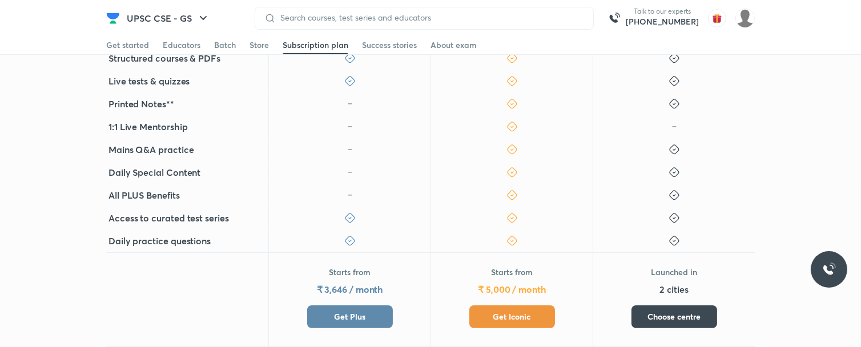
scroll to position [418, 0]
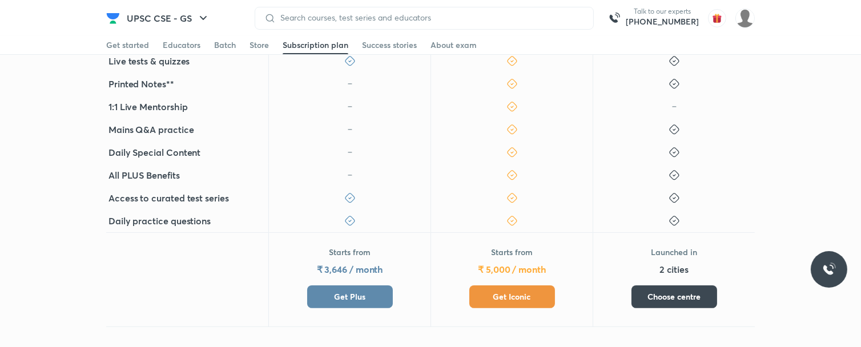
click at [510, 297] on span "Get Iconic" at bounding box center [512, 296] width 38 height 11
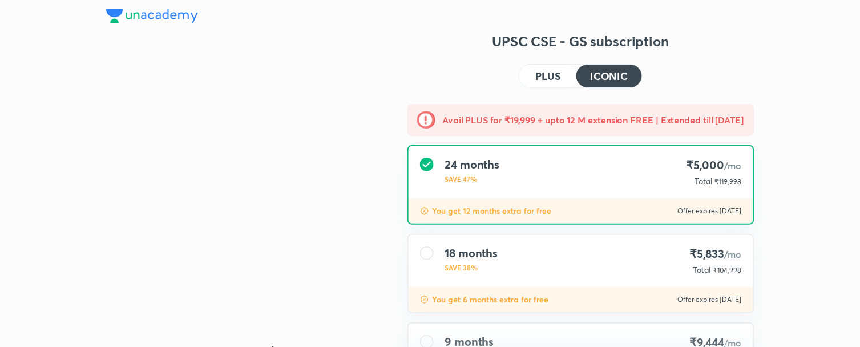
type input "NIKIST"
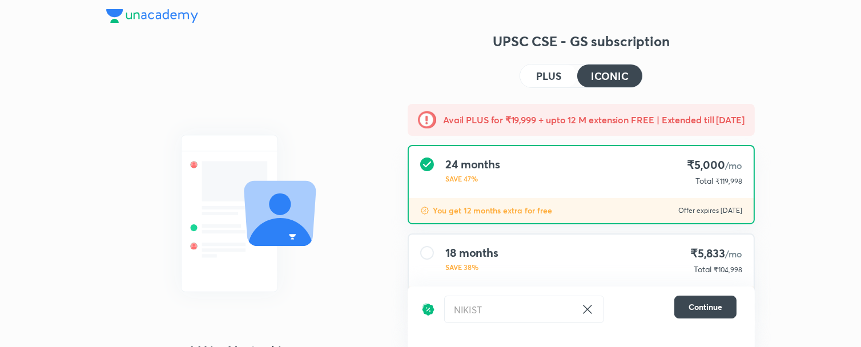
click at [589, 311] on icon at bounding box center [587, 309] width 9 height 9
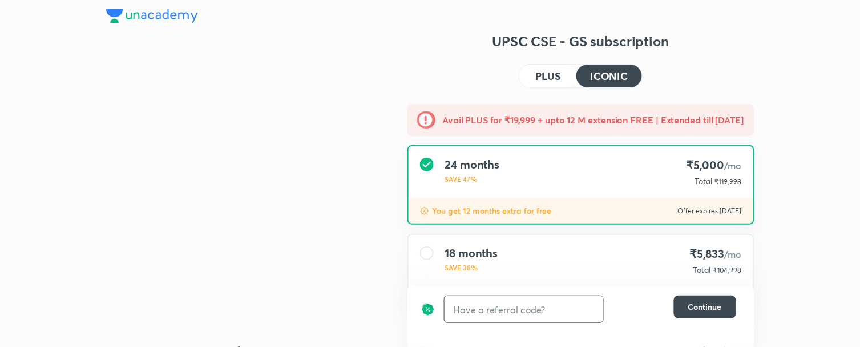
click at [160, 14] on img at bounding box center [152, 16] width 92 height 14
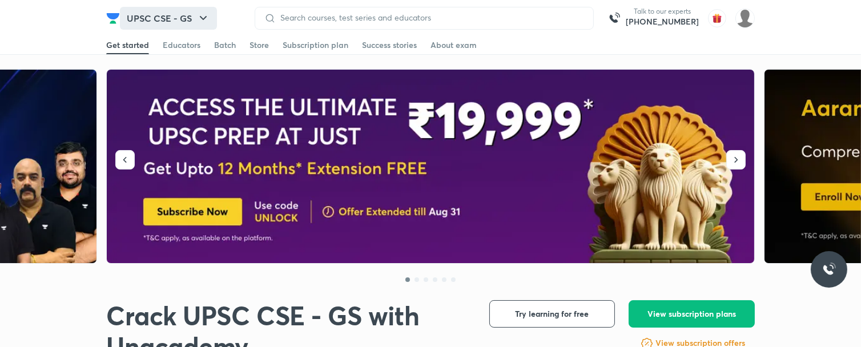
click at [179, 19] on button "UPSC CSE - GS" at bounding box center [168, 18] width 97 height 23
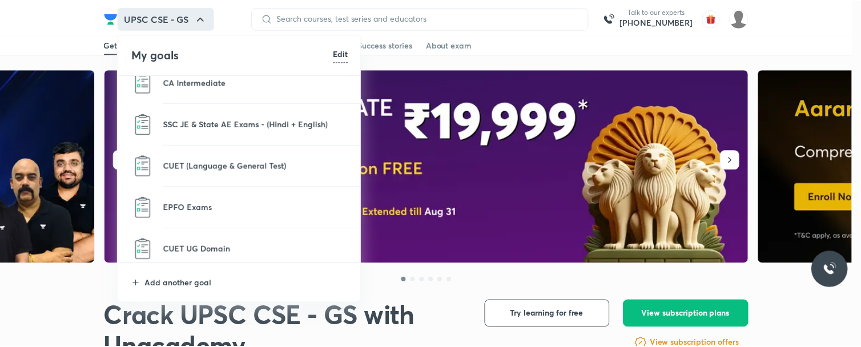
scroll to position [951, 0]
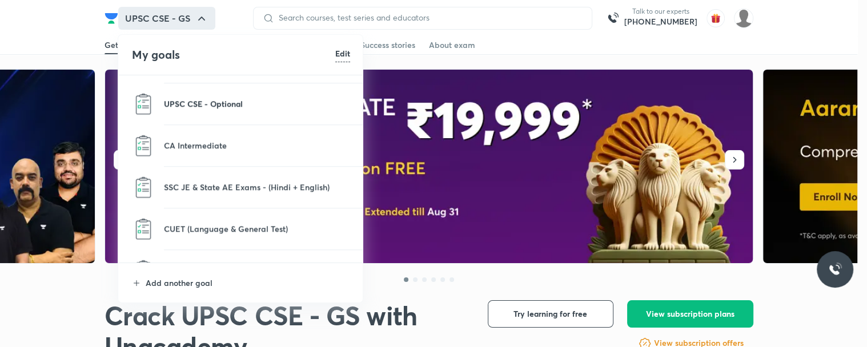
click at [242, 99] on p "UPSC CSE - Optional" at bounding box center [257, 104] width 186 height 12
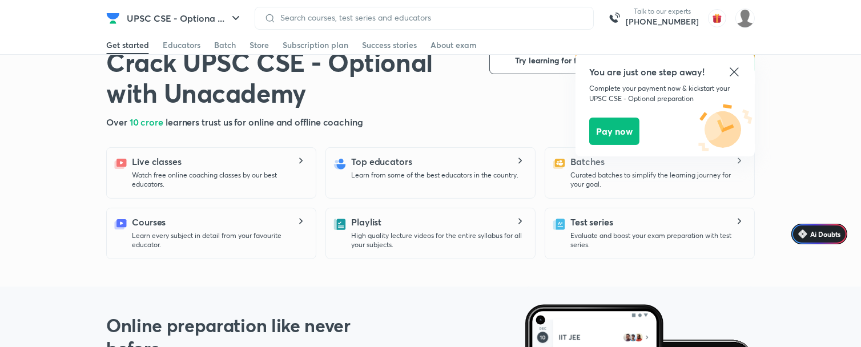
scroll to position [63, 0]
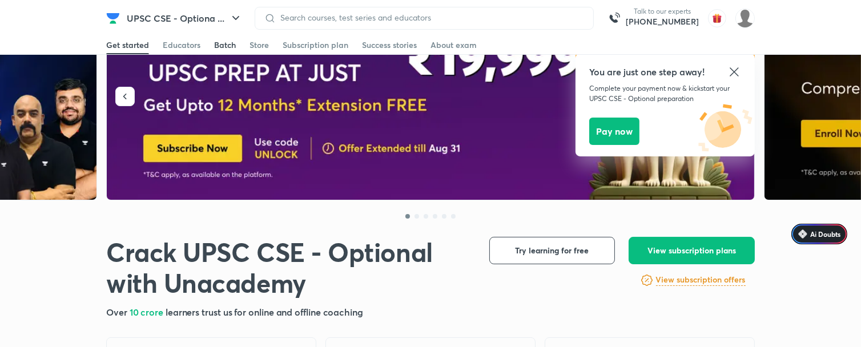
click at [223, 46] on div "Batch" at bounding box center [225, 44] width 22 height 11
click at [222, 46] on div "Batch" at bounding box center [225, 44] width 22 height 11
click at [228, 53] on link "Batch" at bounding box center [225, 45] width 22 height 18
click at [226, 53] on link "Batch" at bounding box center [225, 45] width 22 height 18
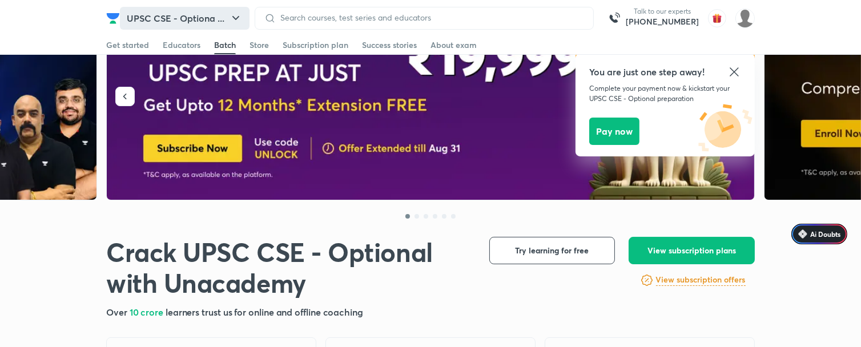
click at [229, 29] on button "UPSC CSE - Optiona ..." at bounding box center [185, 18] width 130 height 23
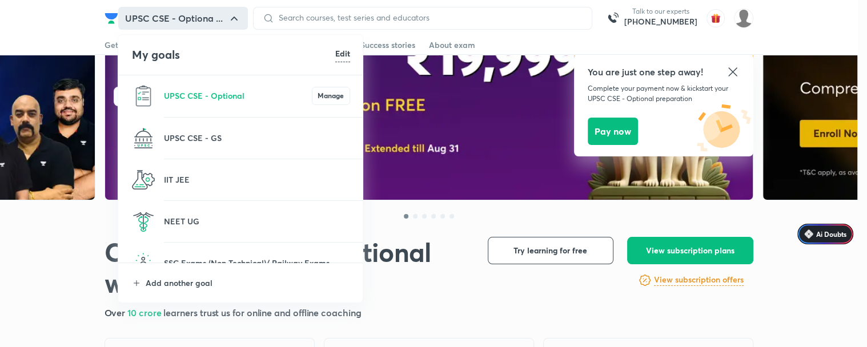
click at [396, 104] on div at bounding box center [433, 173] width 867 height 347
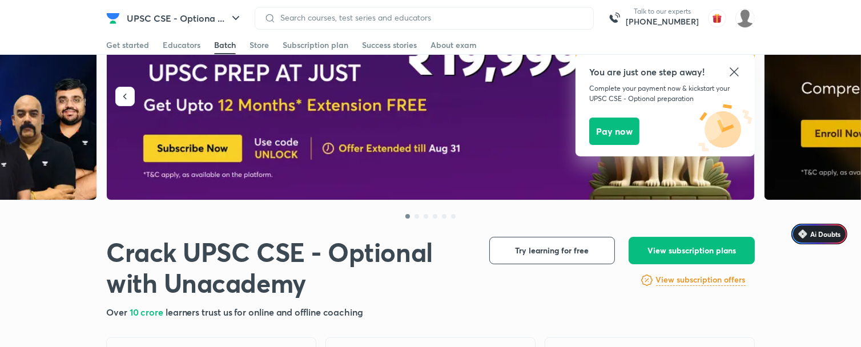
click at [220, 48] on div "Batch" at bounding box center [225, 44] width 22 height 11
click at [141, 51] on link "Get started" at bounding box center [127, 45] width 43 height 18
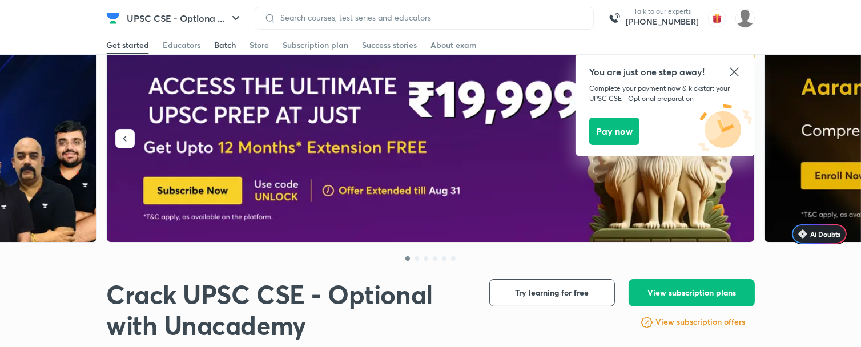
click at [217, 50] on div "Batch" at bounding box center [225, 44] width 22 height 11
click at [232, 50] on div "Batch" at bounding box center [225, 44] width 22 height 11
click at [221, 46] on div "Batch" at bounding box center [225, 44] width 22 height 11
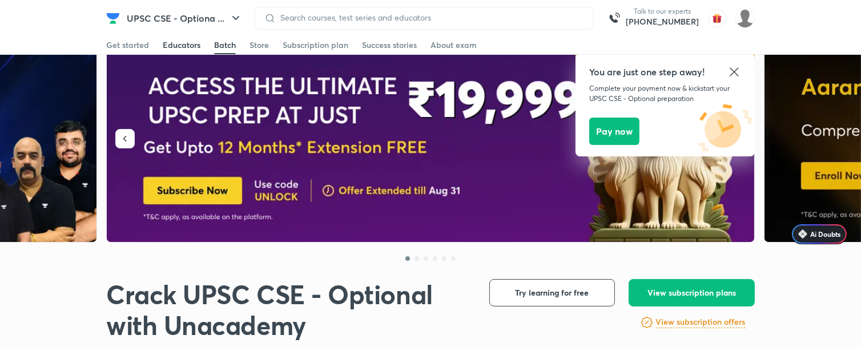
click at [197, 53] on span at bounding box center [182, 53] width 38 height 1
click at [232, 46] on div "Batch" at bounding box center [225, 44] width 22 height 11
click at [305, 46] on div "Subscription plan" at bounding box center [316, 44] width 66 height 11
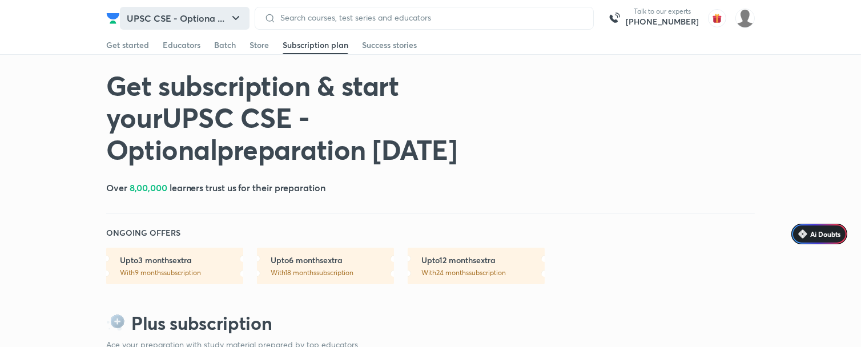
click at [203, 27] on button "UPSC CSE - Optiona ..." at bounding box center [185, 18] width 130 height 23
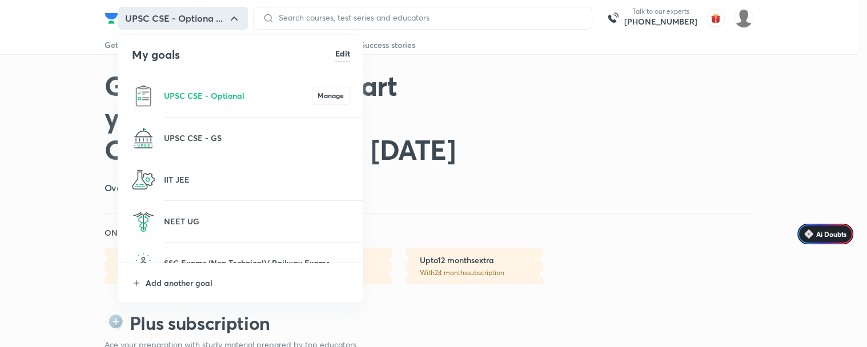
click at [231, 129] on li "UPSC CSE - GS" at bounding box center [241, 138] width 246 height 41
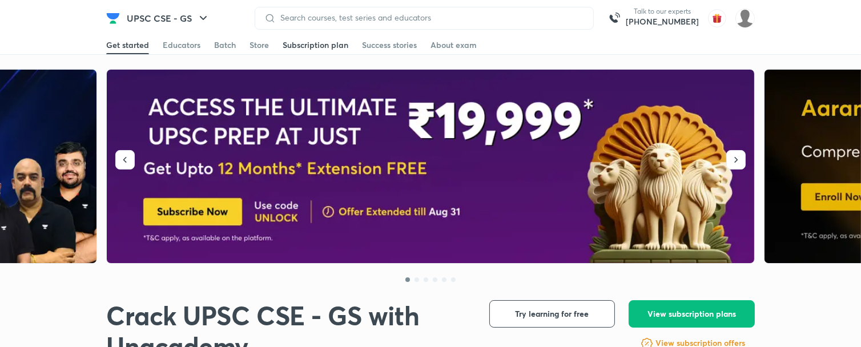
click at [321, 39] on div "Subscription plan" at bounding box center [316, 44] width 66 height 11
click at [214, 26] on button "UPSC CSE - GS" at bounding box center [168, 18] width 97 height 23
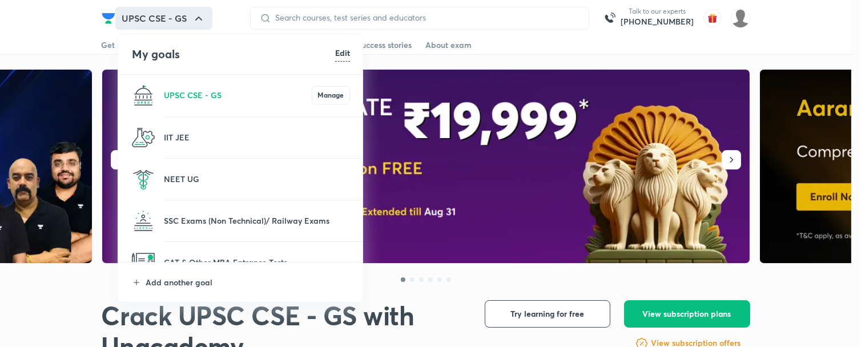
click at [307, 39] on div "My goals Edit UPSC CSE - GS Manage IIT JEE NEET UG SSC Exams (Non Technical)/ R…" at bounding box center [430, 173] width 861 height 347
click at [381, 54] on div at bounding box center [430, 173] width 861 height 347
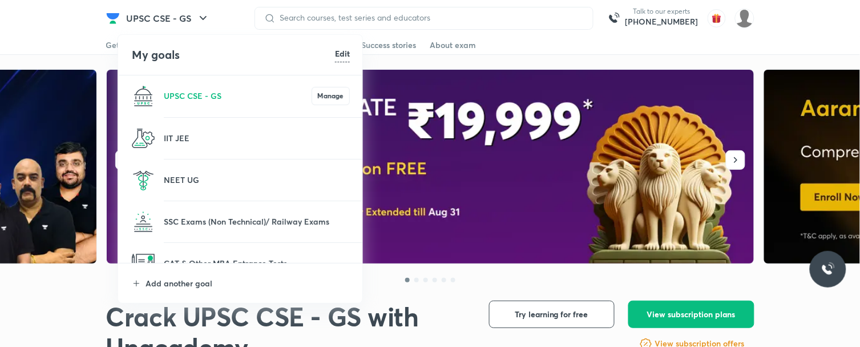
drag, startPoint x: 436, startPoint y: 291, endPoint x: 660, endPoint y: 301, distance: 224.6
click at [653, 320] on div "My goals Edit UPSC CSE - GS Manage IIT JEE NEET UG SSC Exams (Non Technical)/ R…" at bounding box center [430, 173] width 860 height 347
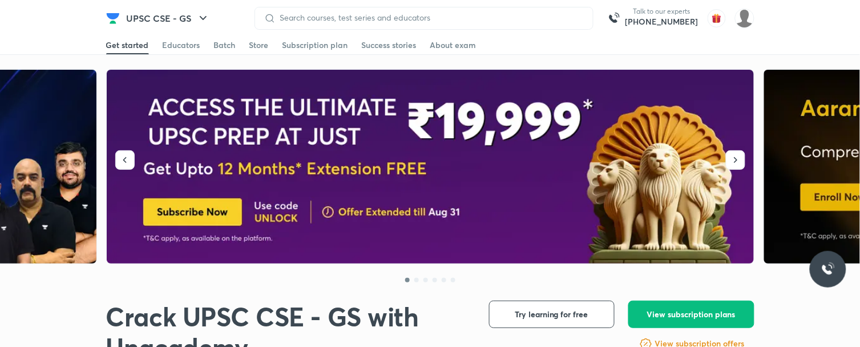
click at [313, 51] on link "Subscription plan" at bounding box center [316, 45] width 66 height 18
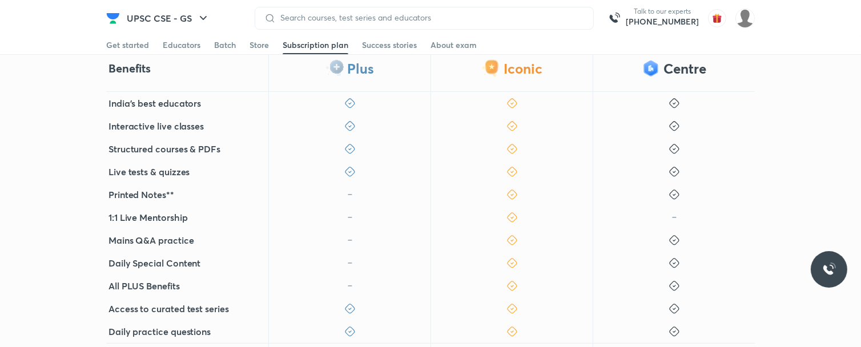
scroll to position [380, 0]
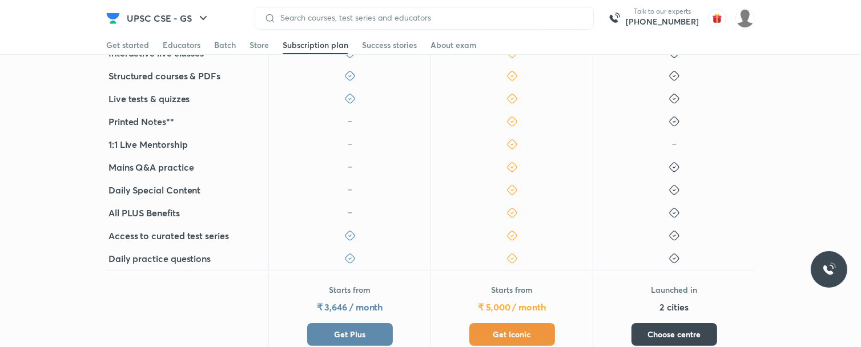
click at [515, 339] on span "Get Iconic" at bounding box center [512, 334] width 38 height 11
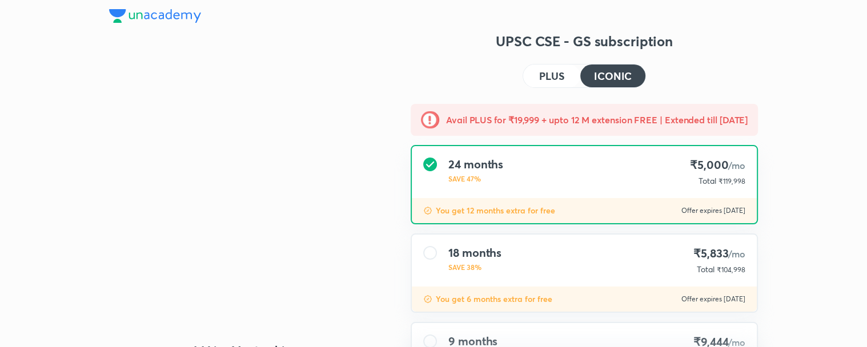
type input "NIKIST"
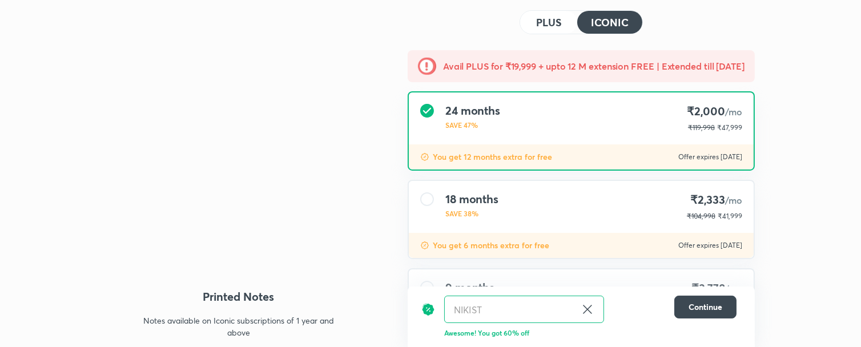
scroll to position [127, 0]
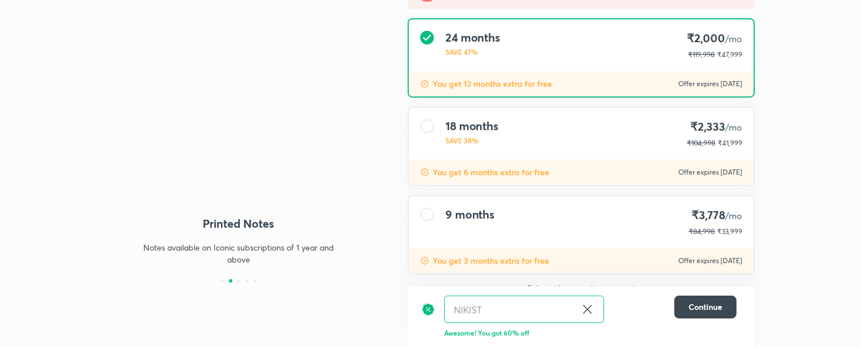
click at [510, 162] on div "You get 6 months extra for free Offer expires 31 Aug 2025" at bounding box center [581, 172] width 345 height 25
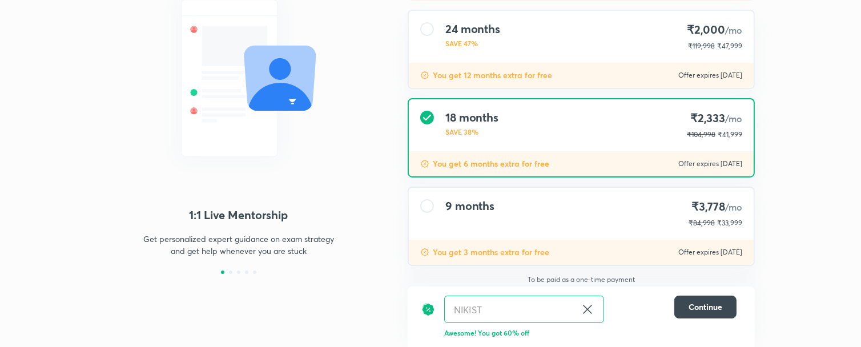
scroll to position [136, 0]
click at [480, 213] on div "9 months" at bounding box center [469, 213] width 49 height 29
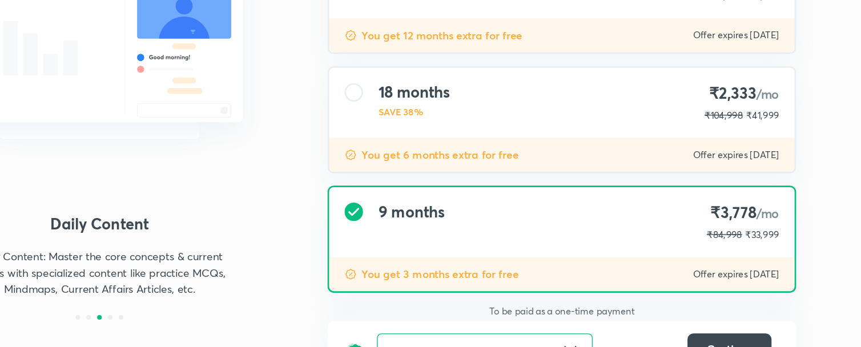
click at [433, 134] on div "18 months SAVE 38% ₹2,333 /mo ₹104,998 ₹41,999" at bounding box center [581, 125] width 345 height 52
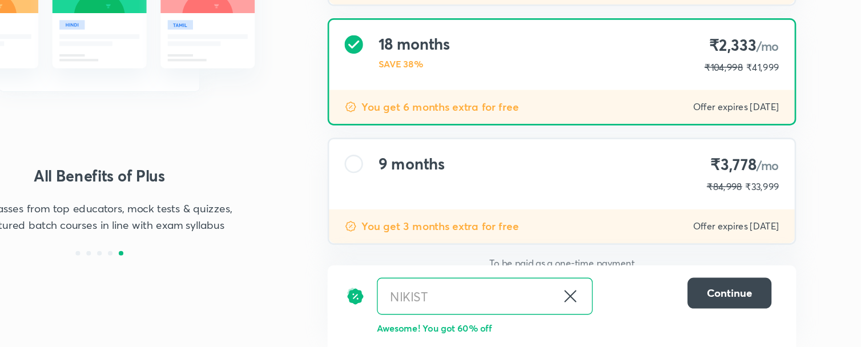
scroll to position [130, 0]
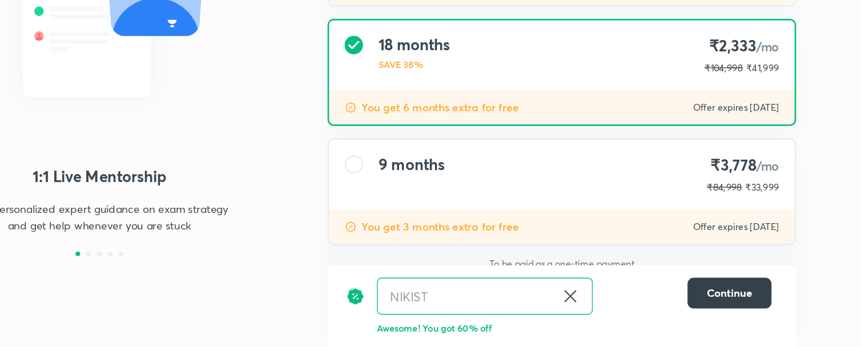
click at [705, 304] on span "Continue" at bounding box center [706, 306] width 34 height 11
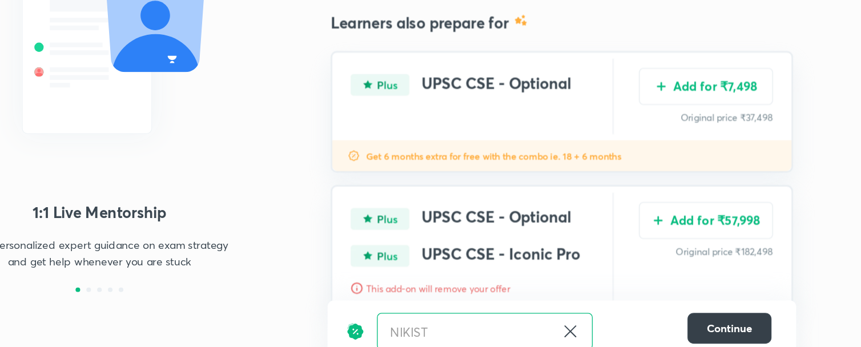
scroll to position [129, 0]
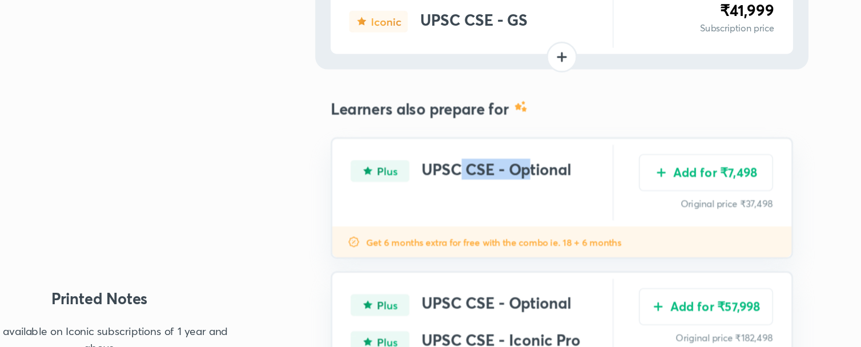
drag, startPoint x: 505, startPoint y: 124, endPoint x: 558, endPoint y: 124, distance: 53.1
click at [558, 124] on h4 "UPSC CSE - Optional" at bounding box center [532, 127] width 111 height 16
click at [658, 154] on p "Original price ₹37,498" at bounding box center [687, 151] width 99 height 10
drag, startPoint x: 715, startPoint y: 151, endPoint x: 746, endPoint y: 151, distance: 31.4
click at [746, 151] on div "UPSC CSE - Optional Add for ₹7,498 Original price ₹37,498" at bounding box center [581, 135] width 340 height 65
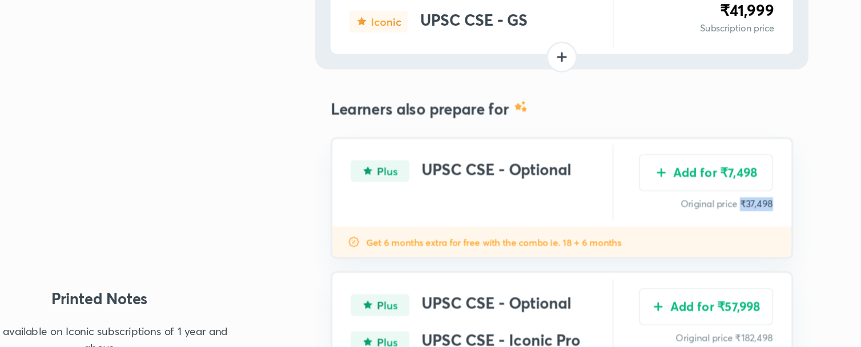
click at [747, 151] on div "UPSC CSE - Optional Add for ₹7,498 Original price ₹37,498" at bounding box center [581, 135] width 340 height 65
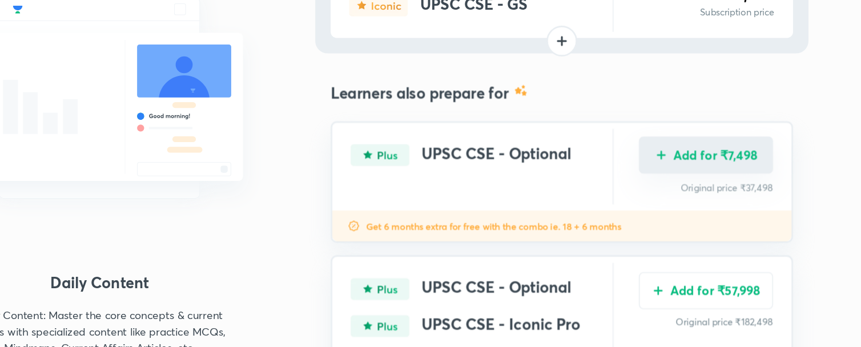
click at [699, 120] on button "Add for ₹7,498" at bounding box center [687, 114] width 99 height 27
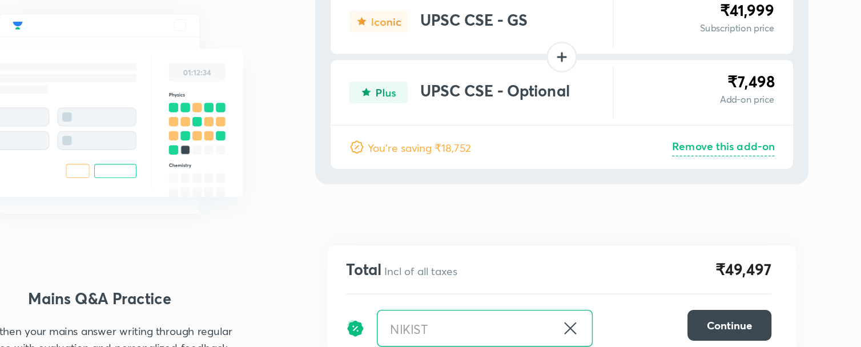
scroll to position [62, 0]
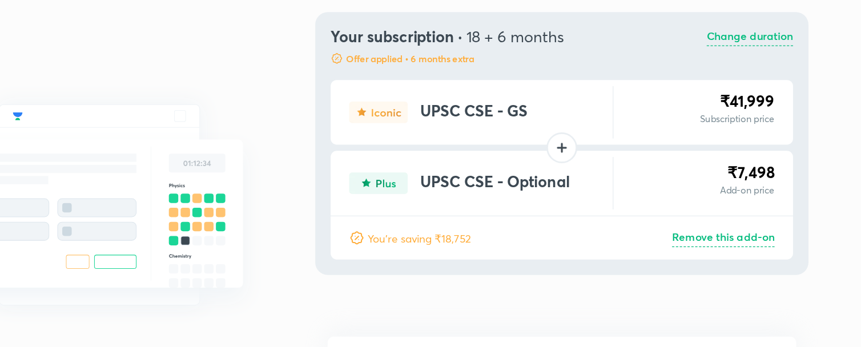
drag, startPoint x: 506, startPoint y: 31, endPoint x: 555, endPoint y: 27, distance: 49.3
click at [555, 27] on h4 "Your subscription · 18 + 6 months" at bounding box center [496, 28] width 173 height 14
drag, startPoint x: 714, startPoint y: 132, endPoint x: 767, endPoint y: 130, distance: 52.6
click at [767, 130] on div "1:1 Live Mentorship Get personalized expert guidance on exam strategy and get h…" at bounding box center [430, 142] width 861 height 409
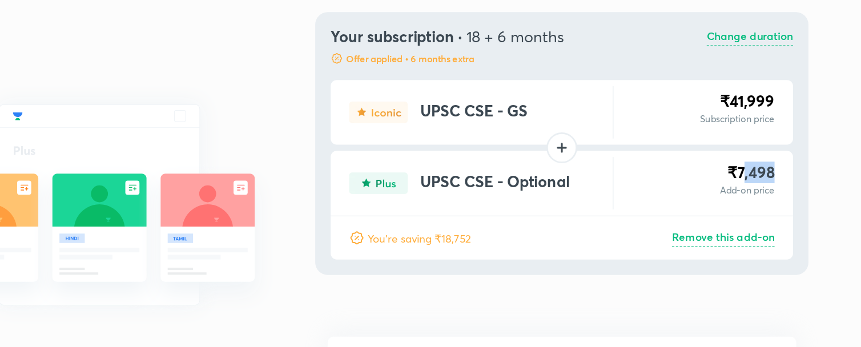
click at [767, 130] on div "1:1 Live Mentorship Get personalized expert guidance on exam strategy and get h…" at bounding box center [430, 142] width 861 height 409
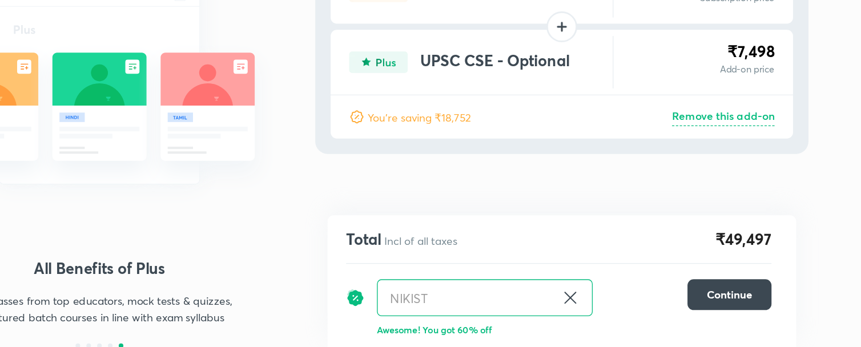
scroll to position [62, 0]
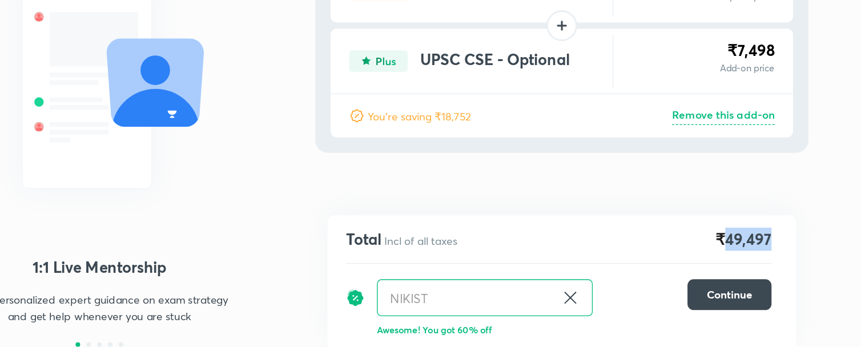
drag, startPoint x: 701, startPoint y: 265, endPoint x: 738, endPoint y: 270, distance: 38.0
click at [738, 270] on div "Total Incl of all taxes ₹49,497 NIKIST ​ Continue Awesome! You got 60% off" at bounding box center [581, 298] width 347 height 98
click at [741, 270] on div "Total Incl of all taxes ₹49,497 NIKIST ​ Continue Awesome! You got 60% off" at bounding box center [581, 298] width 347 height 98
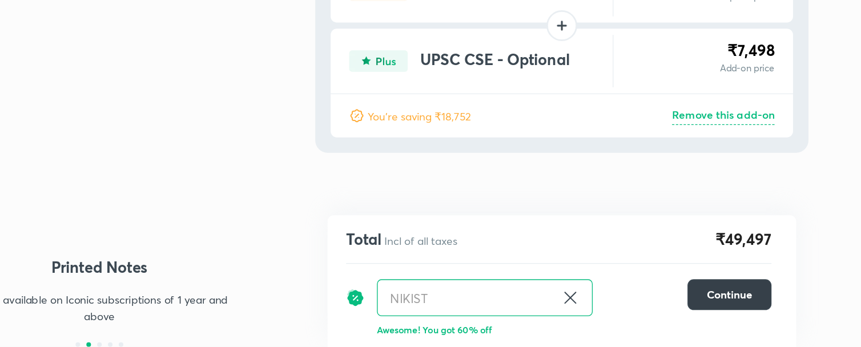
scroll to position [74, 0]
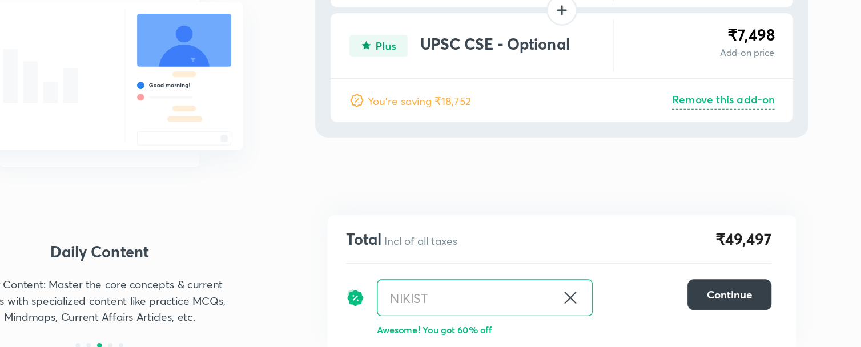
click at [719, 308] on span "Continue" at bounding box center [706, 308] width 34 height 11
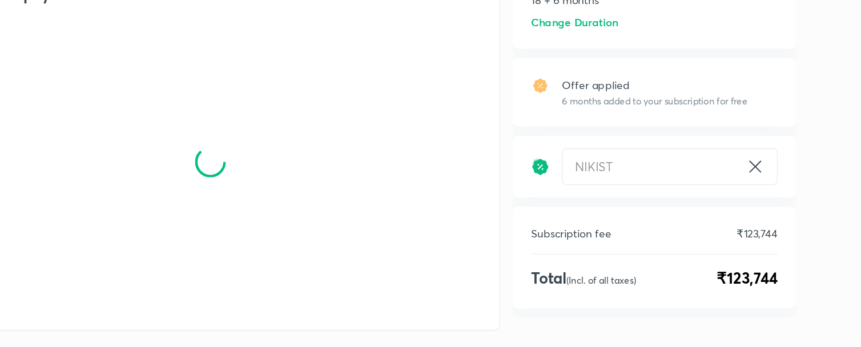
scroll to position [119, 0]
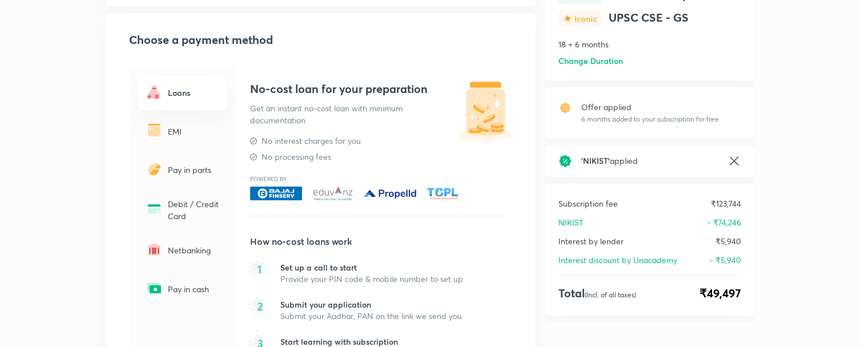
click at [737, 155] on icon at bounding box center [734, 161] width 14 height 14
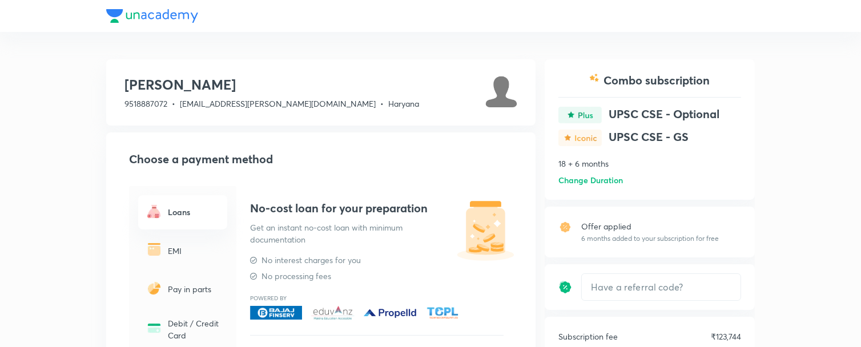
click at [597, 174] on h6 "Change Duration" at bounding box center [590, 180] width 65 height 12
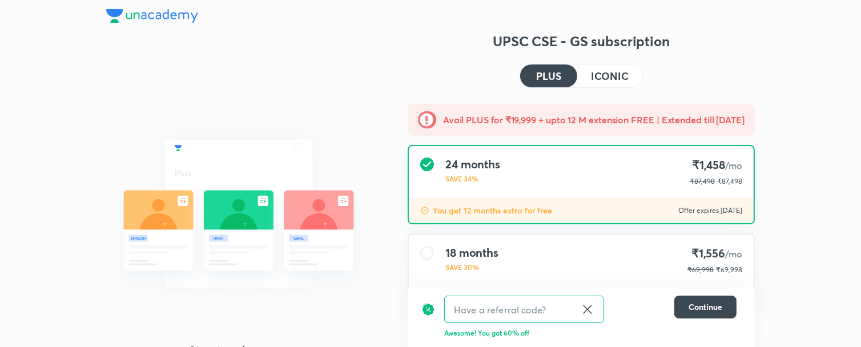
type input "NIKIST"
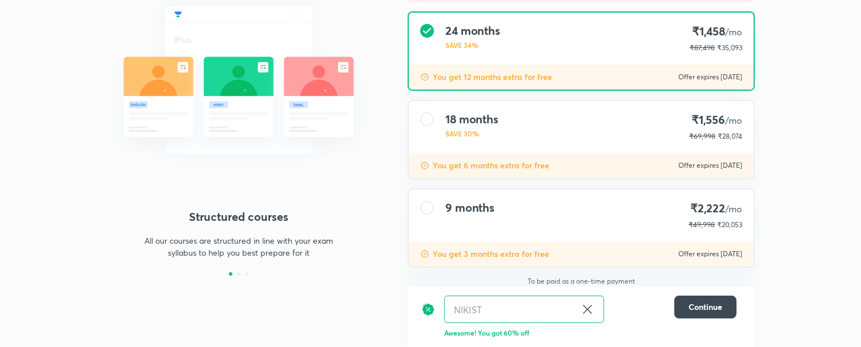
click at [670, 146] on div "18 months SAVE 30% ₹1,556 /mo ₹69,998 ₹28,074" at bounding box center [581, 127] width 345 height 52
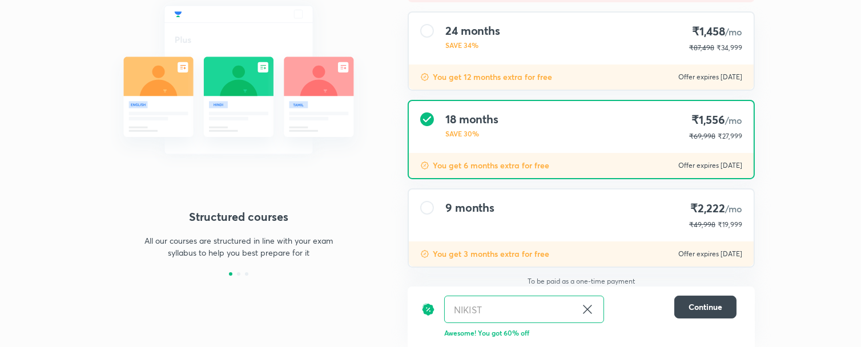
scroll to position [0, 0]
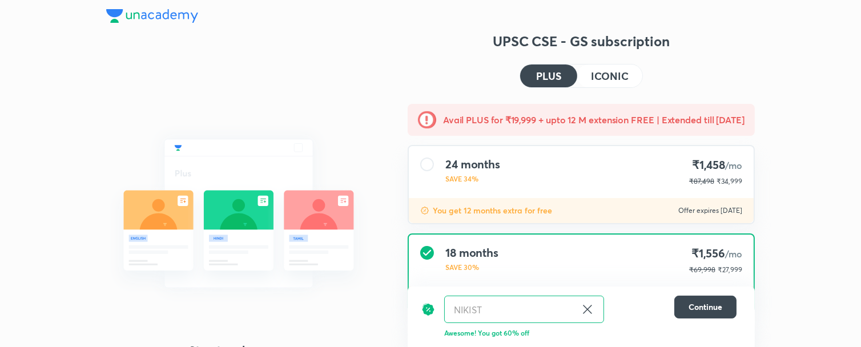
click at [586, 311] on icon at bounding box center [587, 309] width 9 height 9
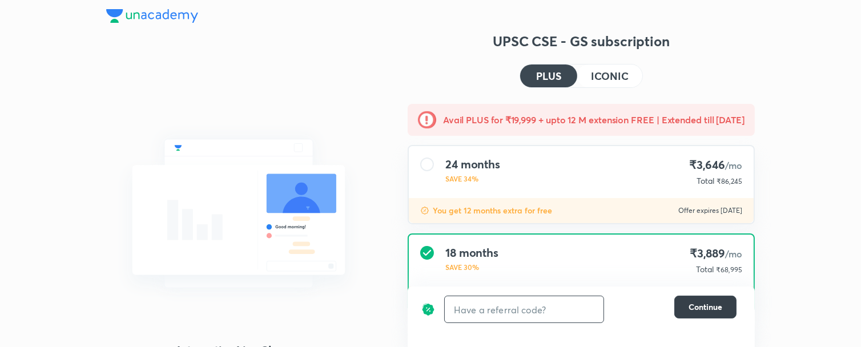
click at [690, 304] on span "Continue" at bounding box center [706, 306] width 34 height 11
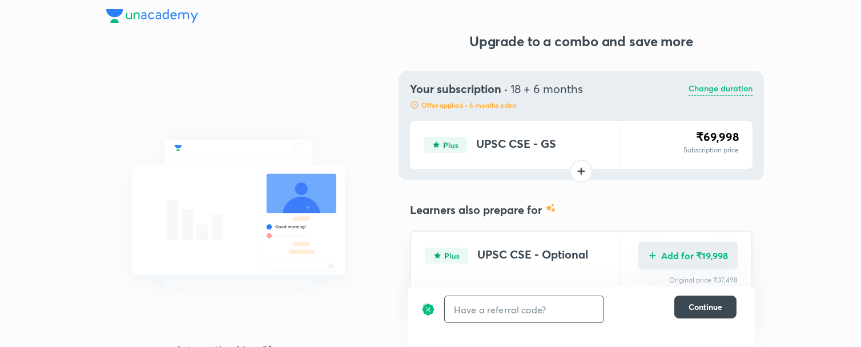
click at [674, 248] on button "Add for ₹19,998" at bounding box center [687, 255] width 99 height 27
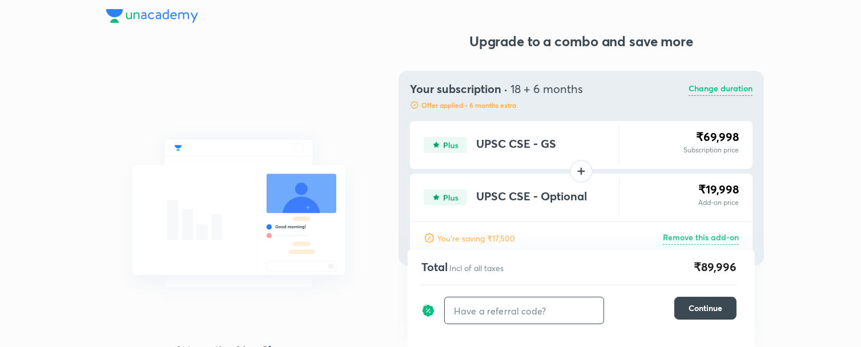
click at [512, 313] on input "text" at bounding box center [524, 310] width 159 height 27
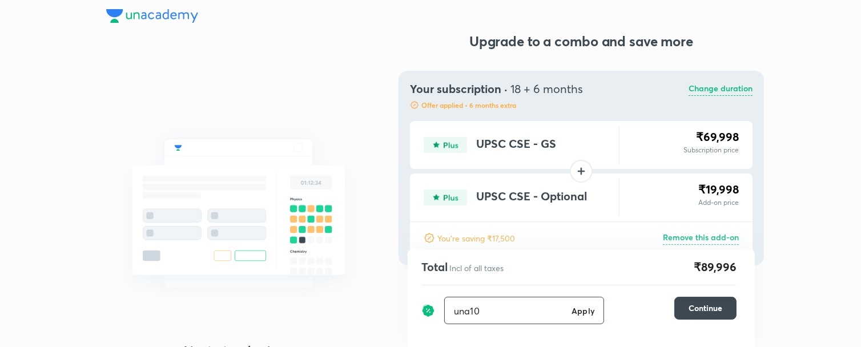
type input "una10"
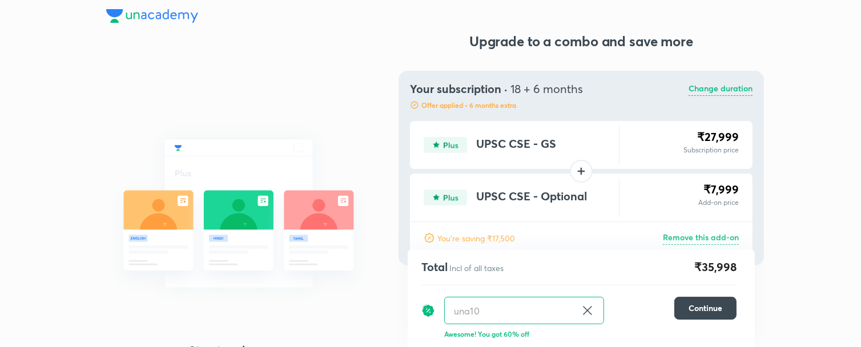
click at [726, 91] on p "Change duration" at bounding box center [721, 89] width 64 height 14
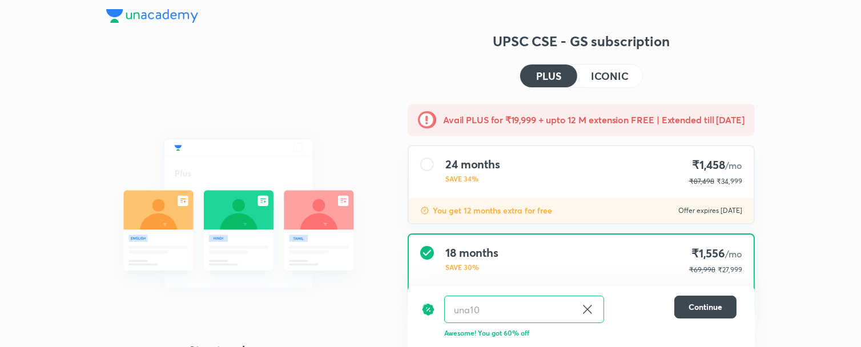
click at [596, 71] on h4 "ICONIC" at bounding box center [610, 76] width 38 height 10
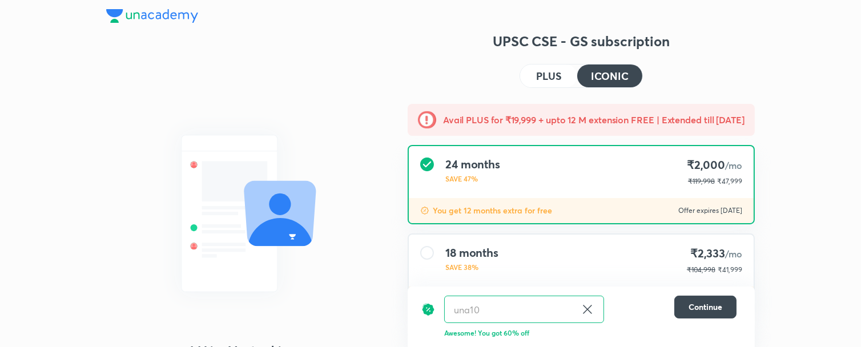
click at [655, 239] on div "18 months SAVE 38% ₹2,333 /mo ₹104,998 ₹41,999" at bounding box center [581, 261] width 345 height 52
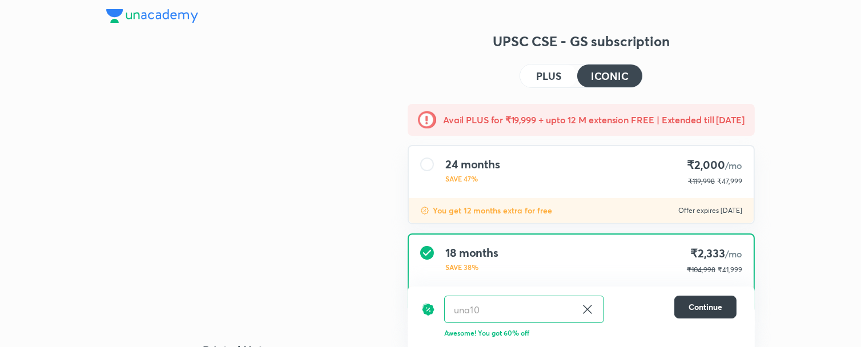
click at [703, 311] on span "Continue" at bounding box center [706, 306] width 34 height 11
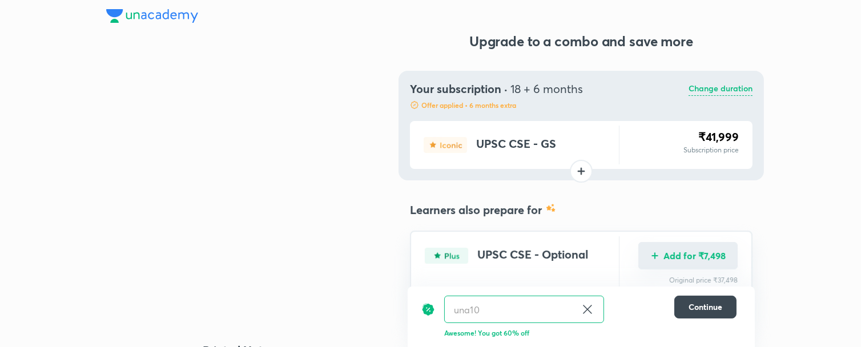
click at [698, 258] on button "Add for ₹7,498" at bounding box center [687, 255] width 99 height 27
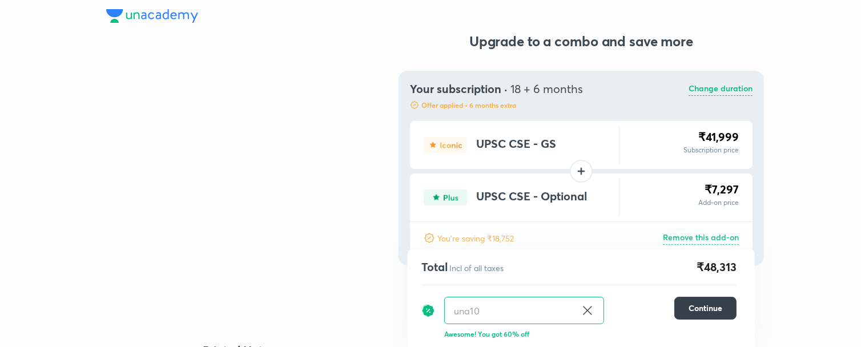
click at [695, 301] on button "Continue" at bounding box center [705, 308] width 62 height 23
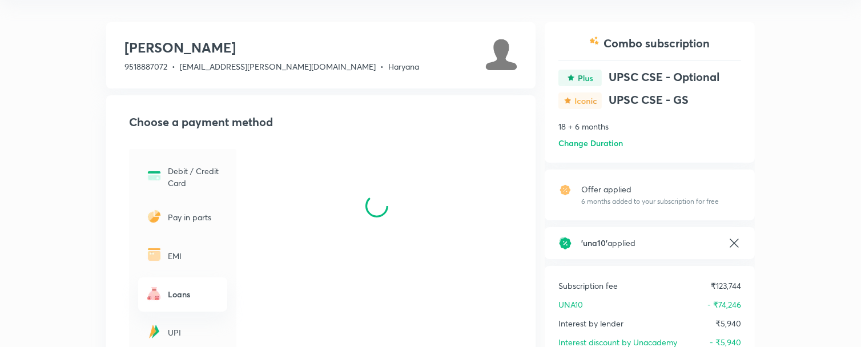
scroll to position [224, 0]
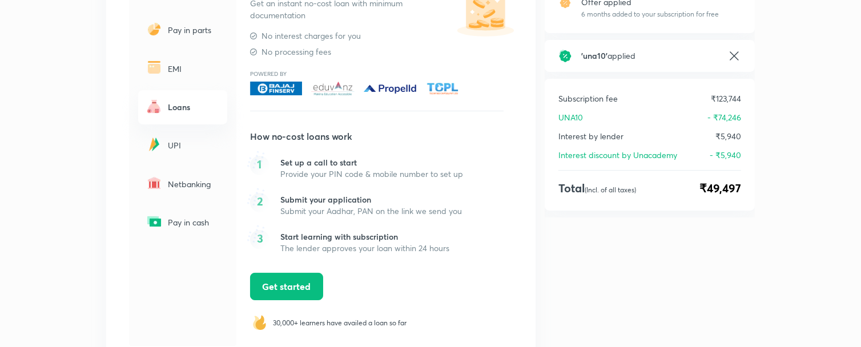
click at [180, 148] on p "UPI" at bounding box center [194, 145] width 53 height 12
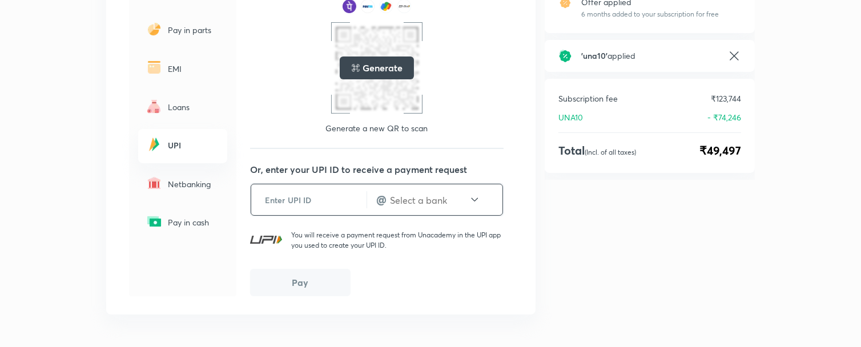
click at [310, 203] on input "text" at bounding box center [308, 200] width 115 height 28
click at [408, 203] on input "text" at bounding box center [429, 200] width 80 height 13
click at [255, 276] on button "Pay" at bounding box center [300, 282] width 100 height 27
click at [183, 185] on p "Netbanking" at bounding box center [194, 184] width 53 height 12
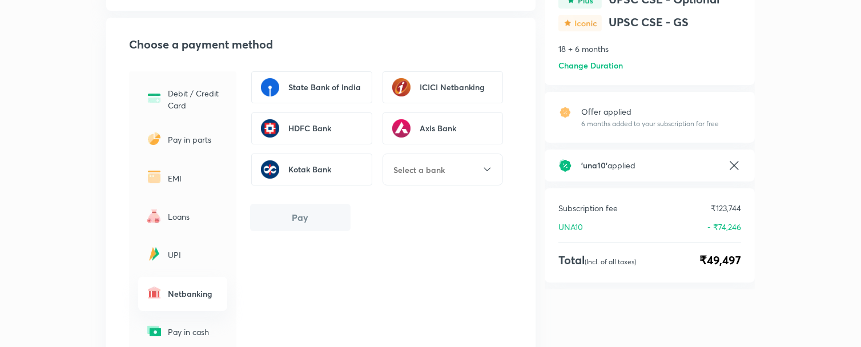
scroll to position [98, 0]
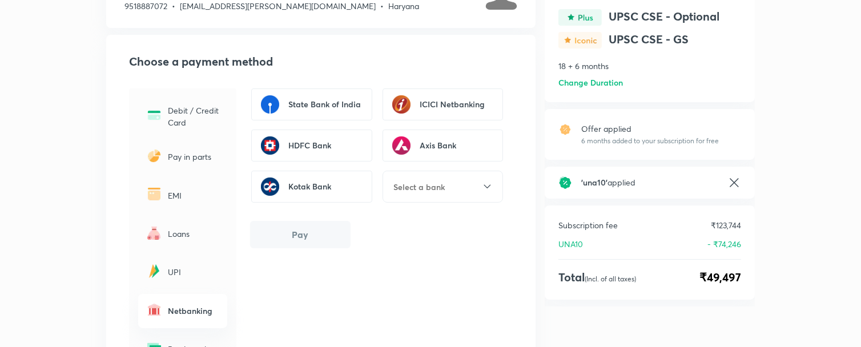
click at [179, 116] on p "Debit / Credit Card" at bounding box center [194, 116] width 53 height 24
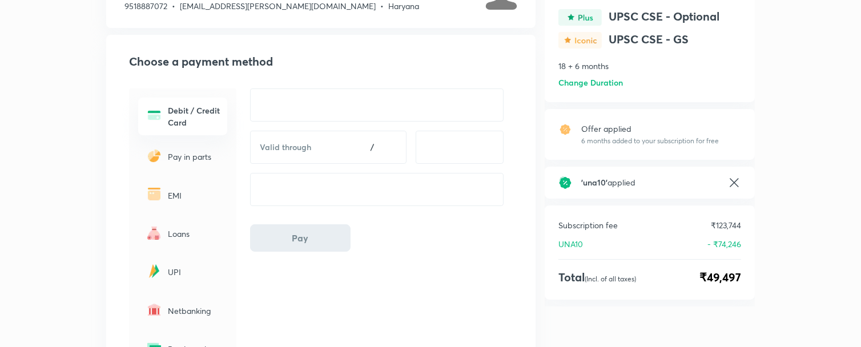
click at [462, 166] on div "Valid through /" at bounding box center [376, 152] width 253 height 42
click at [178, 196] on p "EMI" at bounding box center [194, 196] width 53 height 12
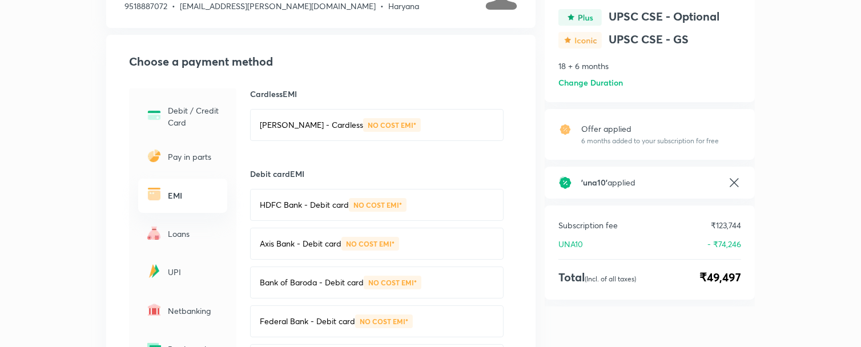
click at [368, 124] on p "NO COST EMI*" at bounding box center [392, 125] width 49 height 7
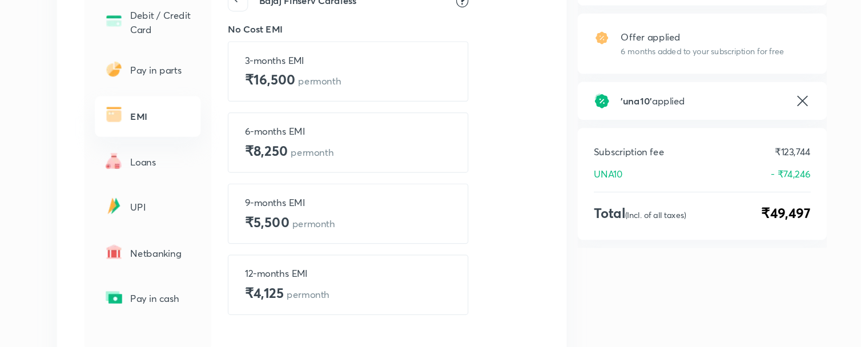
scroll to position [161, 0]
click at [289, 287] on h4 "₹4,125 per month" at bounding box center [299, 281] width 71 height 17
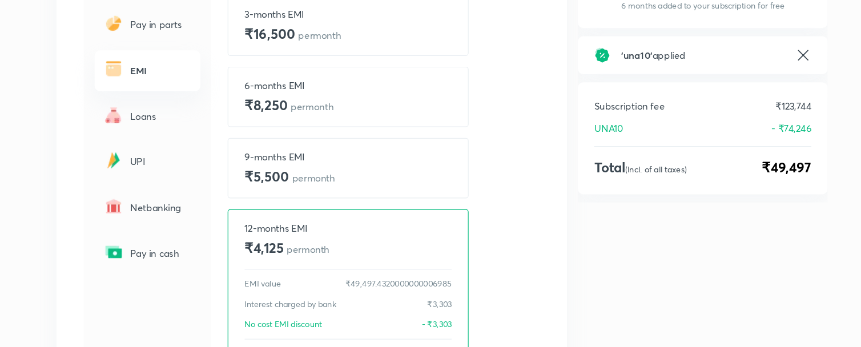
scroll to position [194, 0]
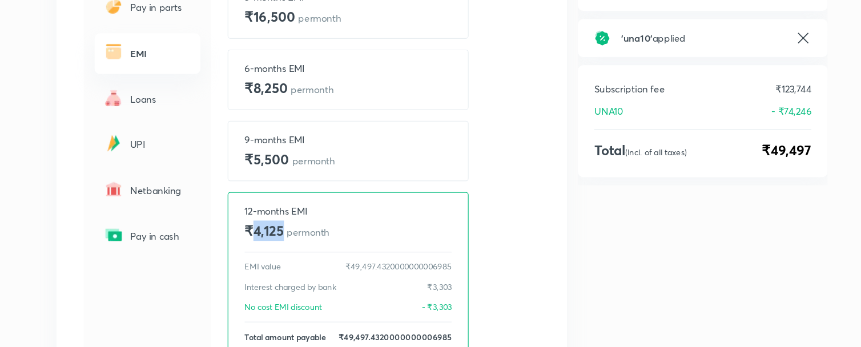
drag, startPoint x: 270, startPoint y: 251, endPoint x: 296, endPoint y: 247, distance: 26.5
click at [296, 247] on h4 "₹4,125 per month" at bounding box center [299, 248] width 71 height 17
click at [300, 247] on p "per month" at bounding box center [318, 249] width 36 height 11
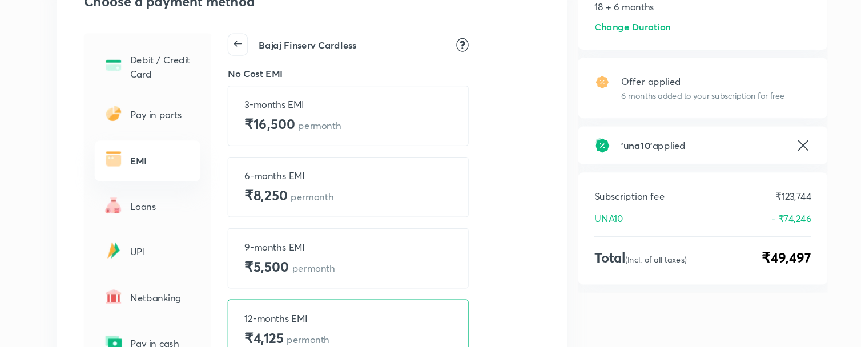
scroll to position [140, 0]
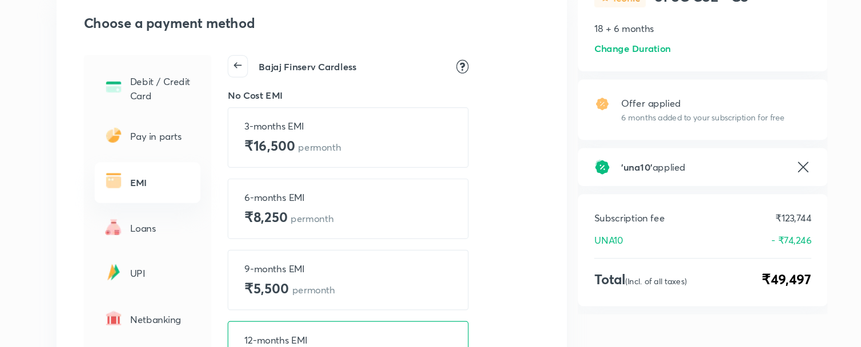
click at [262, 57] on icon at bounding box center [259, 55] width 16 height 16
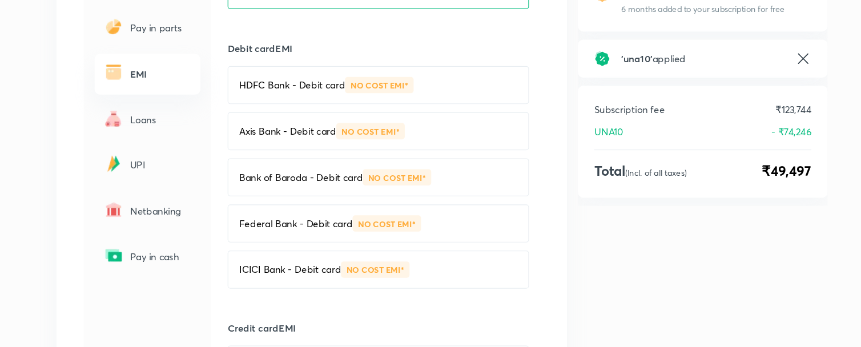
scroll to position [215, 0]
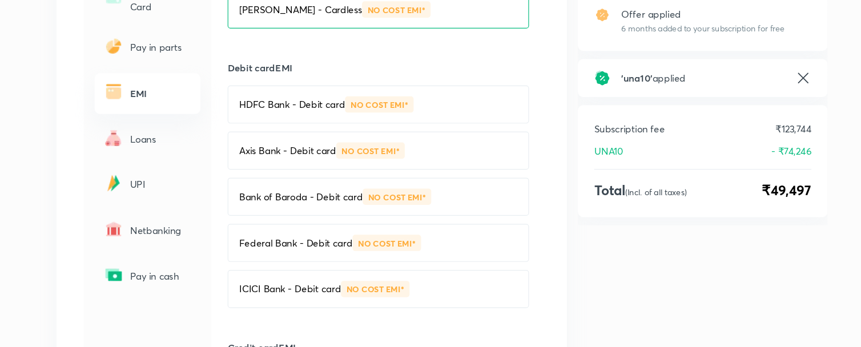
click at [186, 116] on p "Loans" at bounding box center [194, 117] width 53 height 12
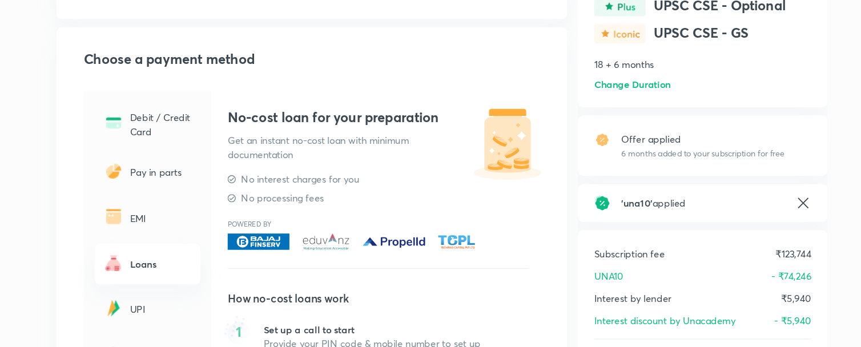
scroll to position [108, 0]
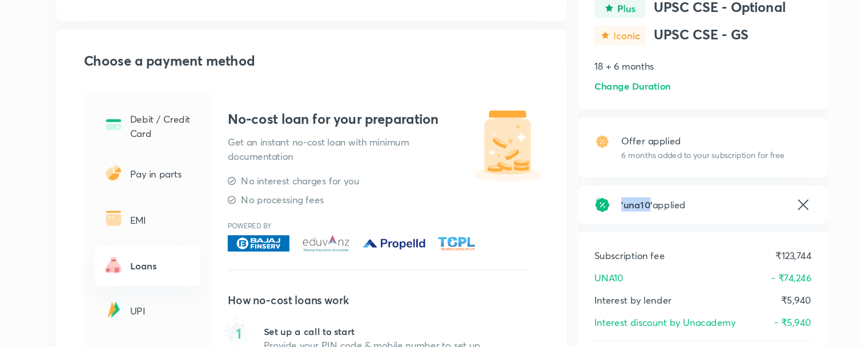
drag, startPoint x: 581, startPoint y: 170, endPoint x: 606, endPoint y: 175, distance: 25.1
click at [606, 175] on span "' una10 '" at bounding box center [594, 172] width 26 height 11
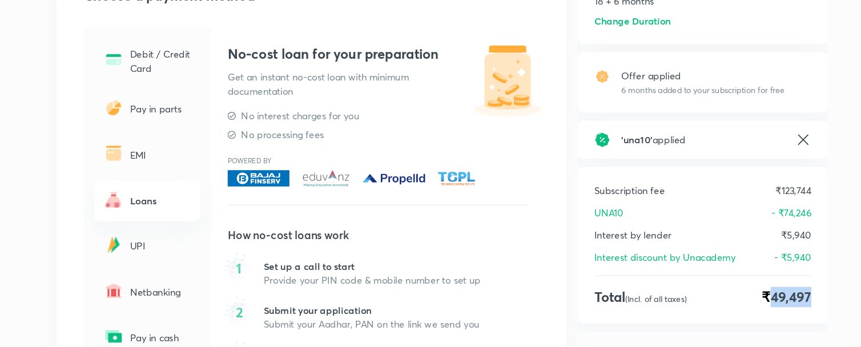
drag, startPoint x: 707, startPoint y: 303, endPoint x: 756, endPoint y: 304, distance: 49.1
click at [756, 304] on div "Yuvraj M 9518887072 • y.yuvraj@unacademy.com • Haryana Choose a payment method …" at bounding box center [430, 224] width 861 height 664
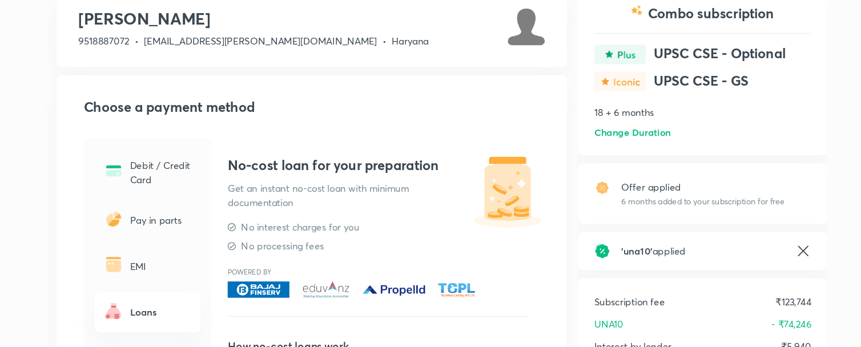
scroll to position [55, 0]
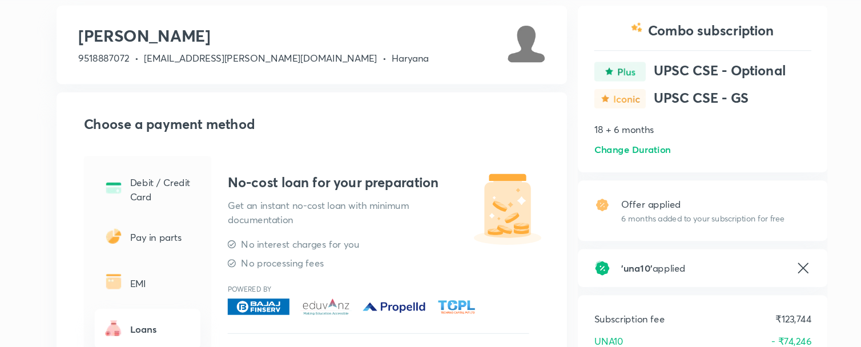
click at [597, 130] on h6 "Change Duration" at bounding box center [590, 125] width 65 height 12
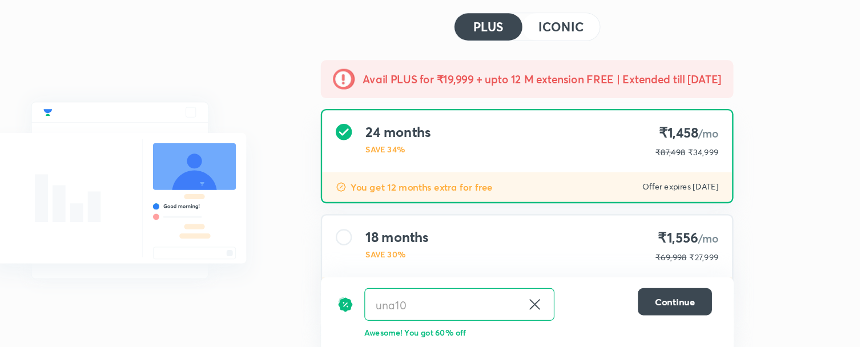
click at [635, 271] on div "18 months SAVE 30% ₹1,556 /mo ₹69,998 ₹27,999" at bounding box center [581, 261] width 345 height 52
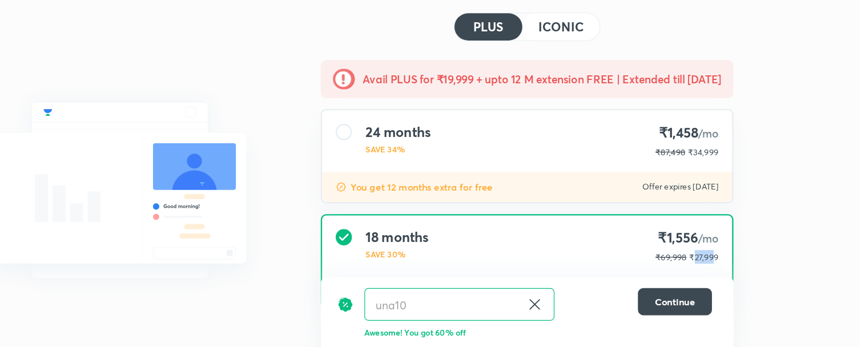
drag, startPoint x: 722, startPoint y: 267, endPoint x: 738, endPoint y: 267, distance: 16.6
click at [738, 267] on span "₹27,999" at bounding box center [730, 269] width 25 height 9
click at [695, 307] on span "Continue" at bounding box center [706, 306] width 34 height 11
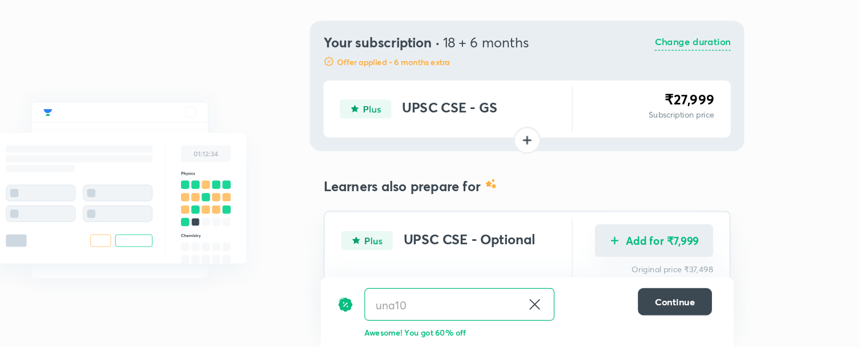
click at [699, 250] on button "Add for ₹7,999" at bounding box center [687, 255] width 99 height 27
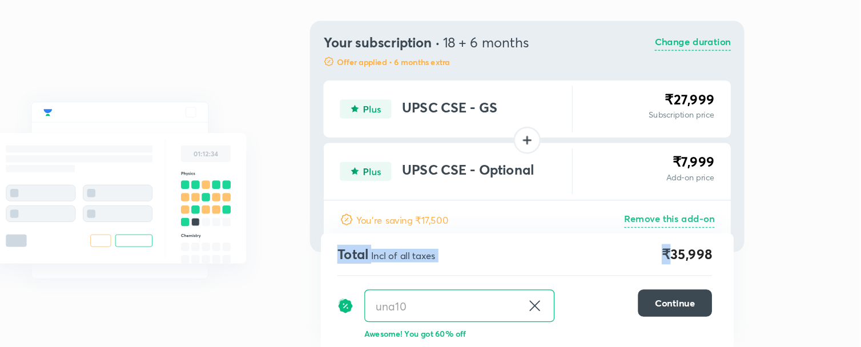
drag, startPoint x: 702, startPoint y: 271, endPoint x: 770, endPoint y: 271, distance: 67.4
click at [770, 271] on div "Structured courses All our courses are structured in line with your exam syllab…" at bounding box center [430, 204] width 861 height 409
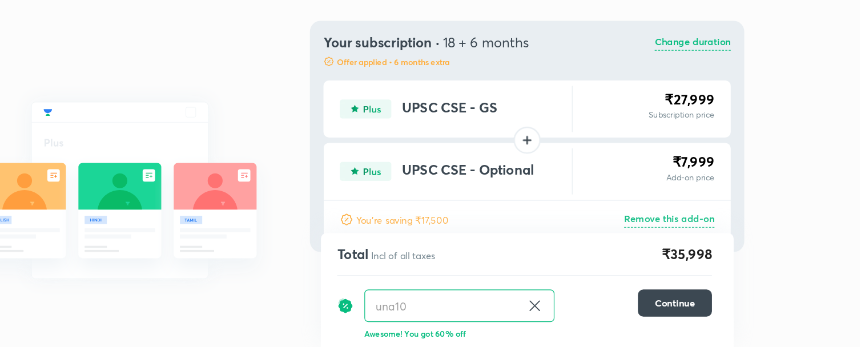
click at [742, 90] on p "Change duration" at bounding box center [721, 89] width 64 height 14
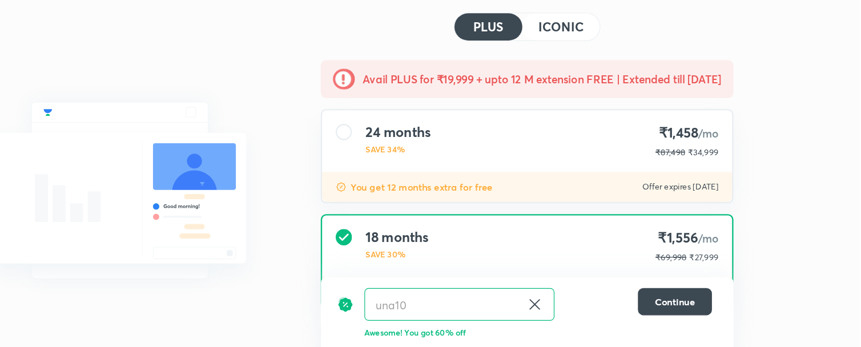
click at [602, 82] on button "ICONIC" at bounding box center [609, 76] width 65 height 23
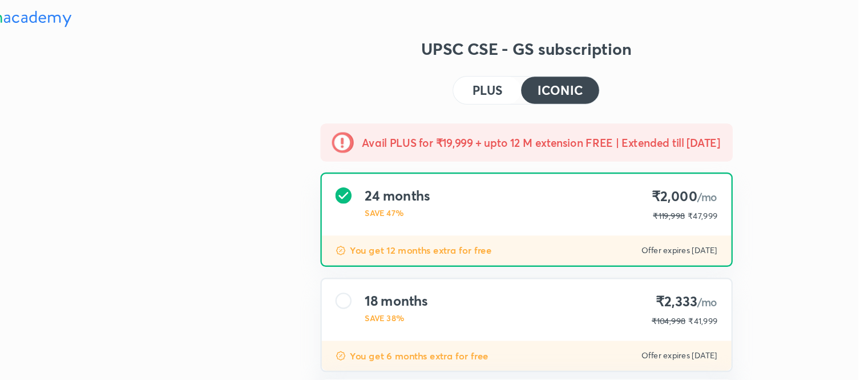
click at [180, 15] on img at bounding box center [152, 16] width 92 height 14
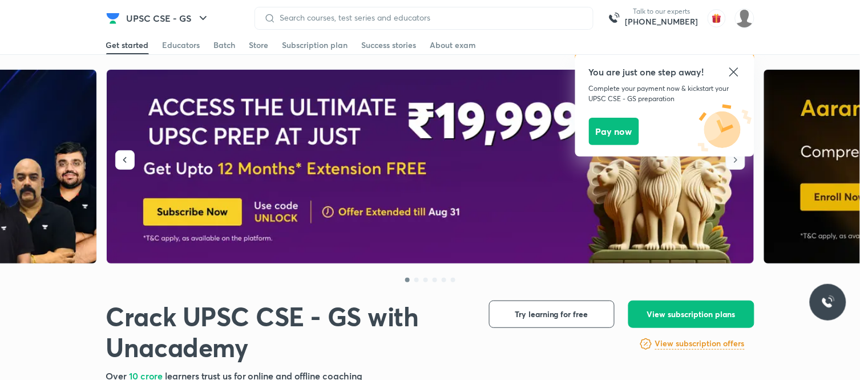
click at [735, 75] on icon at bounding box center [734, 72] width 14 height 14
